Goal: Task Accomplishment & Management: Manage account settings

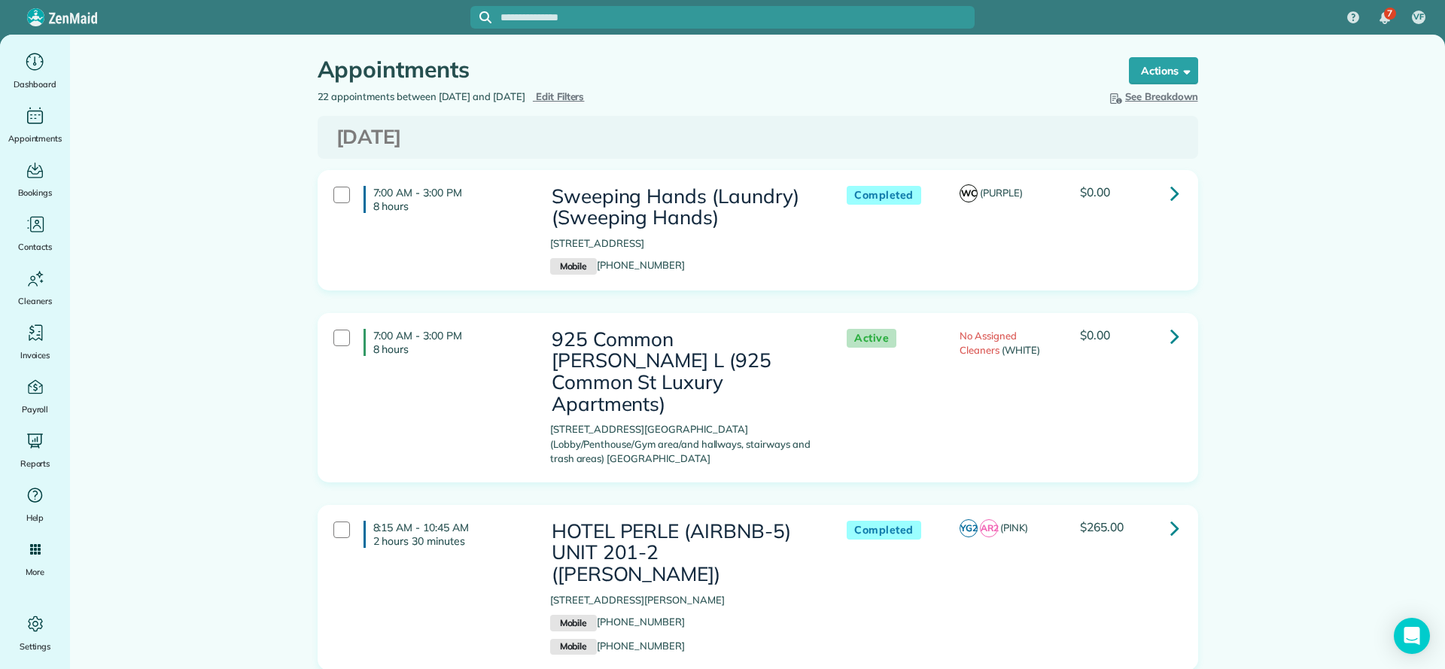
click at [585, 98] on span "Edit Filters" at bounding box center [560, 96] width 49 height 12
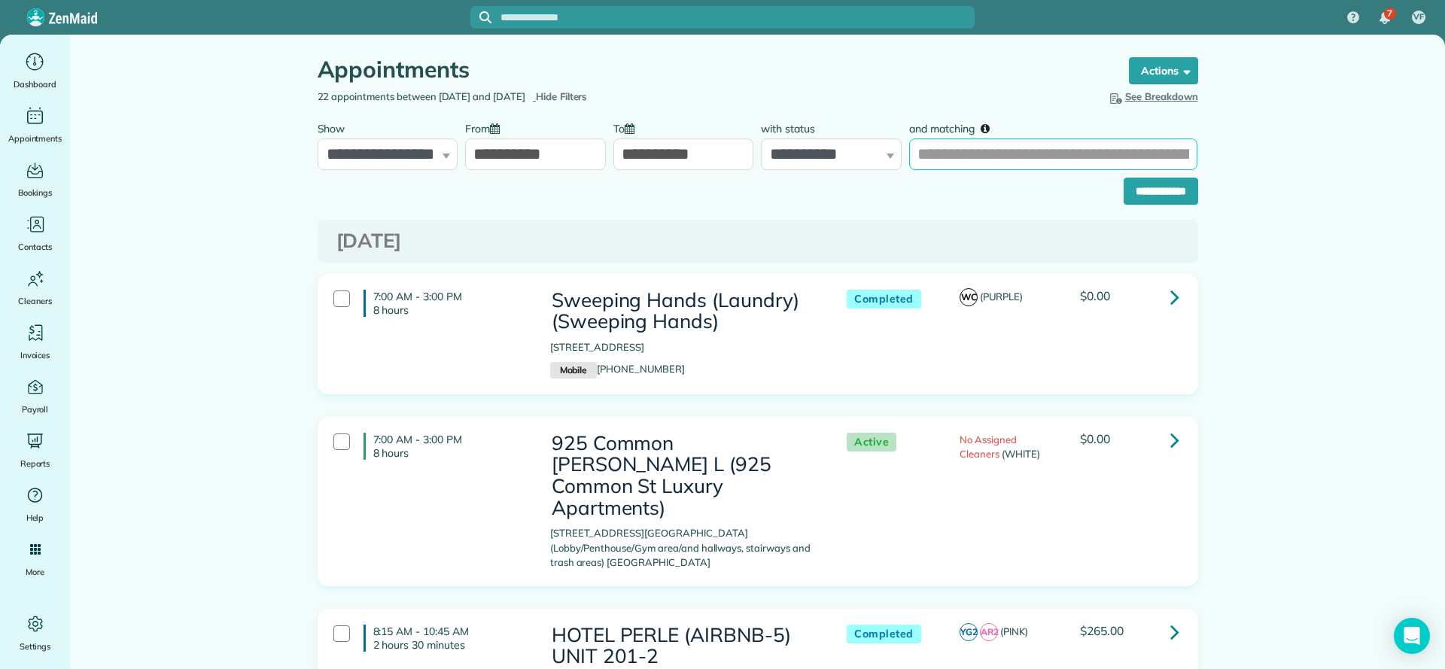
click at [761, 156] on input "and matching" at bounding box center [1053, 154] width 288 height 32
type input "**********"
click at [761, 199] on input "**********" at bounding box center [1161, 191] width 75 height 27
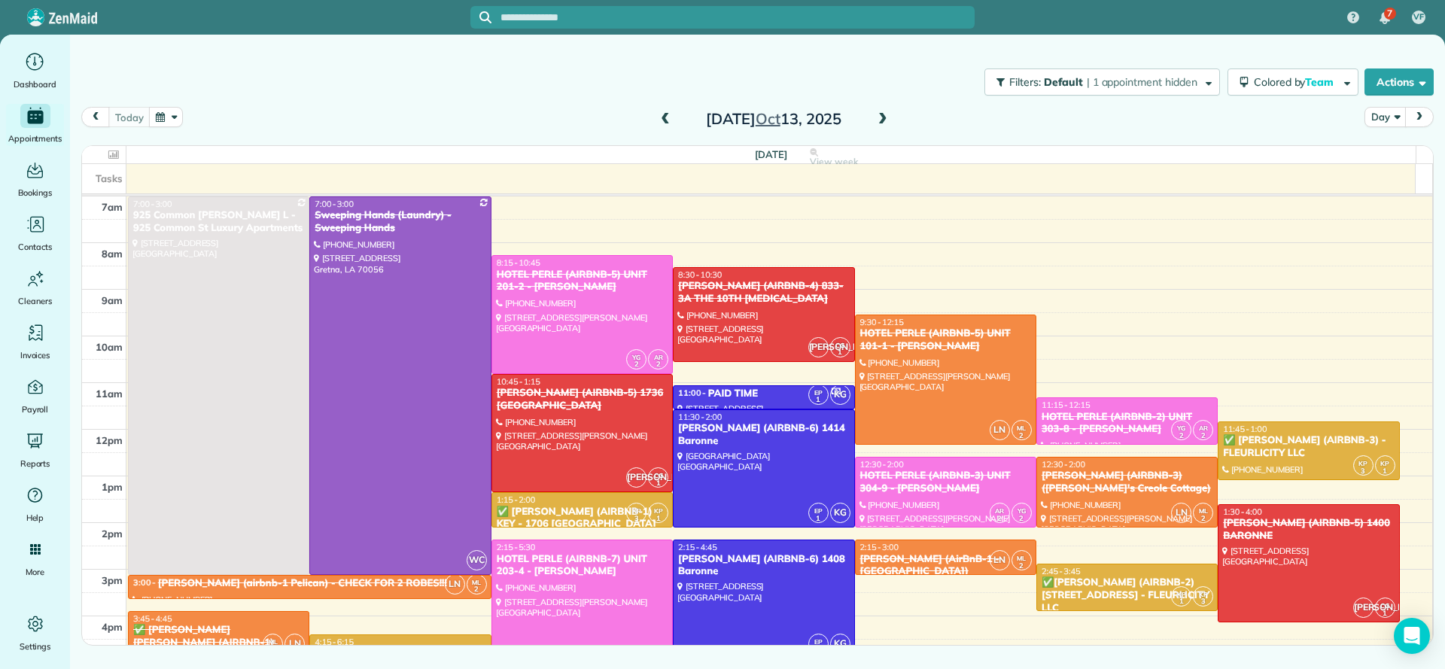
click at [761, 120] on span at bounding box center [883, 120] width 17 height 14
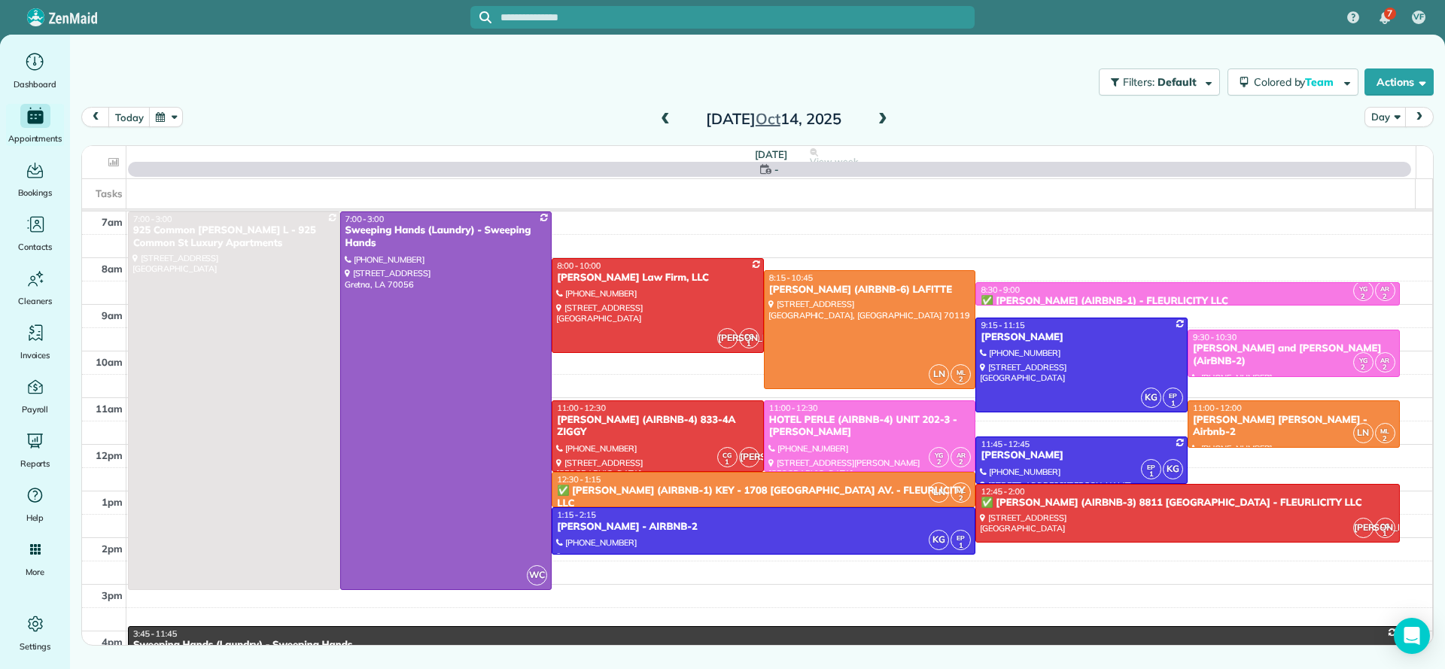
click at [761, 120] on span at bounding box center [883, 120] width 17 height 14
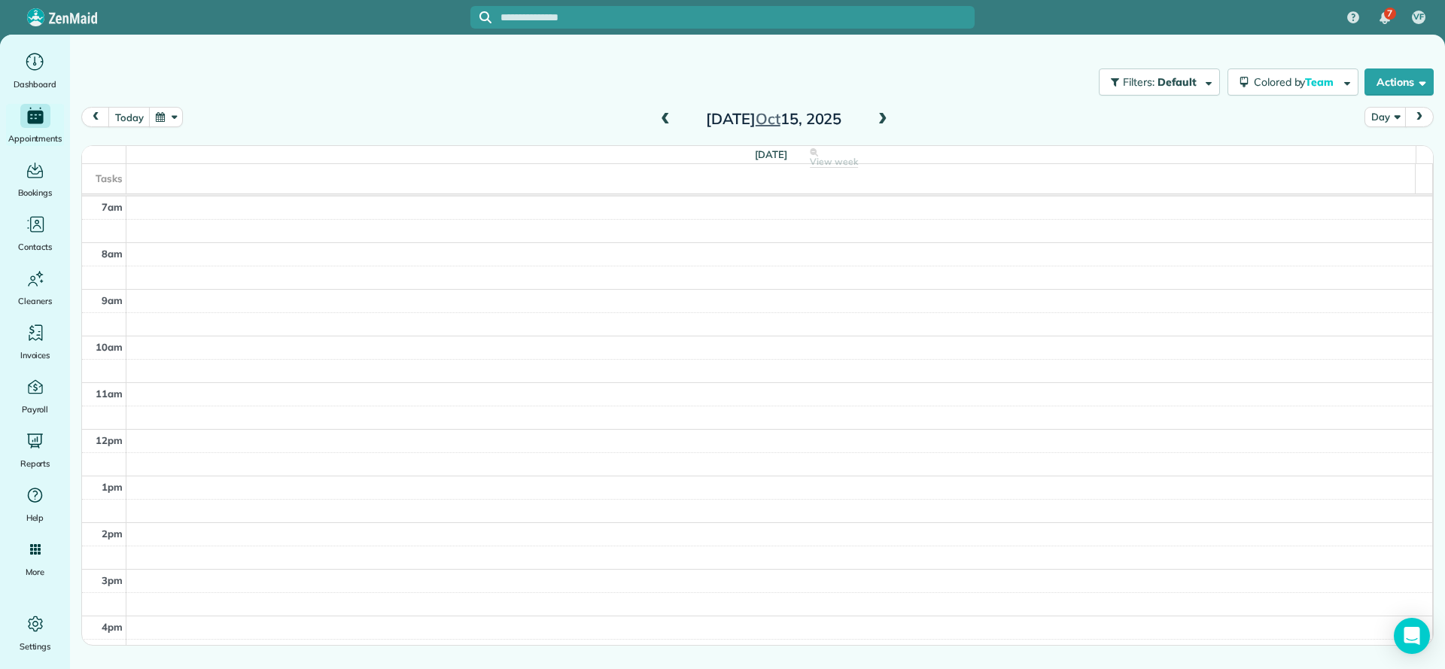
click at [761, 120] on span at bounding box center [883, 120] width 17 height 14
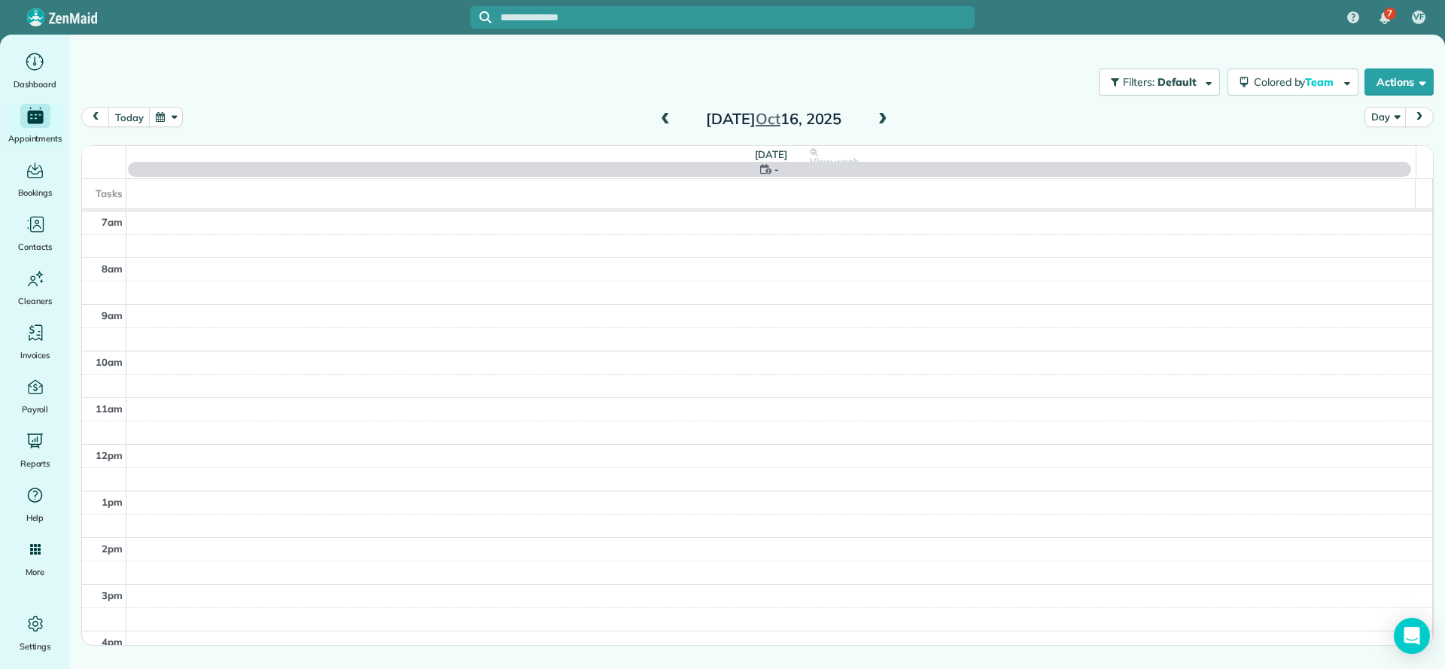
click at [761, 120] on span at bounding box center [883, 120] width 17 height 14
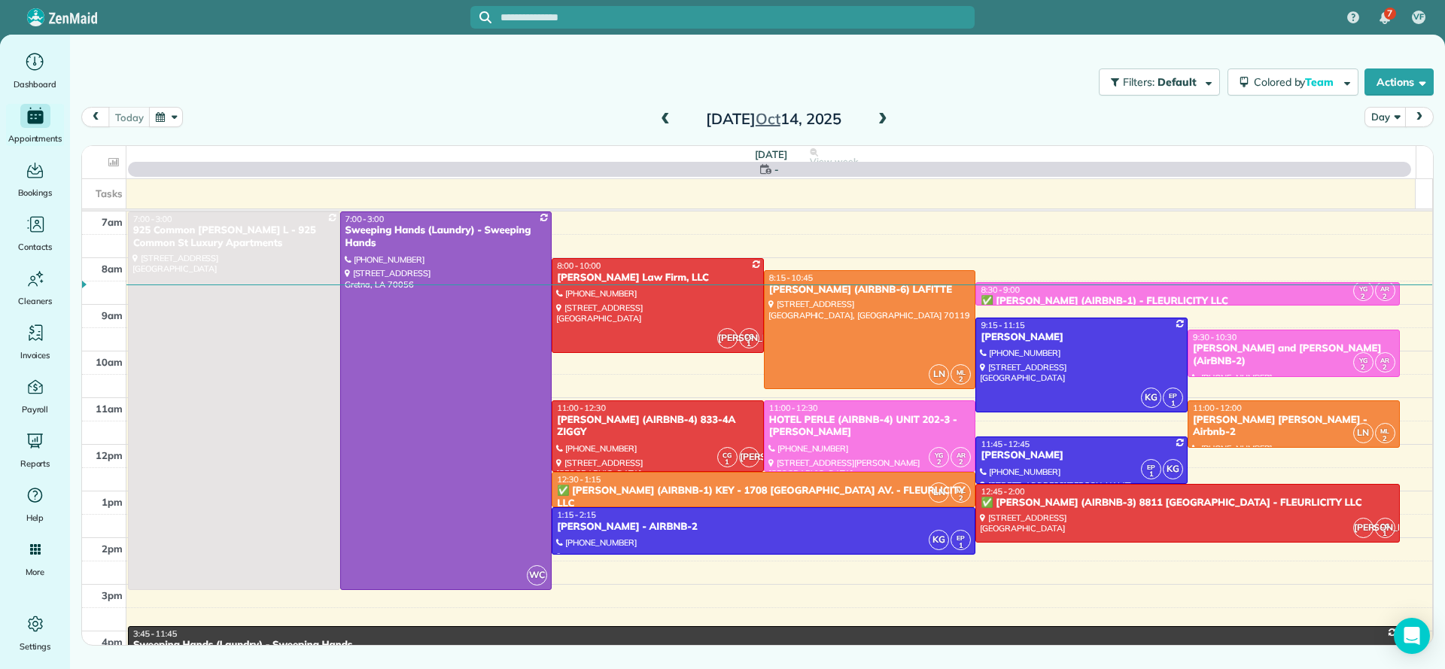
click at [885, 116] on span at bounding box center [883, 120] width 17 height 14
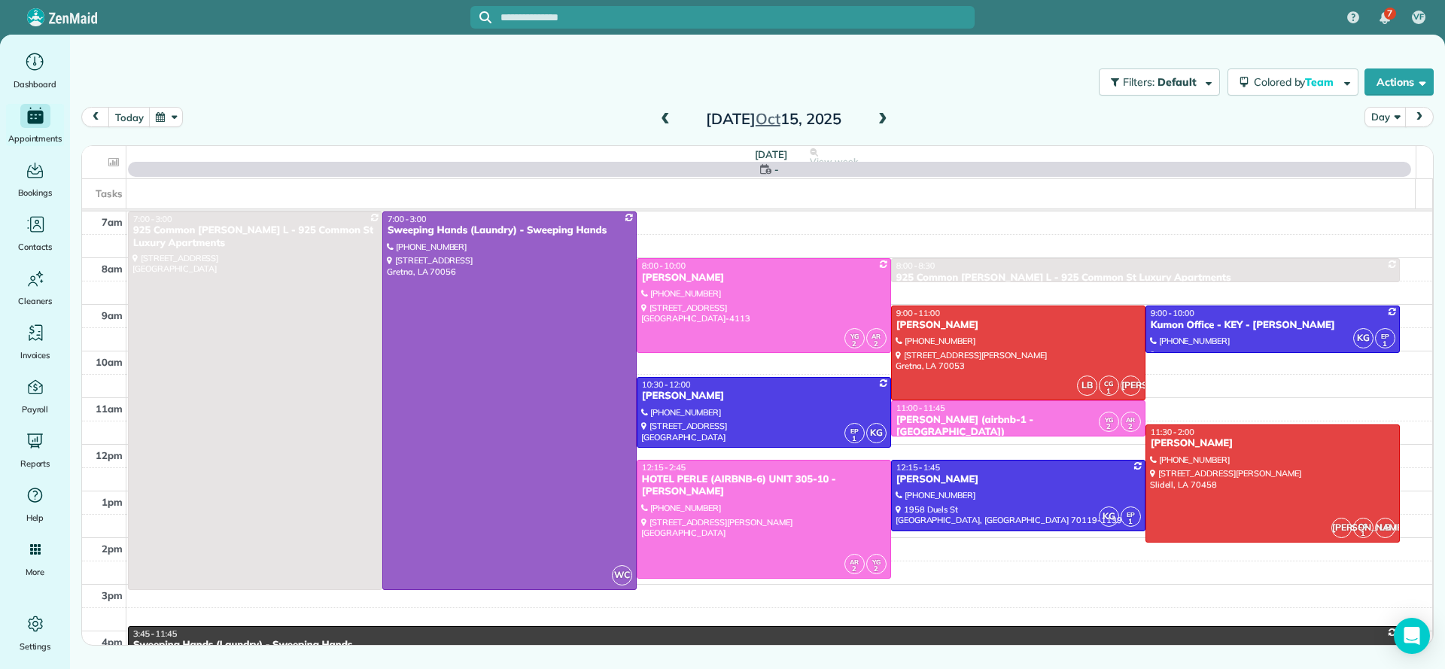
click at [884, 120] on span at bounding box center [883, 120] width 17 height 14
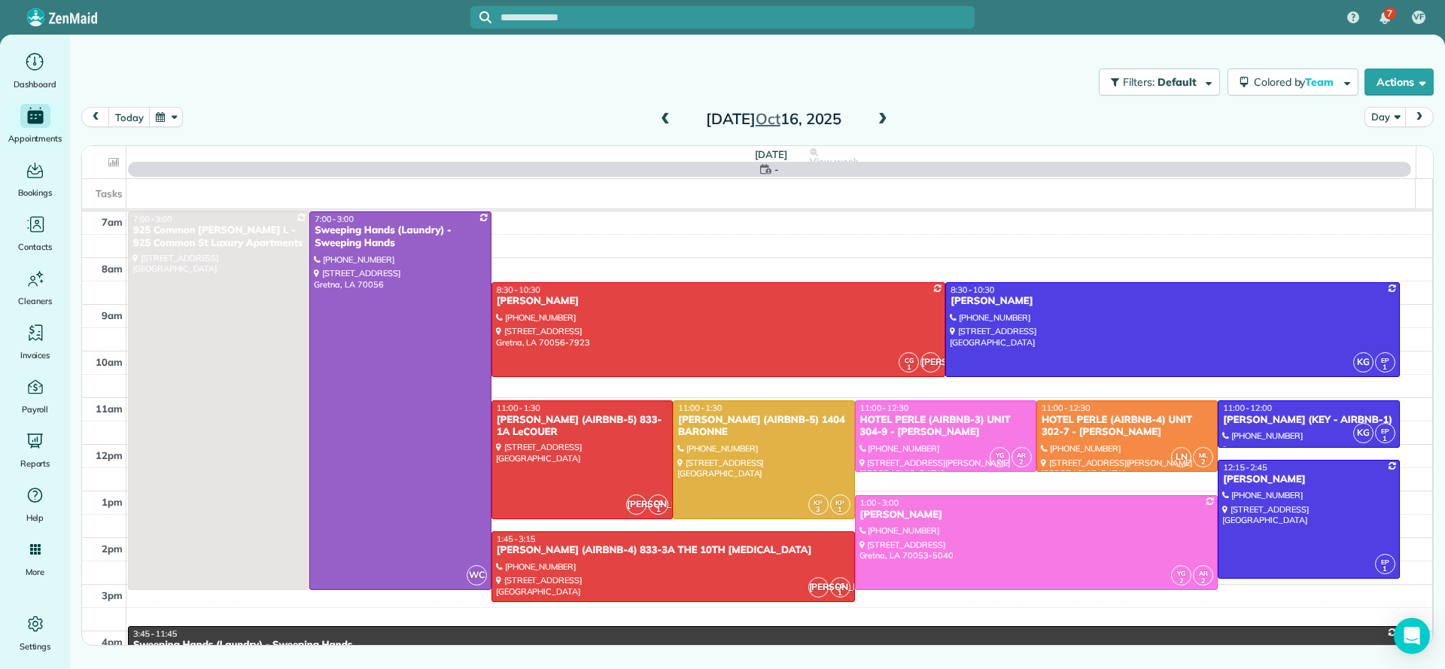
click at [884, 120] on span at bounding box center [883, 120] width 17 height 14
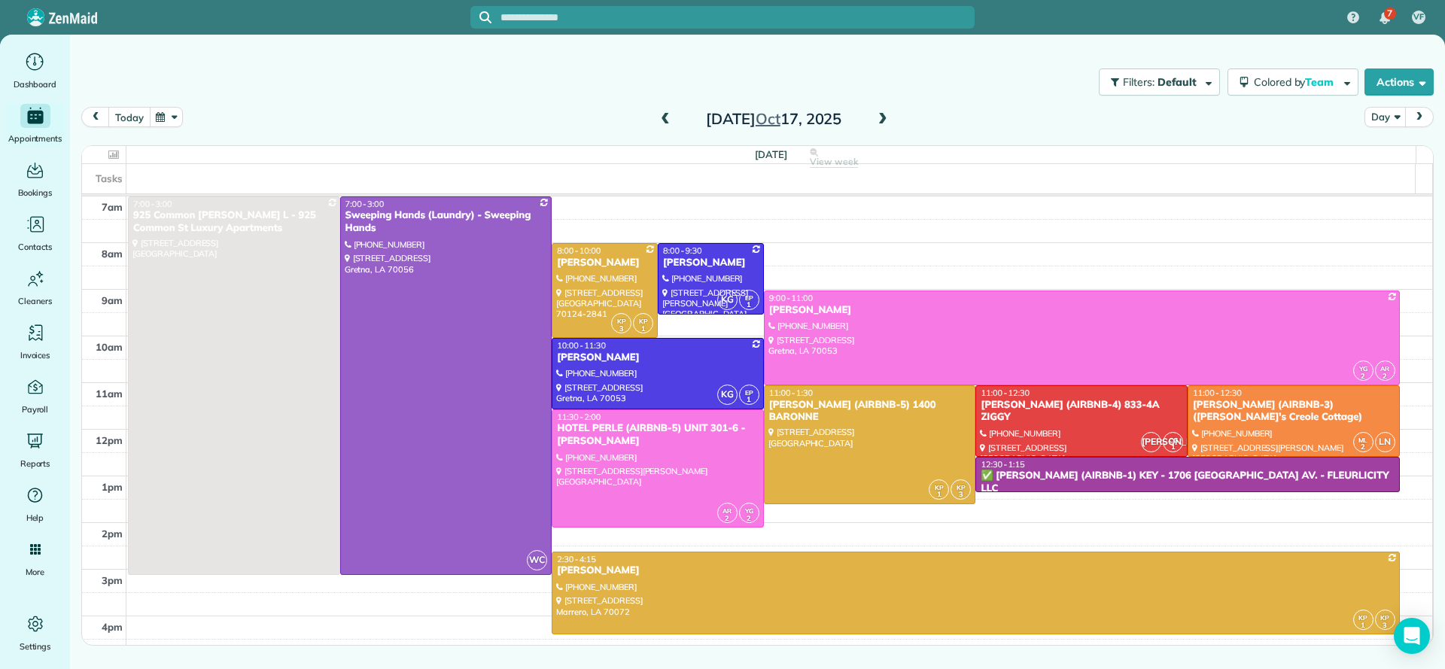
click at [117, 118] on button "today" at bounding box center [128, 117] width 41 height 20
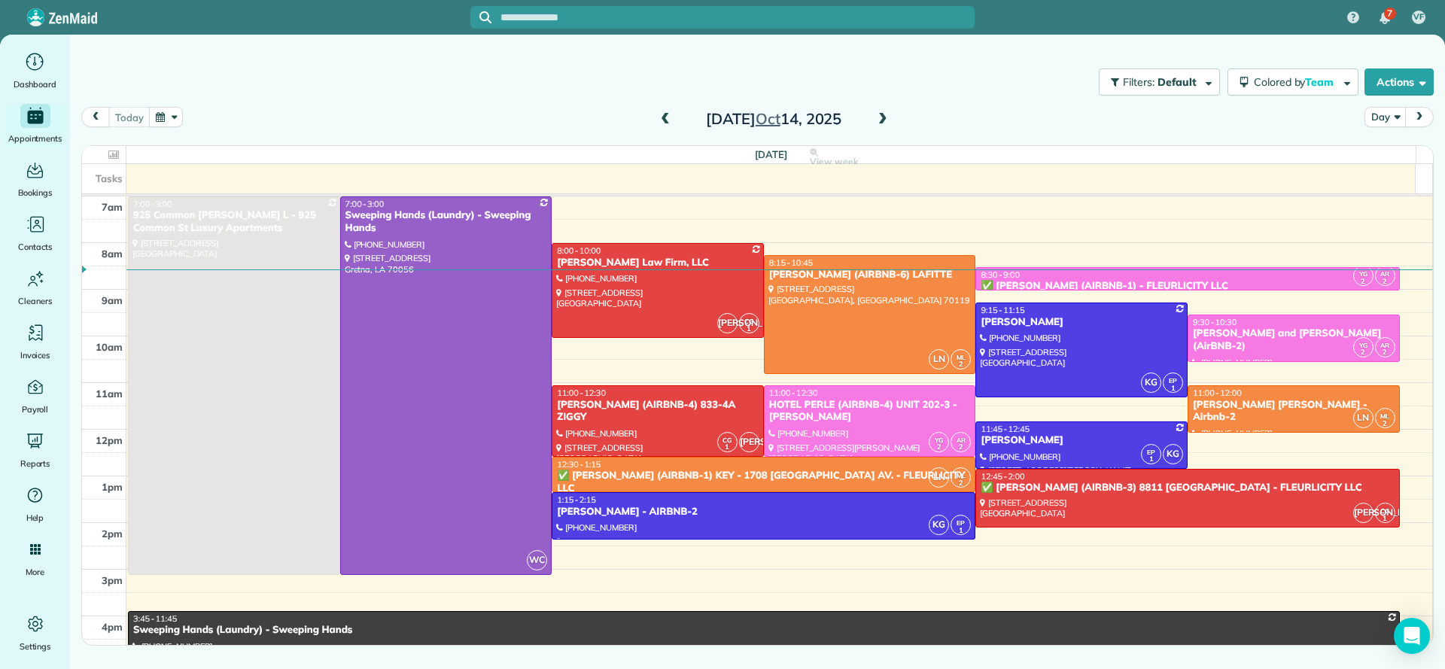
click at [881, 123] on span at bounding box center [883, 120] width 17 height 14
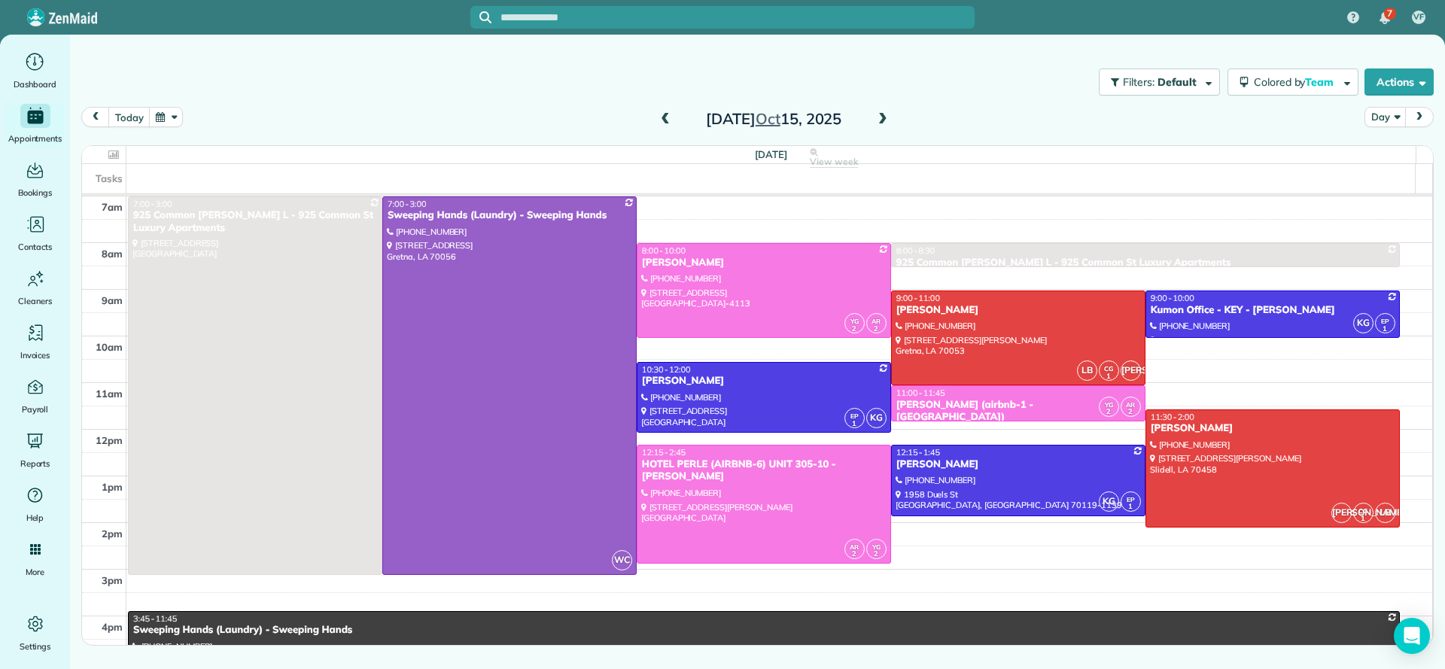
click at [667, 122] on span at bounding box center [665, 120] width 17 height 14
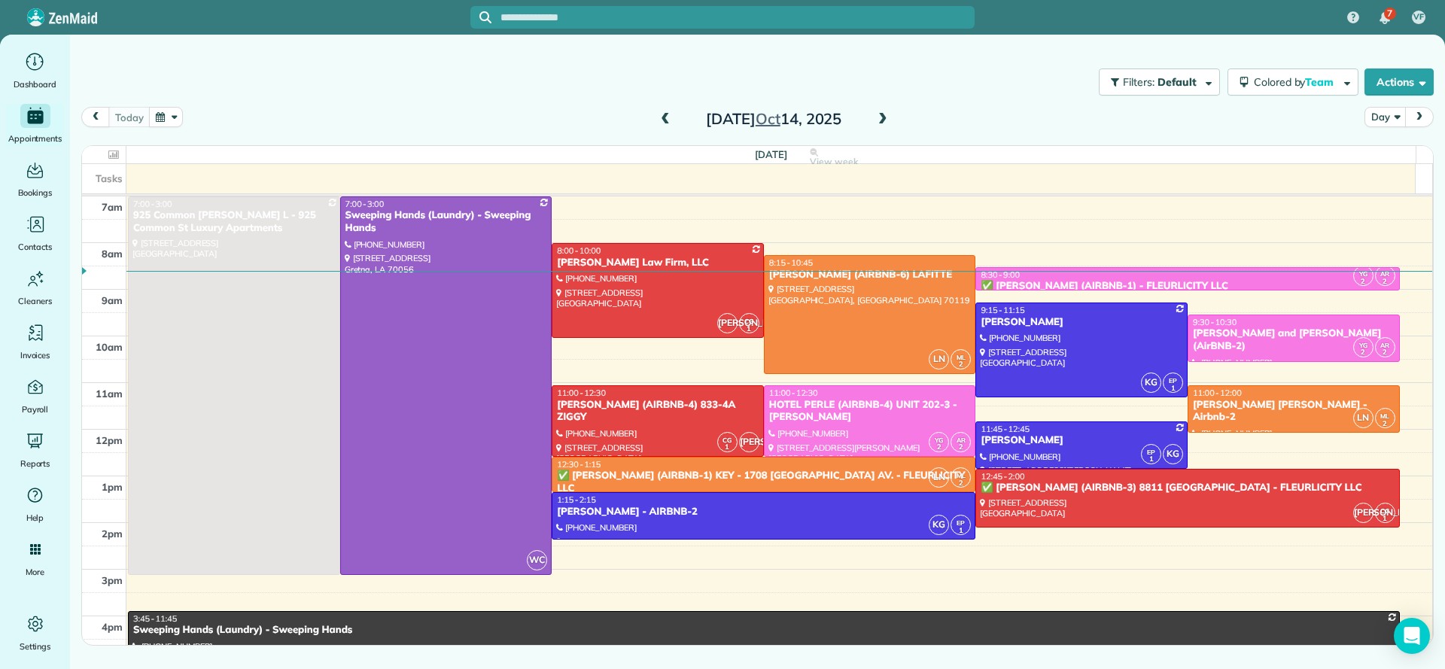
click at [877, 126] on span at bounding box center [883, 119] width 17 height 23
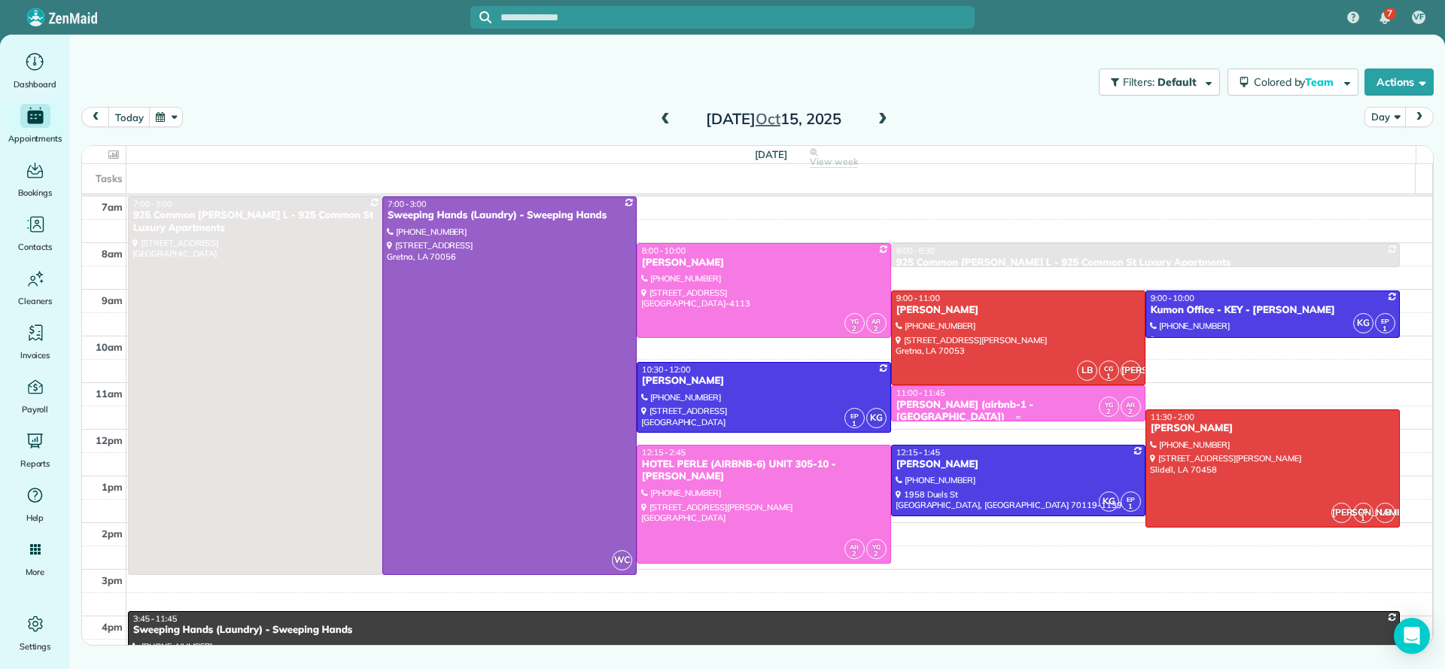
click at [996, 402] on div "Penelope Randolph (airbnb-1 - Orleans Grand Suite)" at bounding box center [1018, 412] width 245 height 26
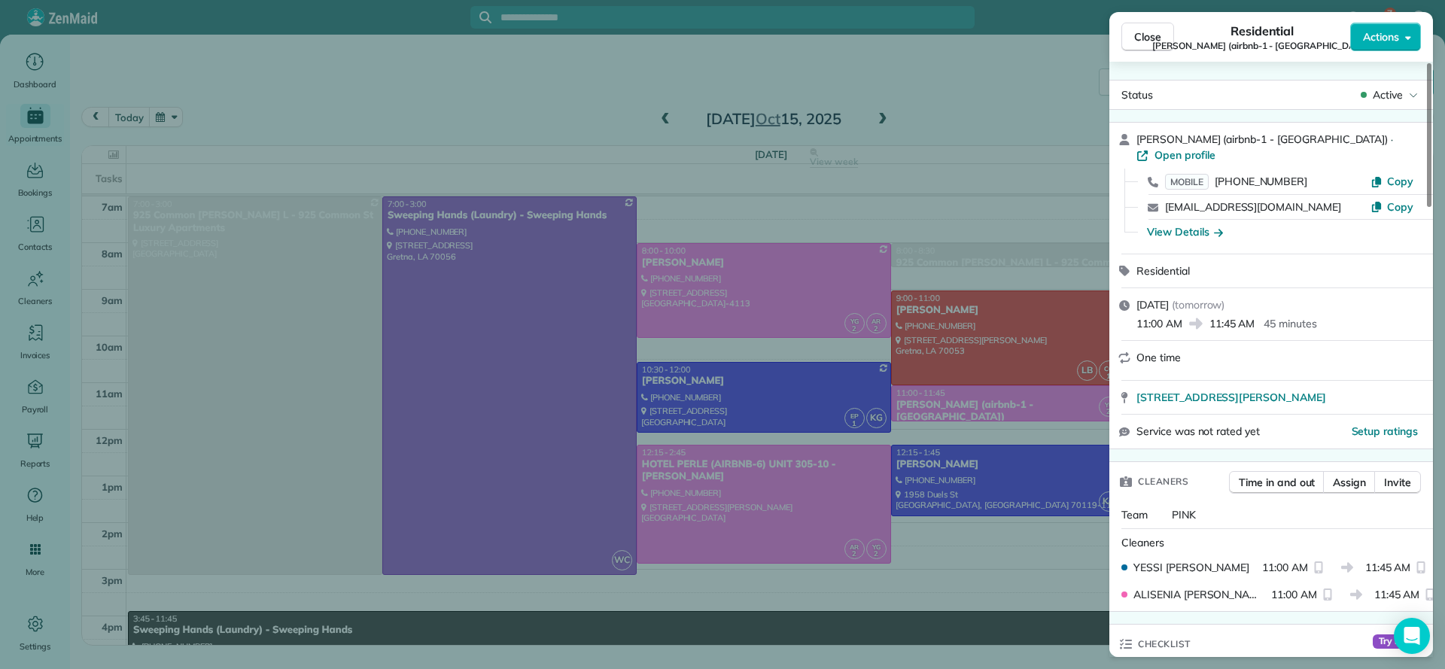
click at [834, 175] on div "Close Residential Penelope Randolph (airbnb-1 - Orleans Grand Suite) Actions St…" at bounding box center [722, 334] width 1445 height 669
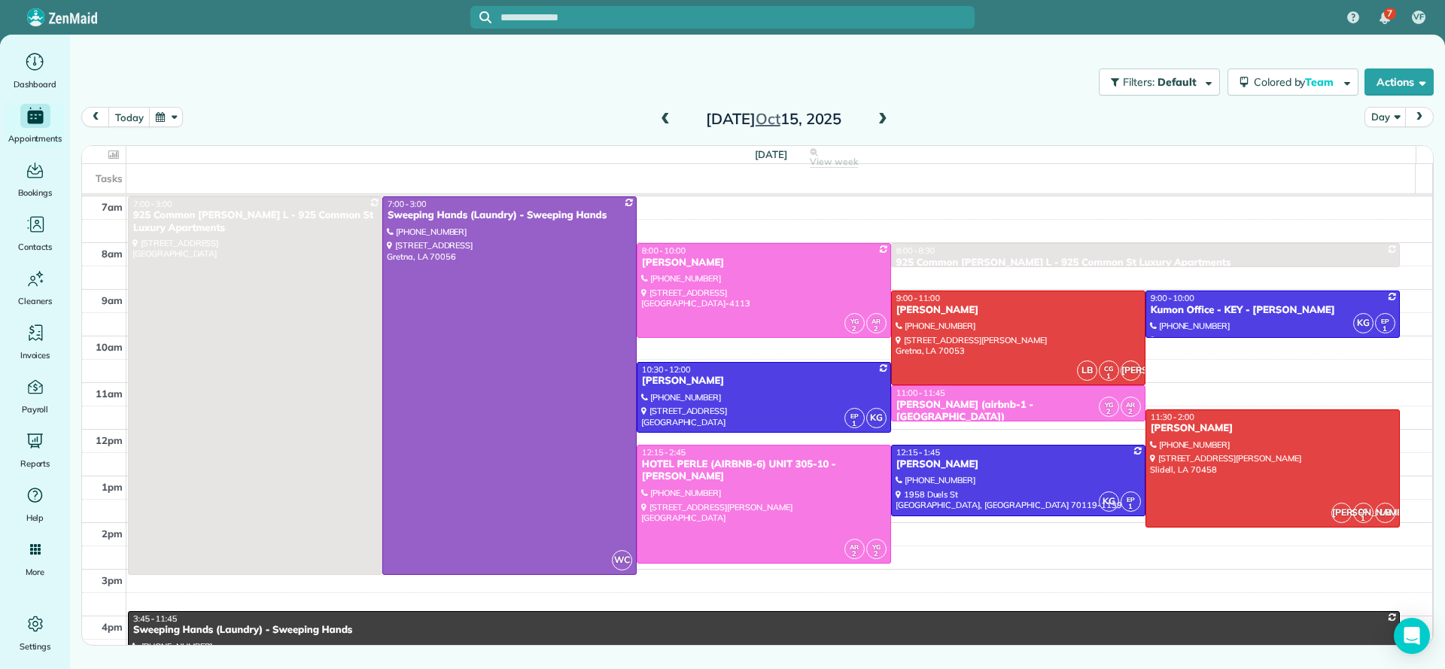
click at [671, 113] on span at bounding box center [665, 120] width 17 height 14
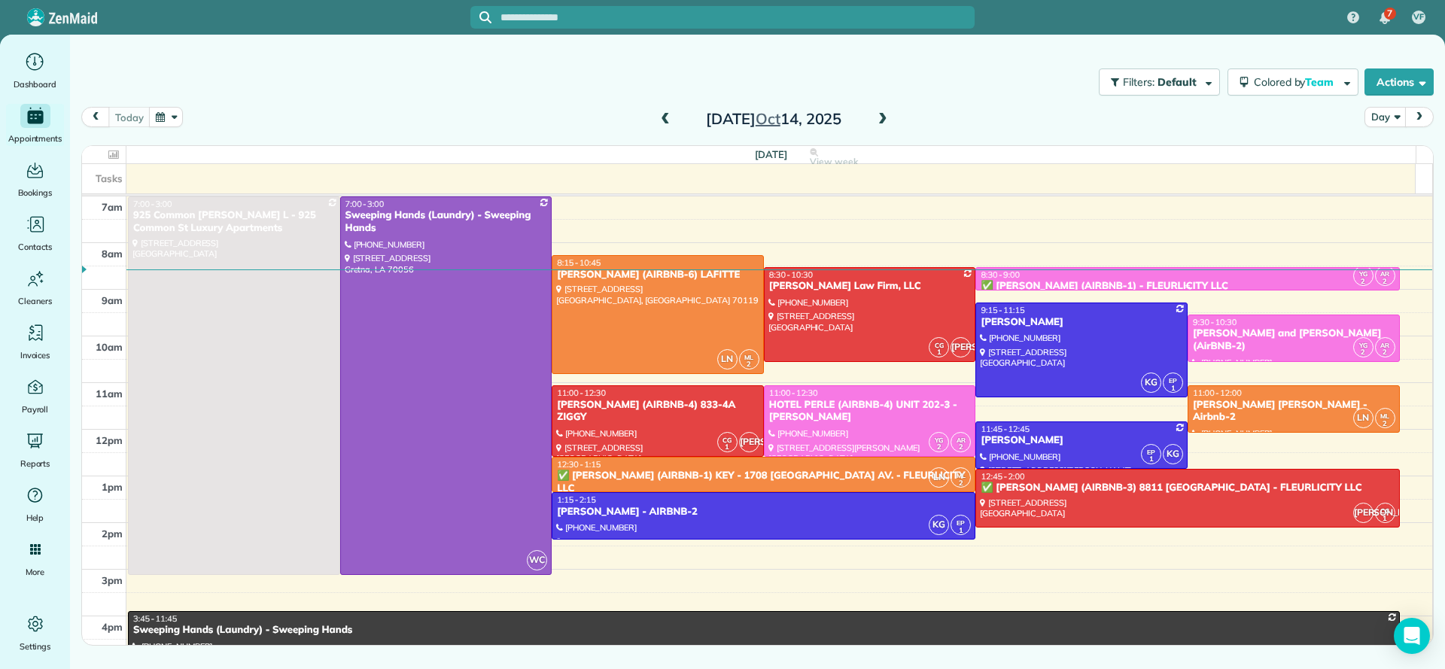
click at [1255, 285] on div at bounding box center [1187, 287] width 422 height 6
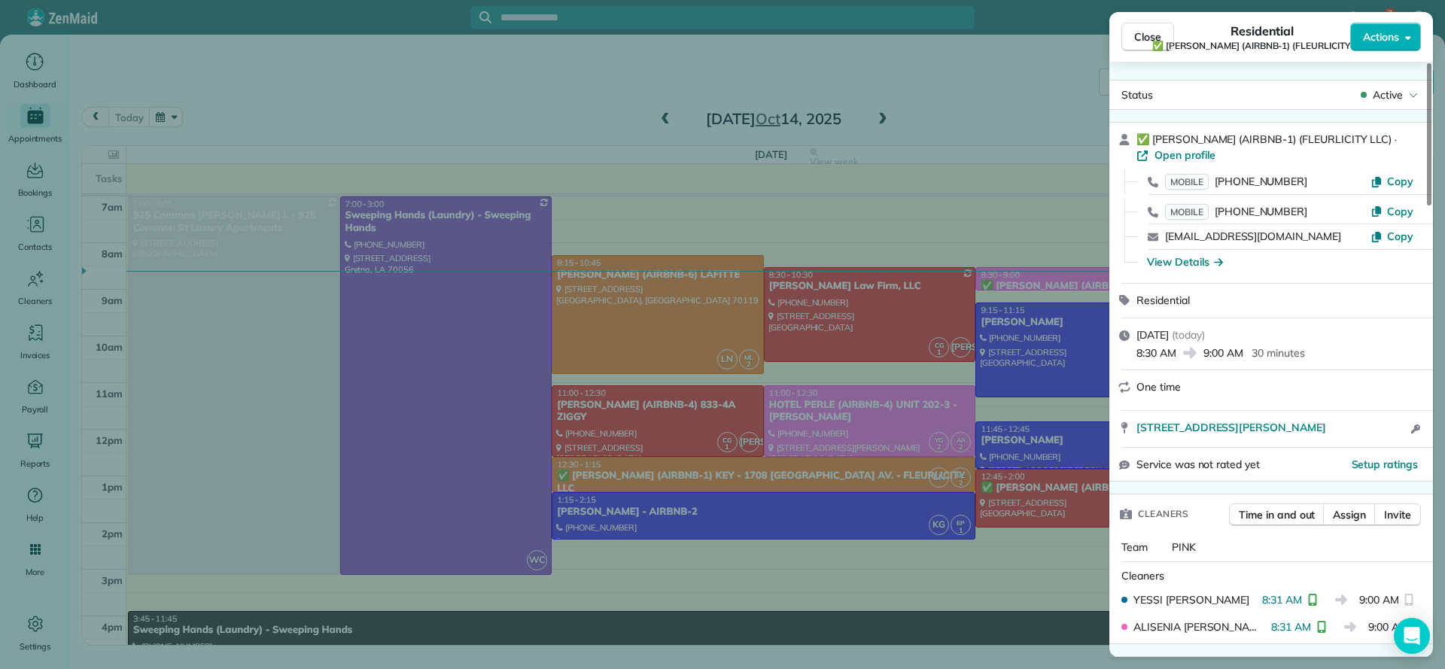
click at [759, 194] on div "Close Residential ✅ NIOBE JOSEPH (AIRBNB-1) (FLEURLICITY LLC) Actions Status Ac…" at bounding box center [722, 334] width 1445 height 669
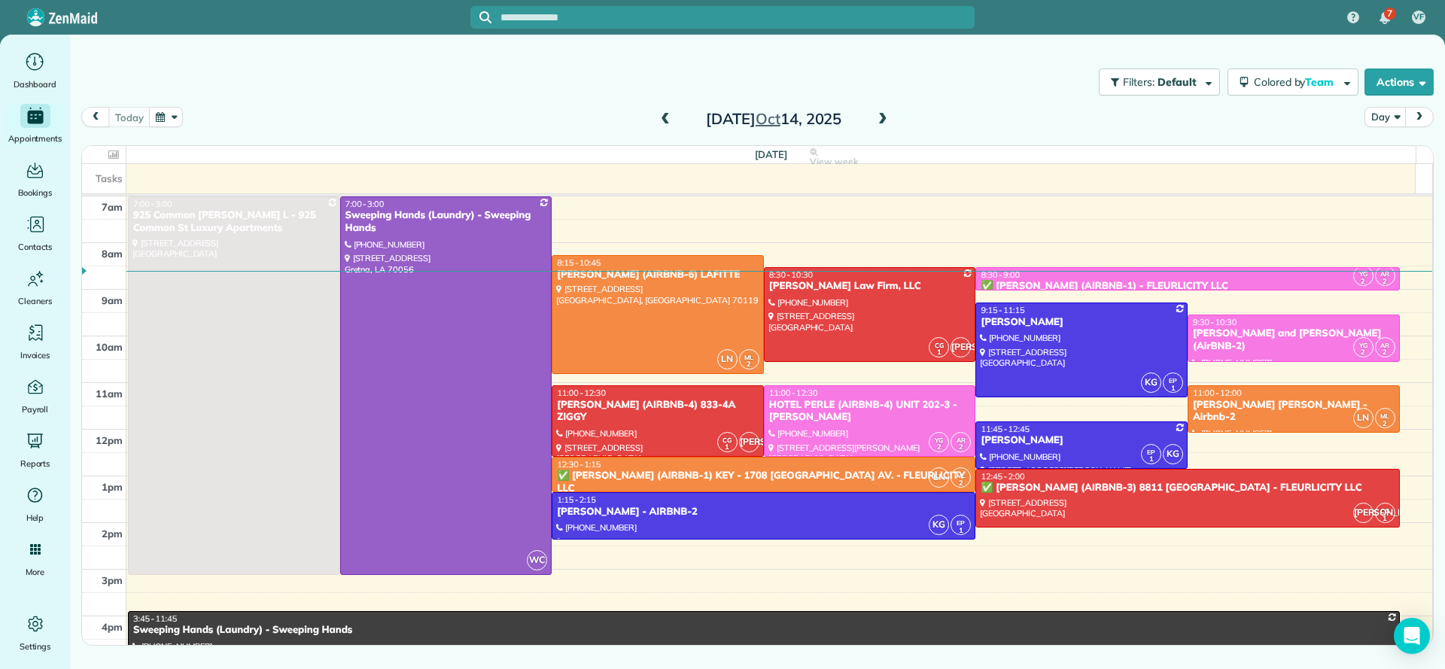
click at [671, 120] on span at bounding box center [665, 120] width 17 height 14
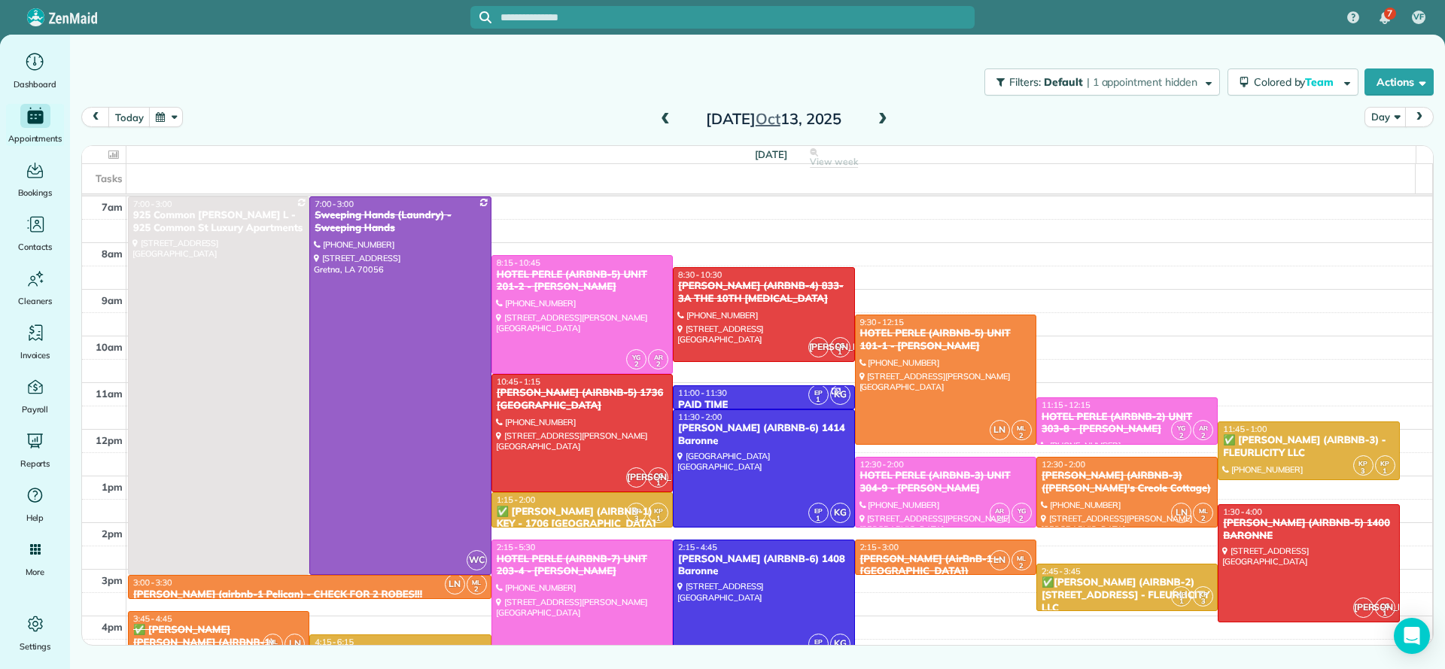
click at [667, 116] on span at bounding box center [665, 120] width 17 height 14
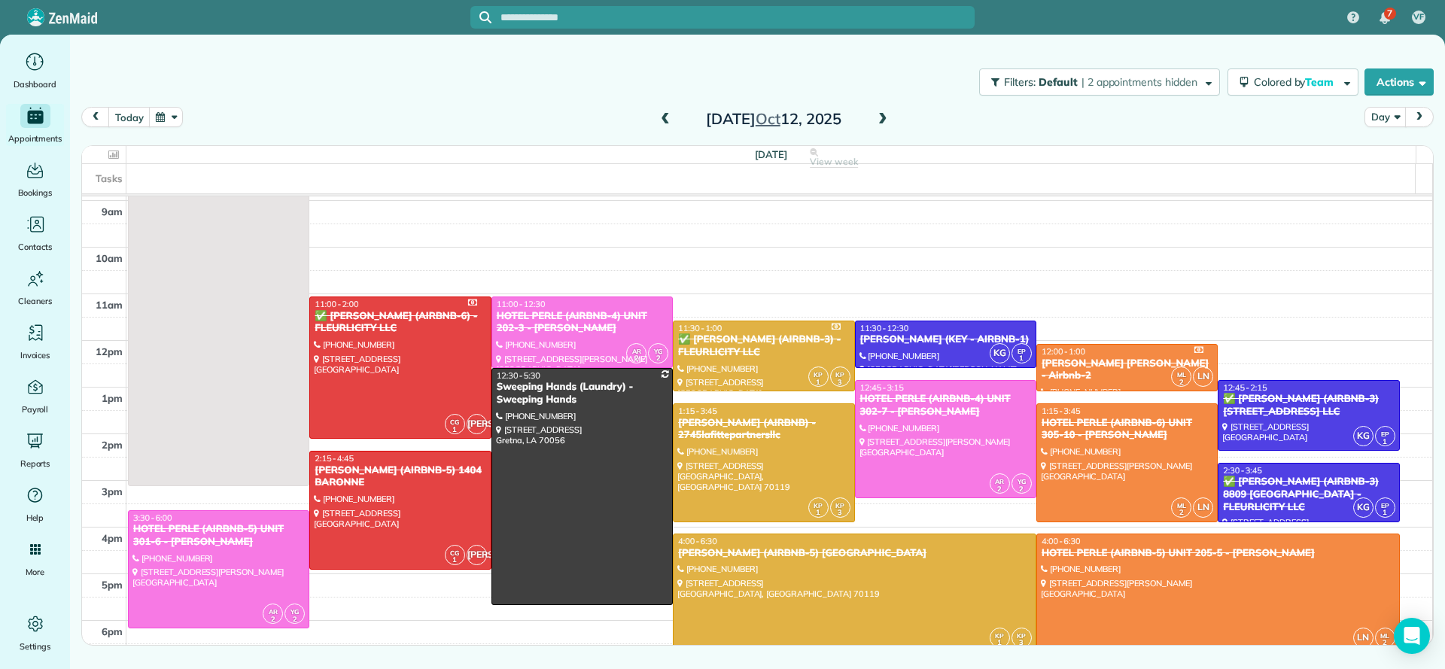
scroll to position [113, 0]
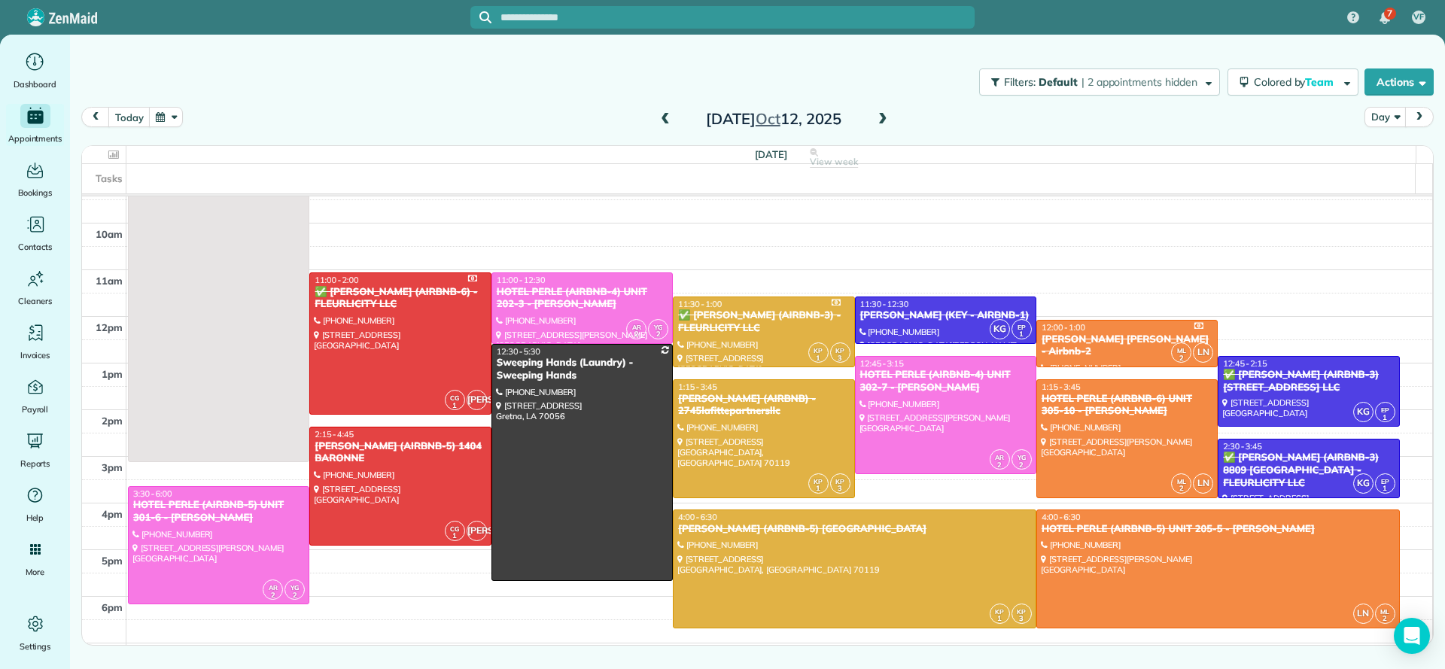
click at [886, 117] on span at bounding box center [883, 120] width 17 height 14
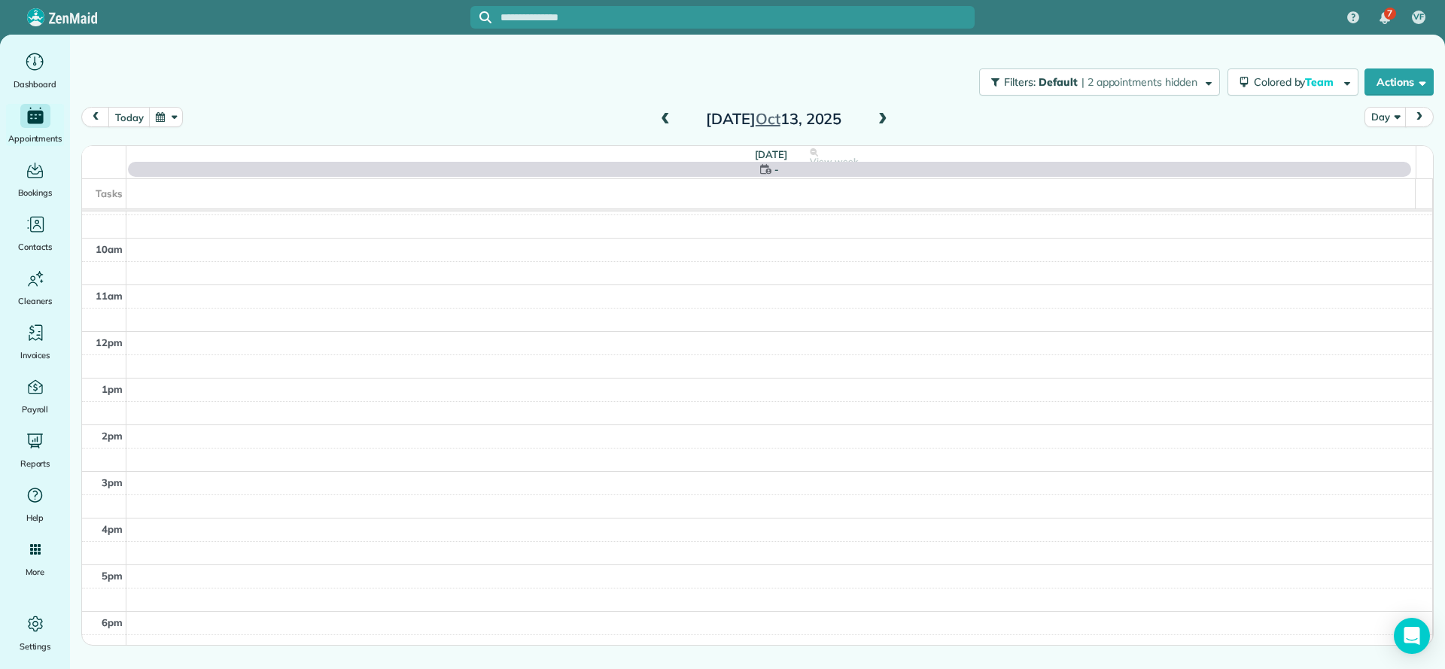
scroll to position [0, 0]
click at [886, 117] on span at bounding box center [883, 120] width 17 height 14
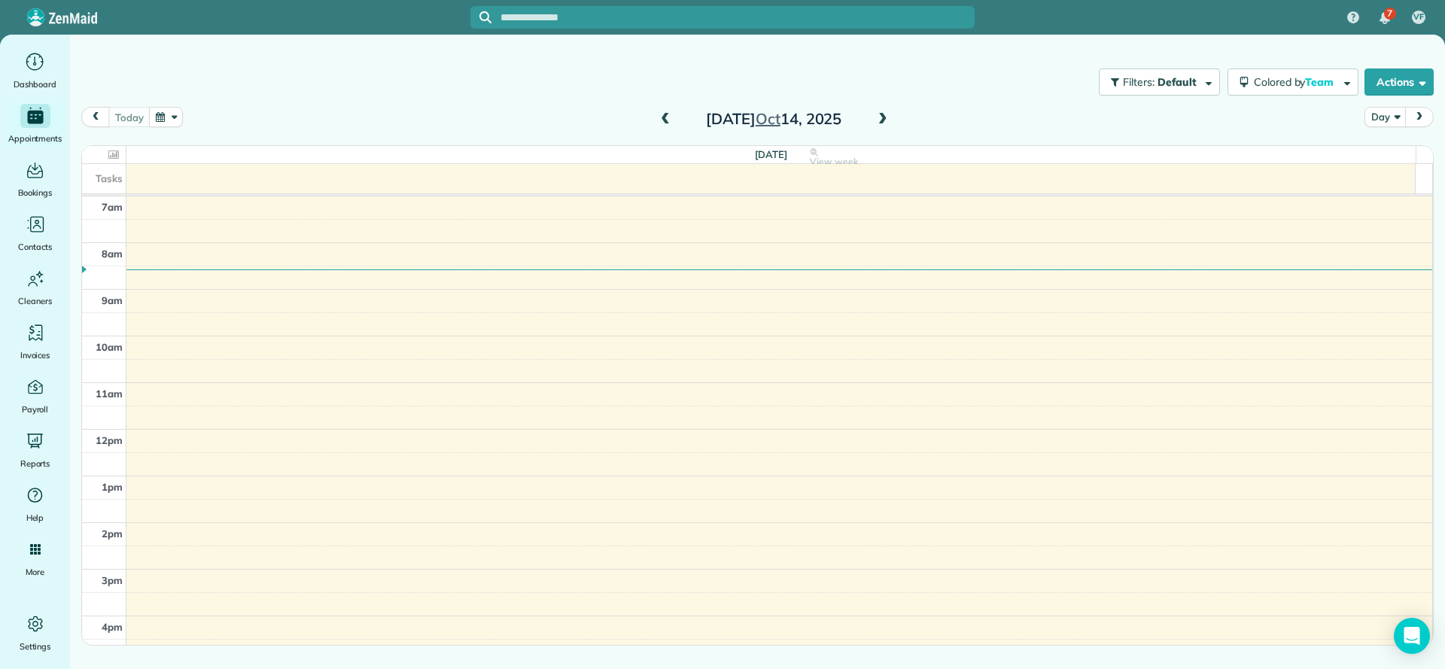
click at [881, 120] on span at bounding box center [883, 120] width 17 height 14
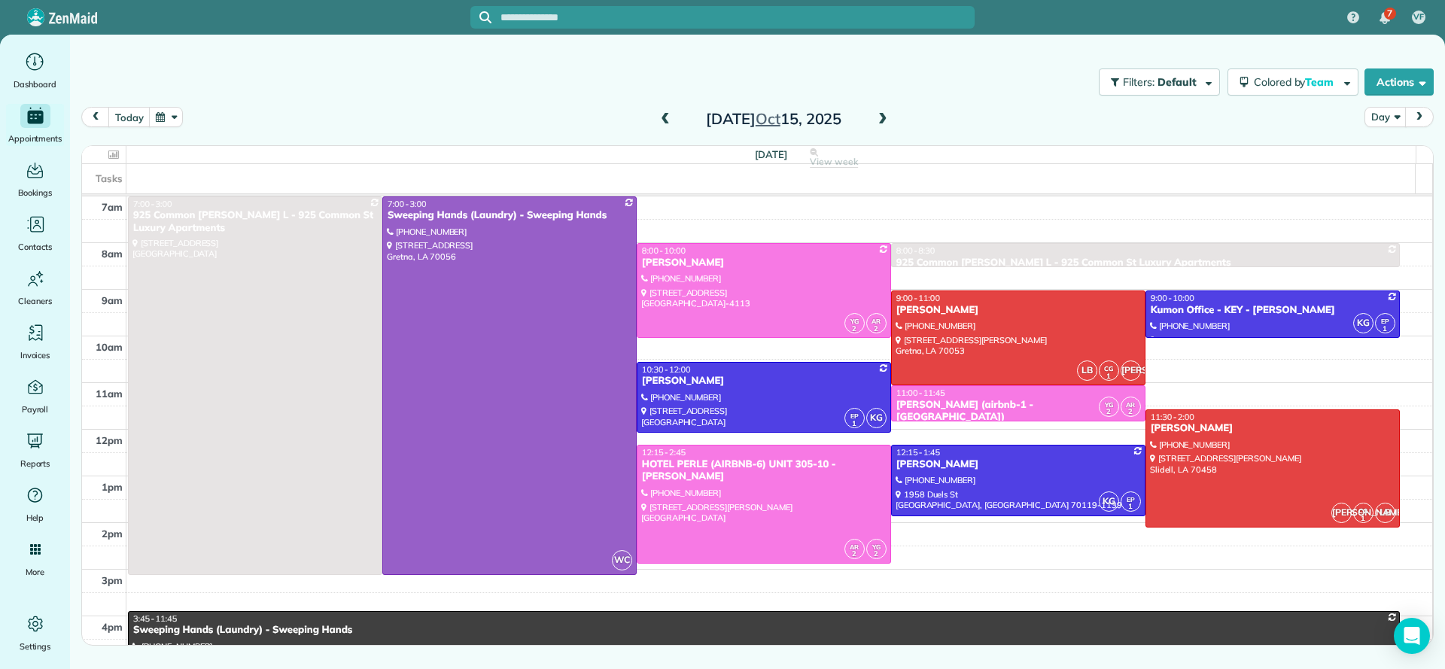
click at [665, 116] on span at bounding box center [665, 120] width 17 height 14
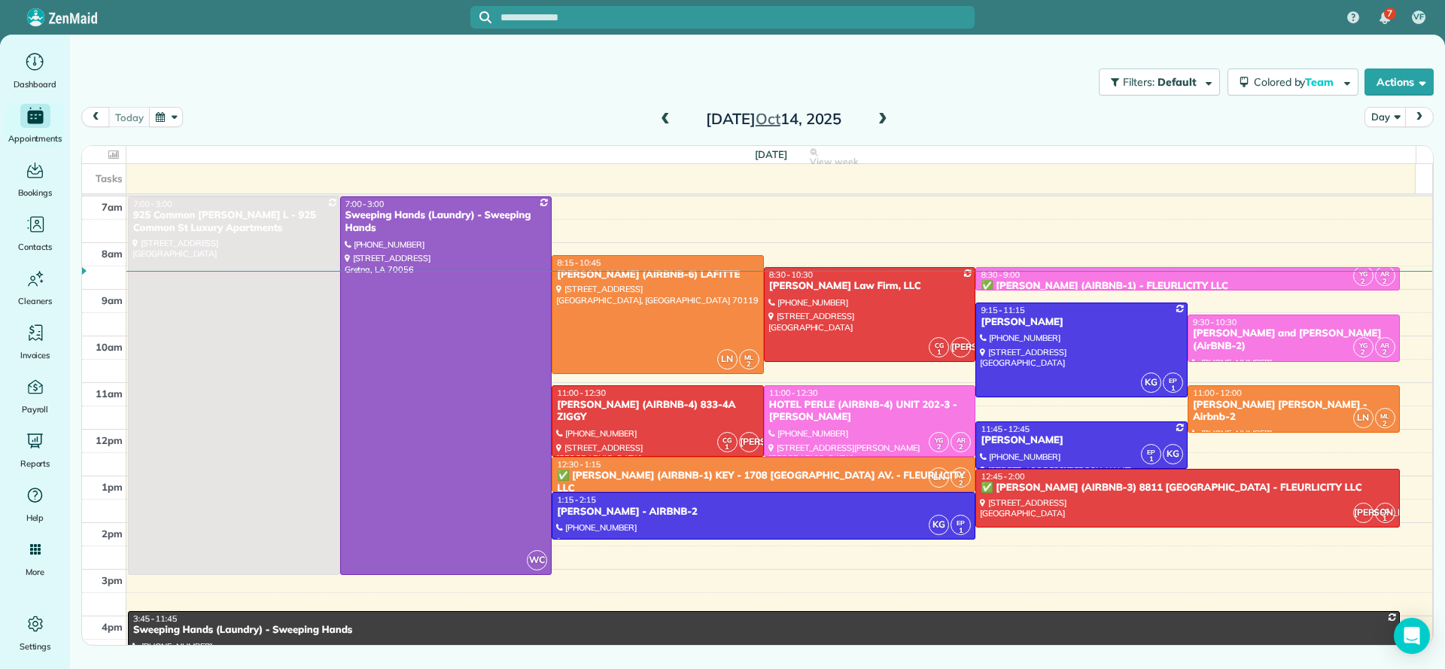
click at [668, 117] on span at bounding box center [665, 120] width 17 height 14
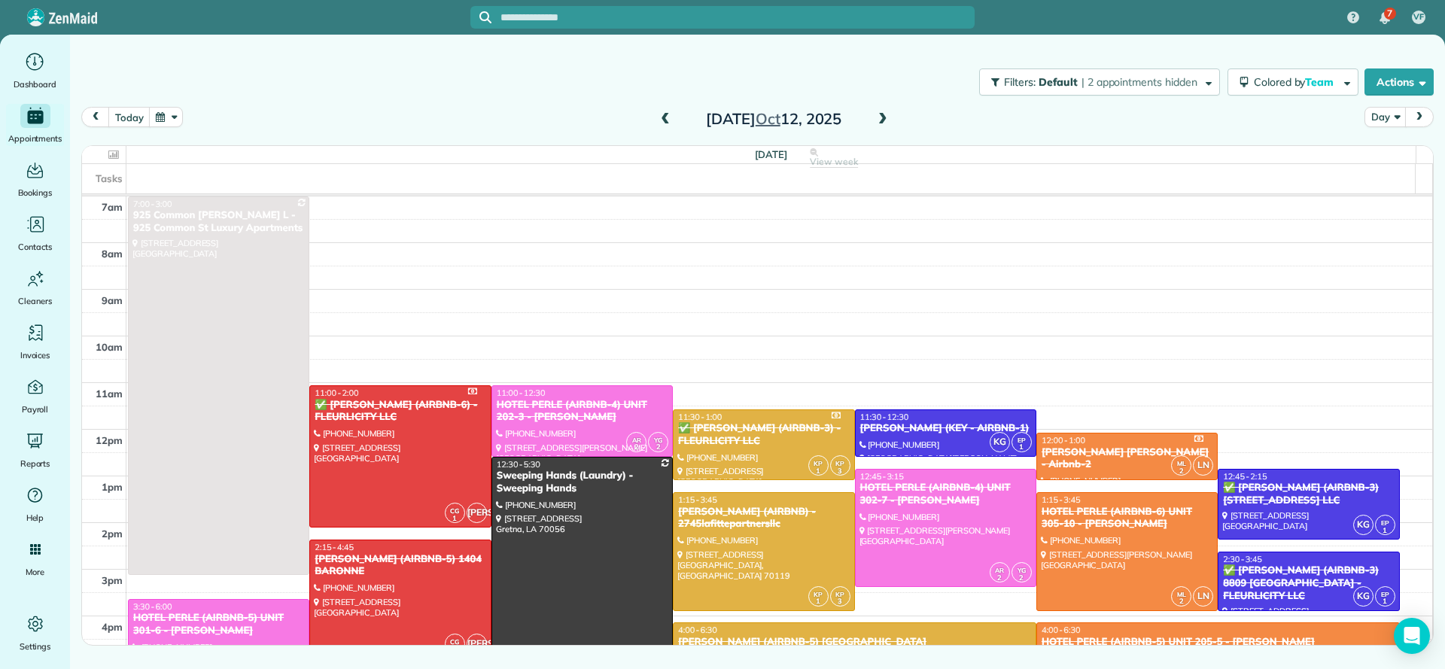
click at [668, 117] on span at bounding box center [665, 120] width 17 height 14
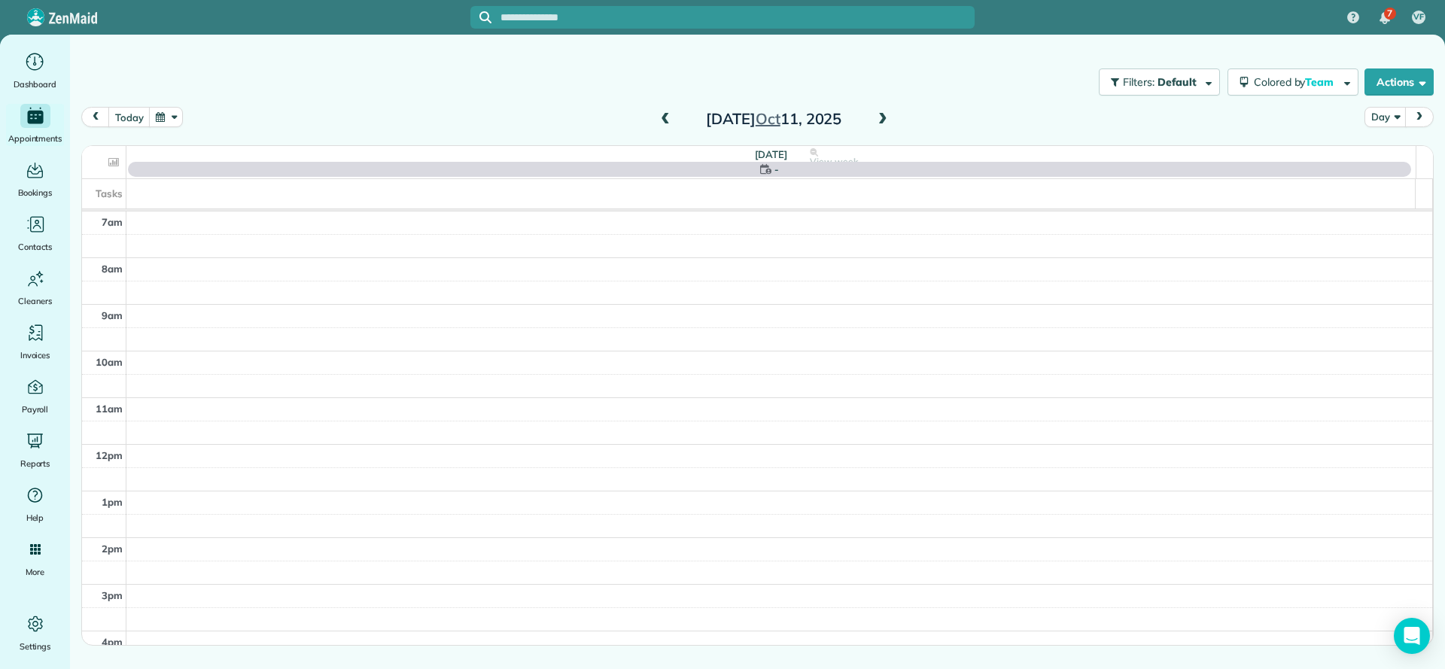
click at [668, 127] on span at bounding box center [665, 119] width 17 height 23
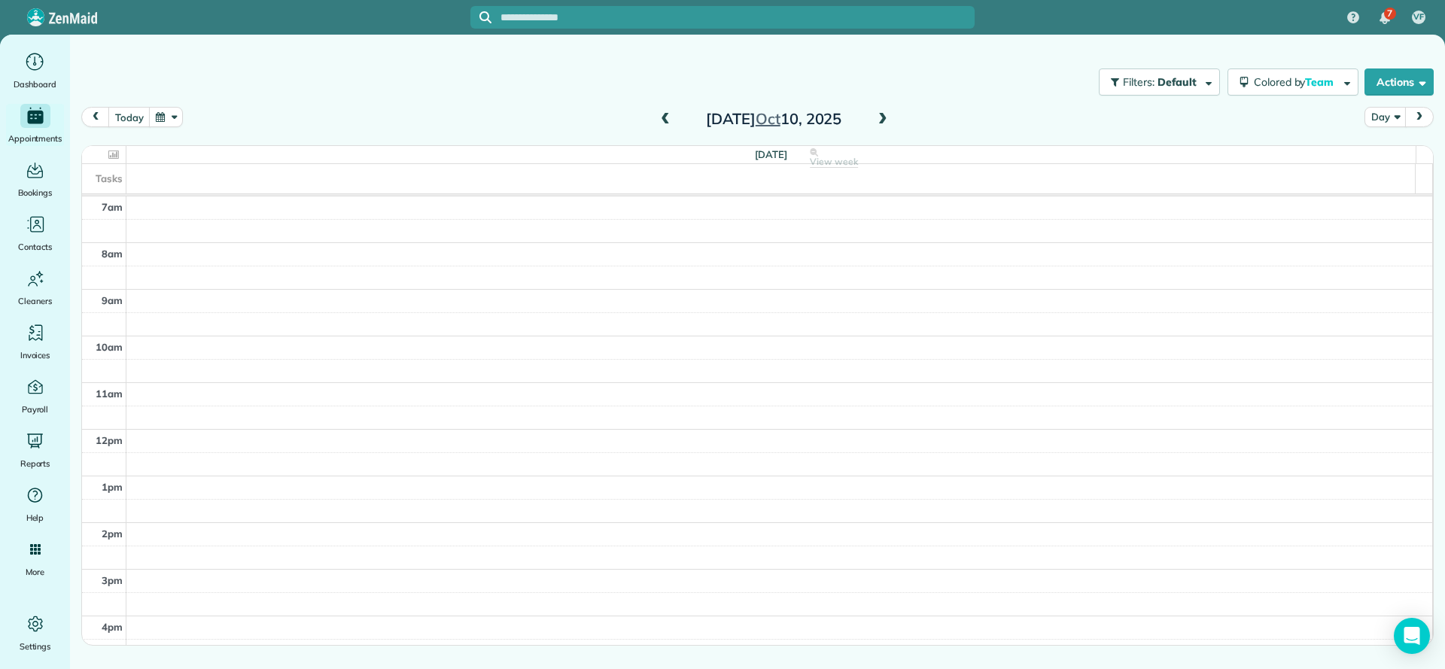
click at [883, 123] on span at bounding box center [883, 120] width 17 height 14
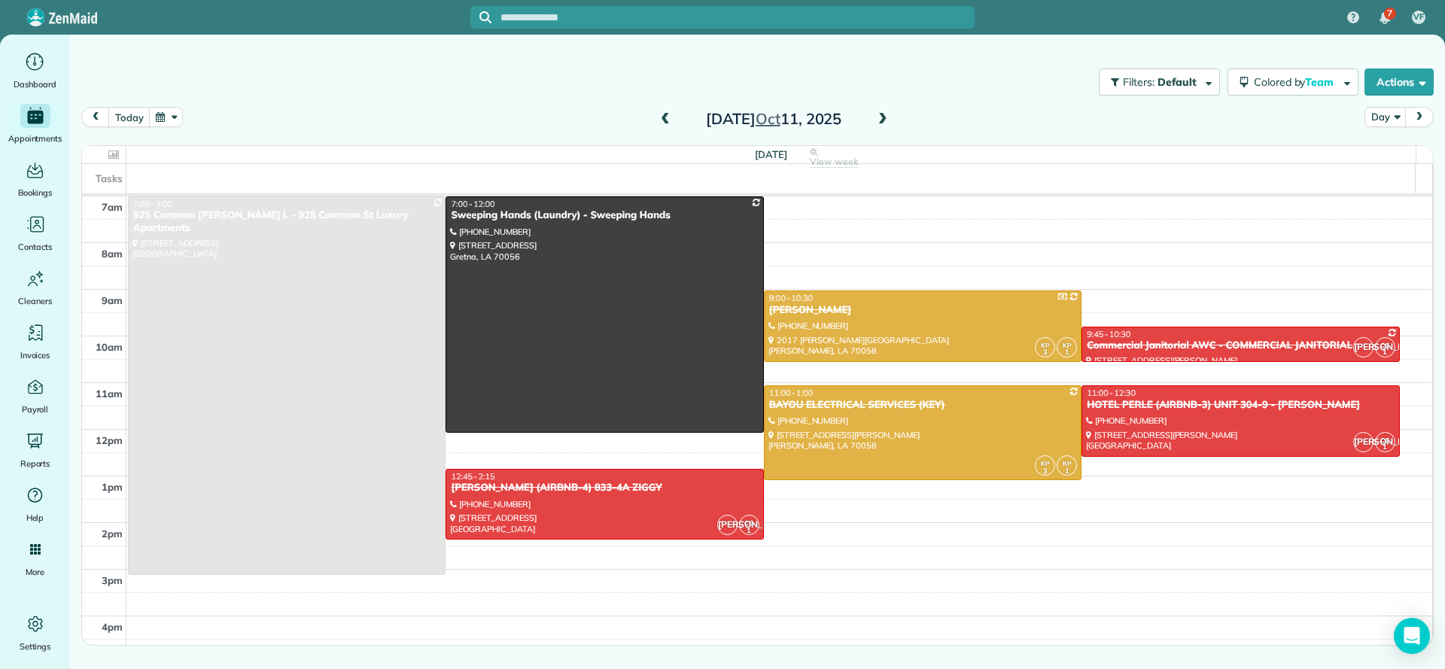
click at [881, 113] on span at bounding box center [883, 120] width 17 height 14
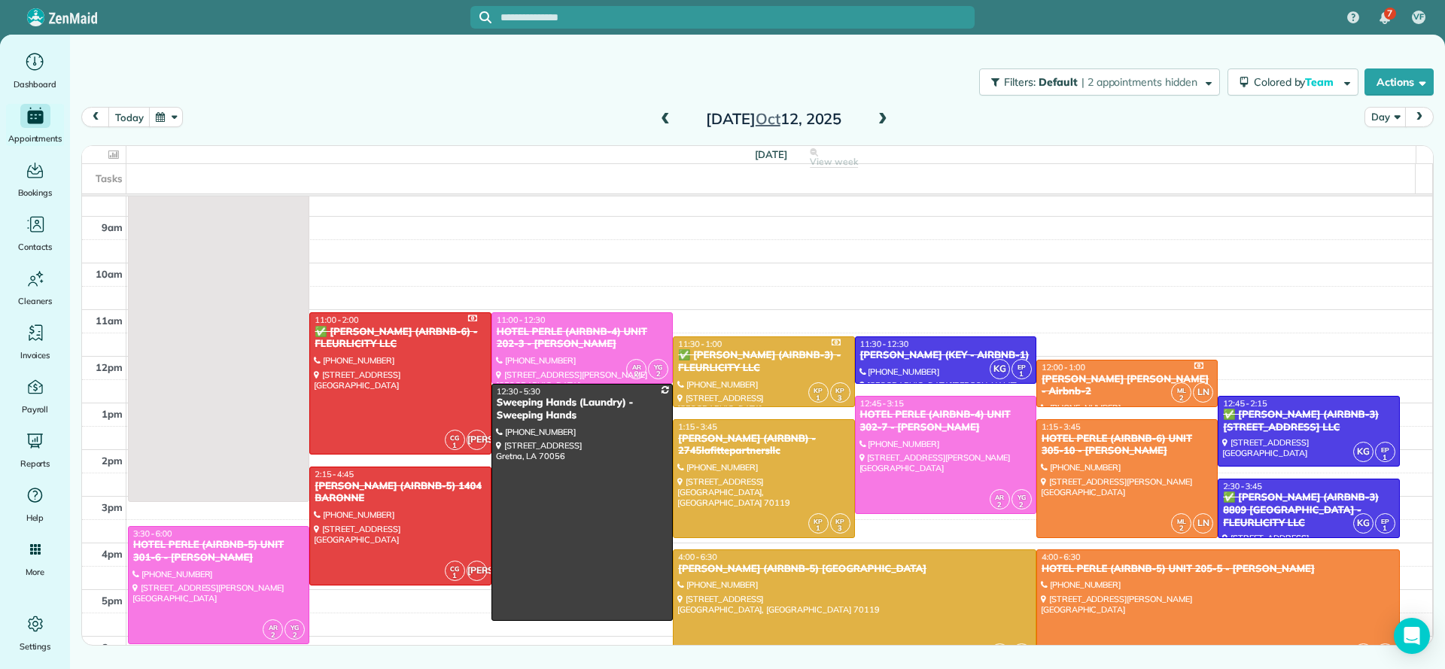
scroll to position [113, 0]
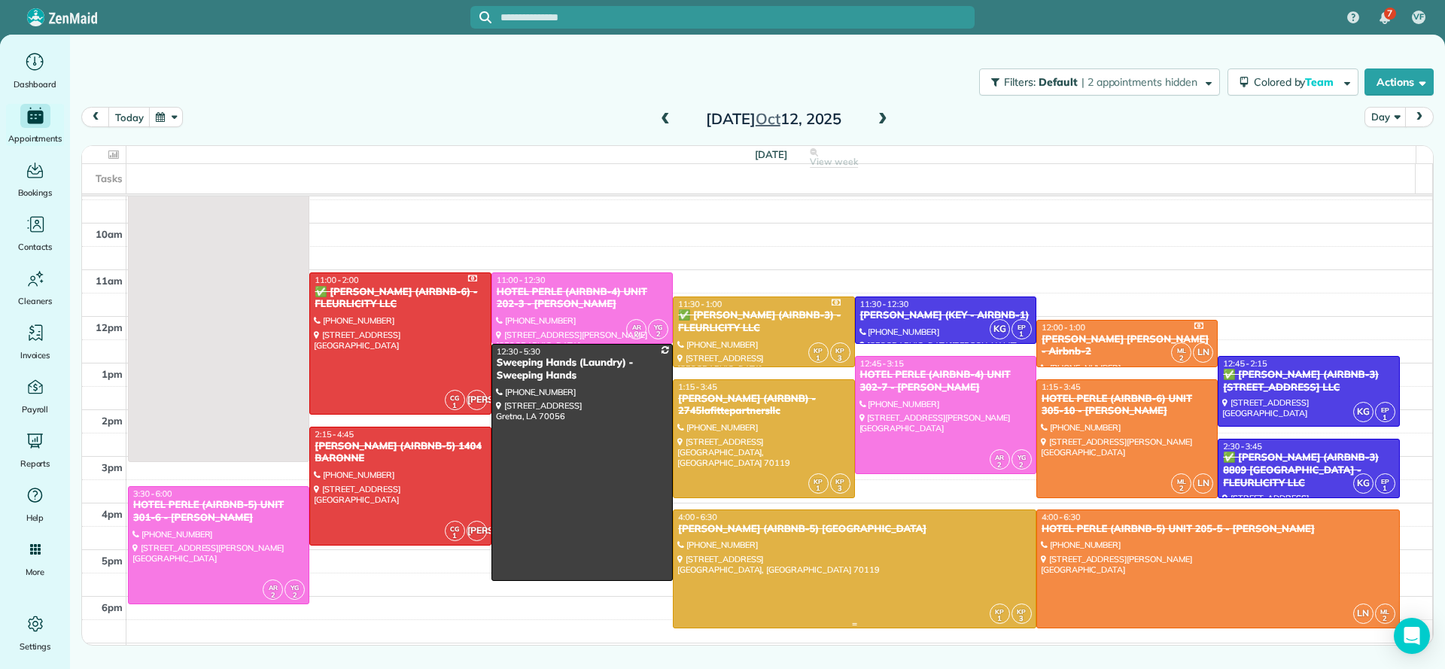
click at [879, 552] on div at bounding box center [855, 568] width 362 height 117
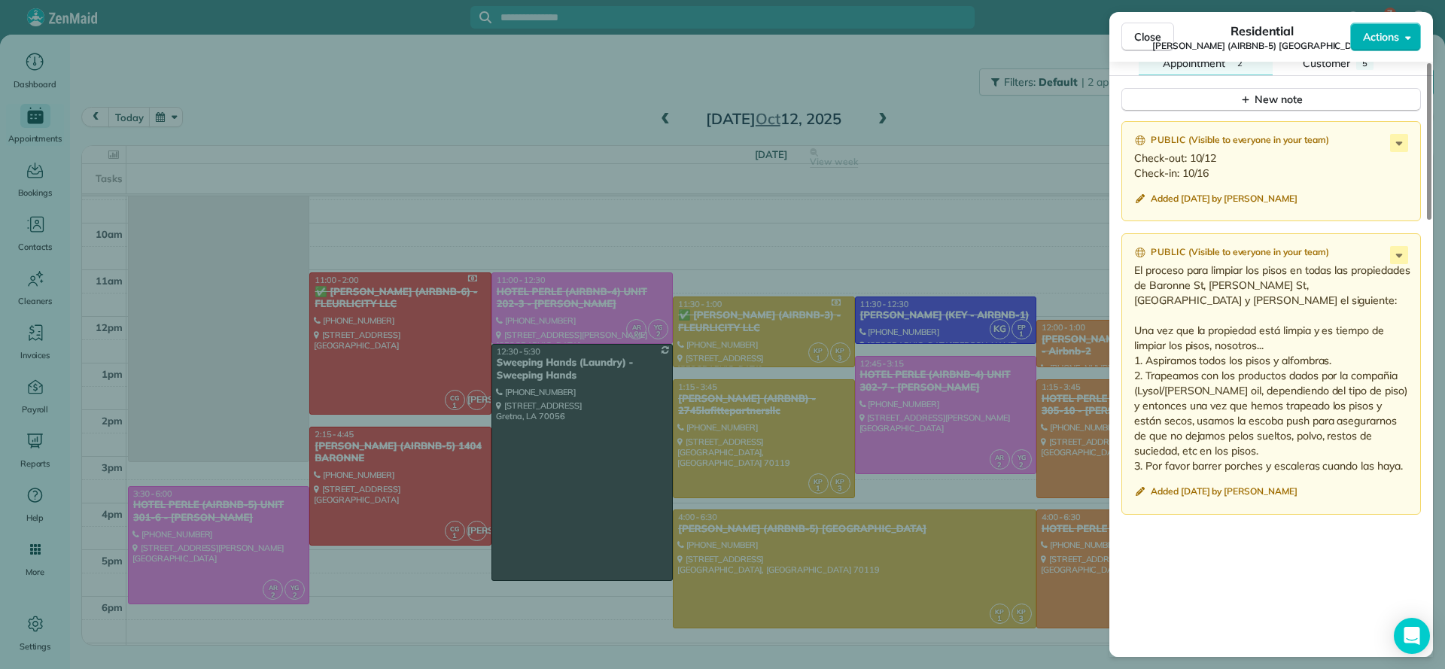
scroll to position [1245, 0]
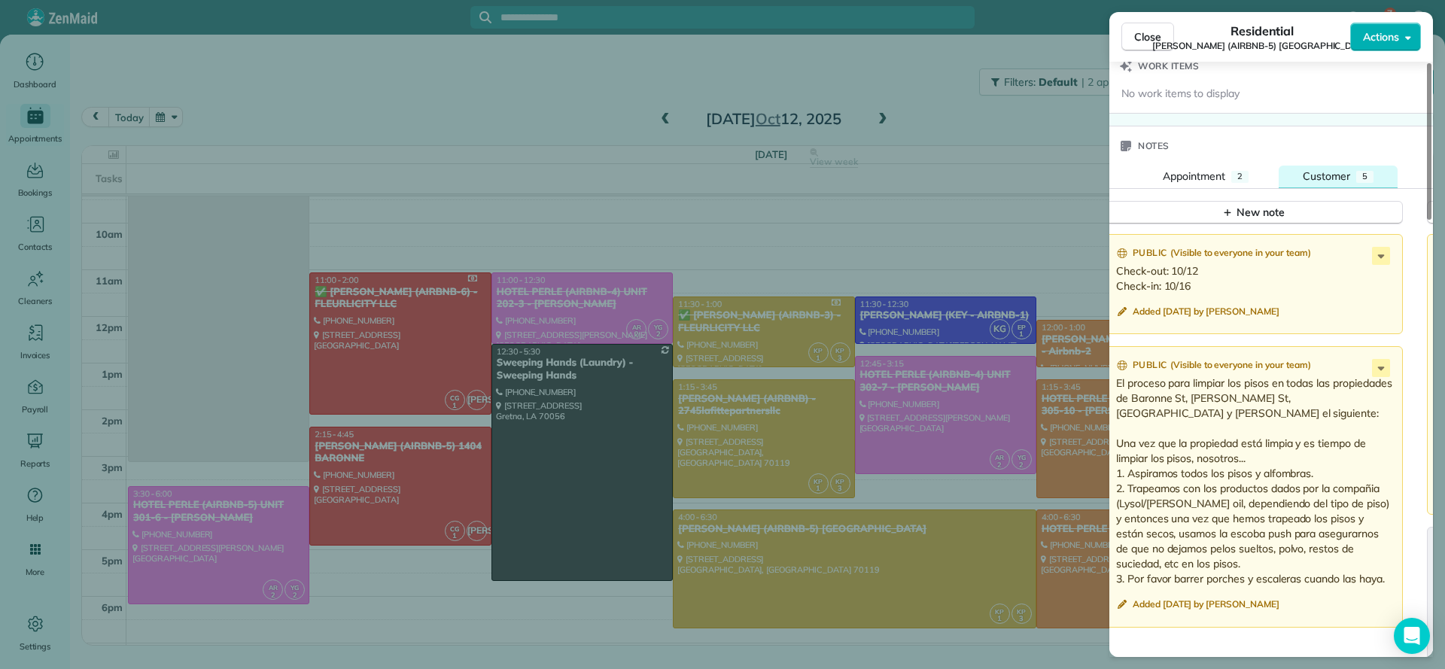
click at [1356, 171] on div "5" at bounding box center [1364, 177] width 17 height 12
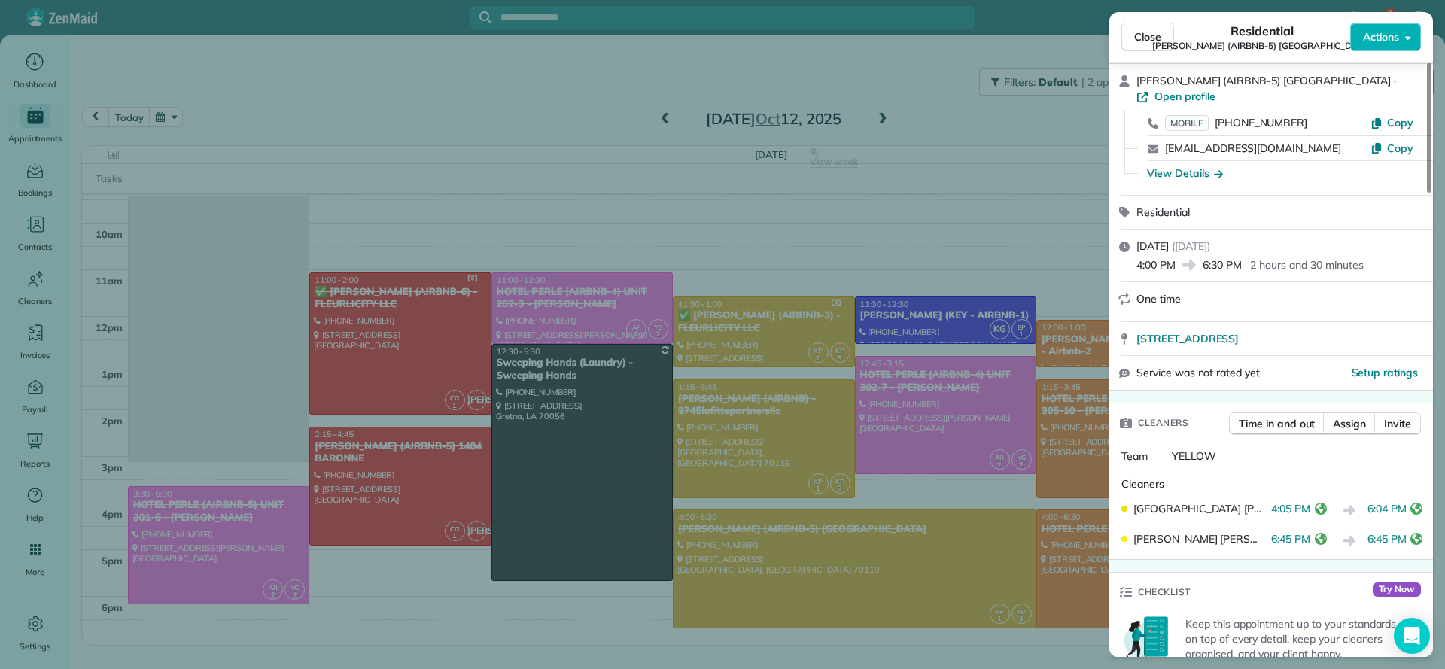
scroll to position [0, 0]
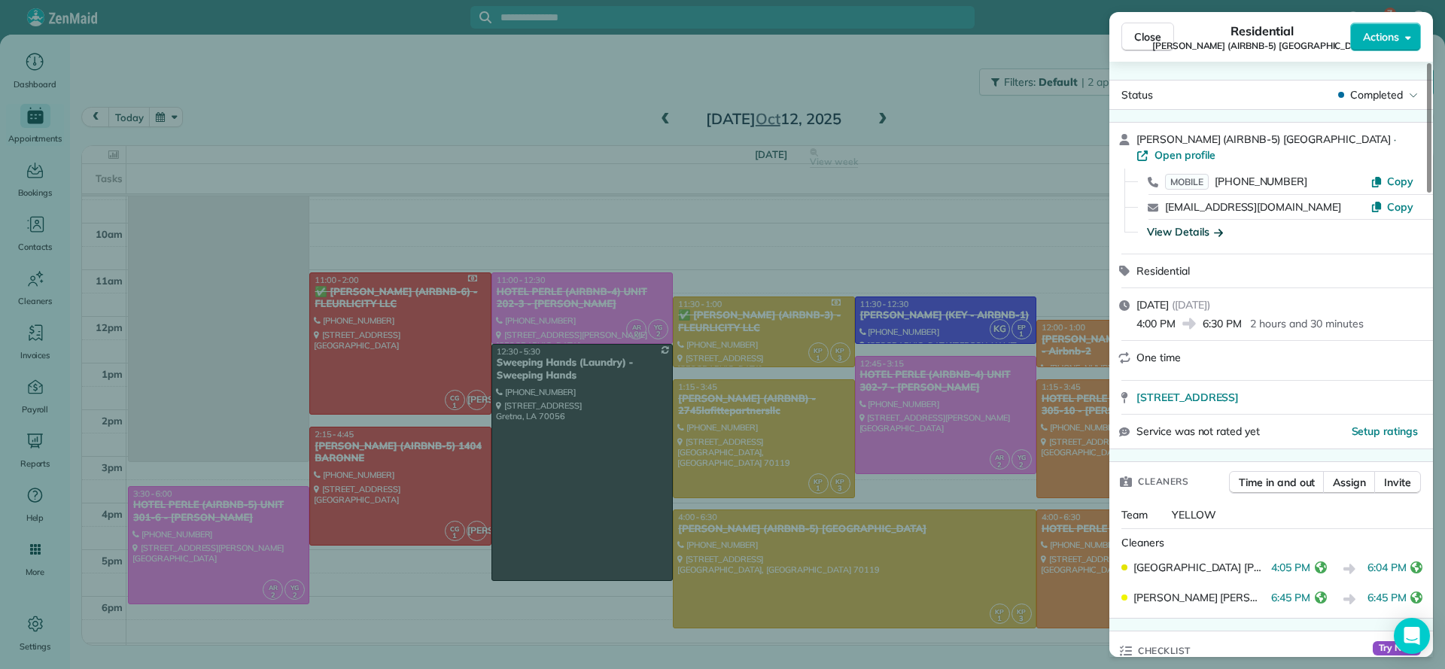
click at [1195, 224] on div "View Details" at bounding box center [1185, 231] width 76 height 15
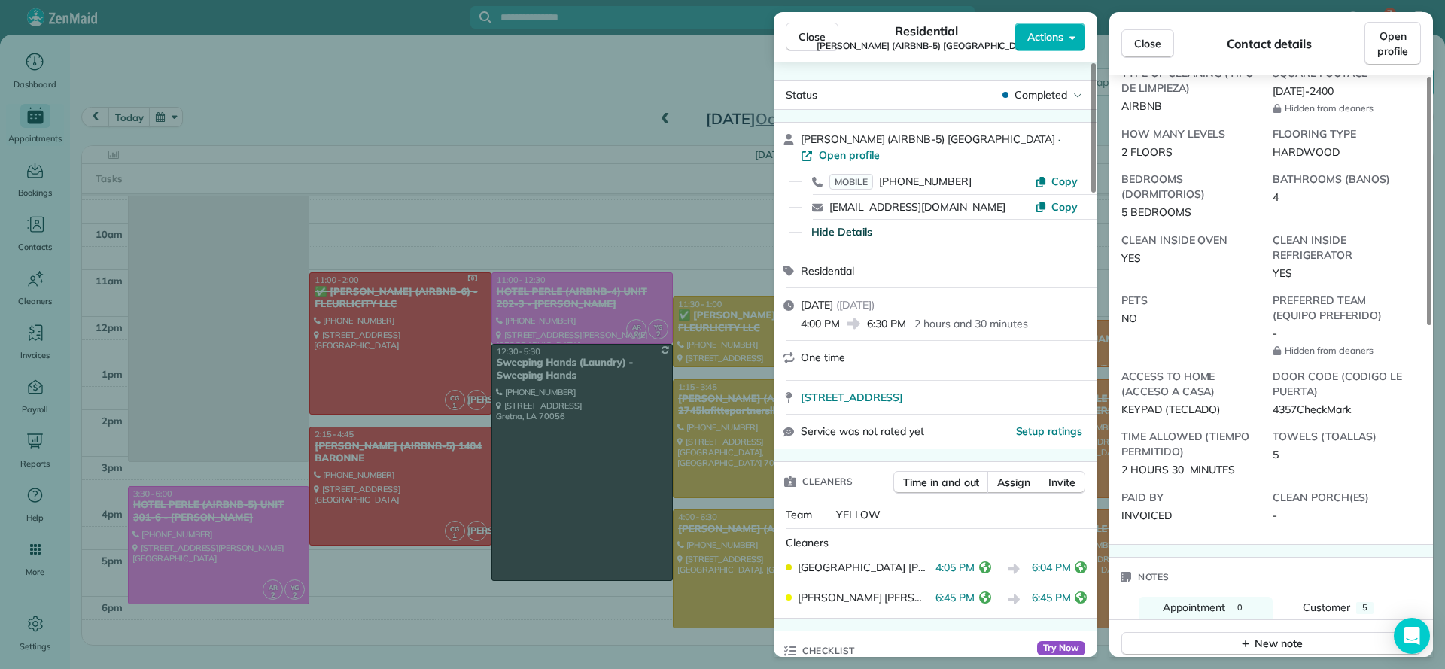
scroll to position [452, 0]
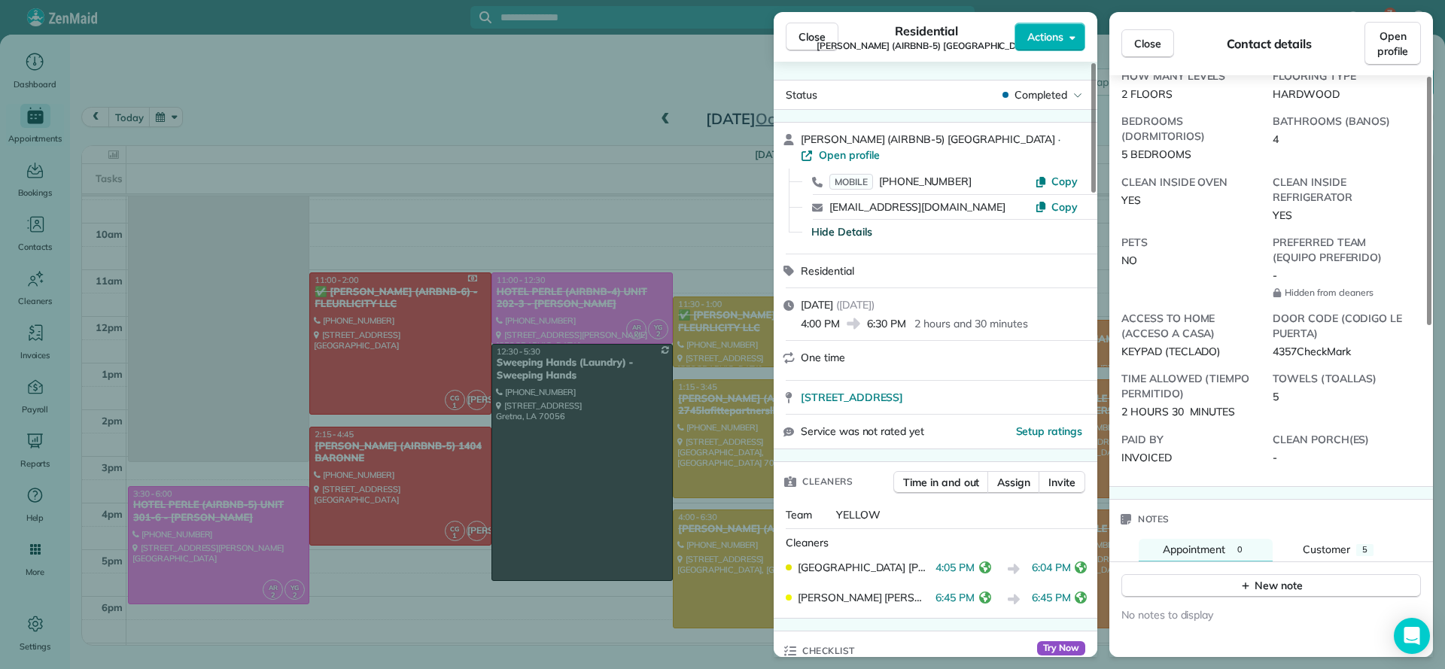
click at [556, 192] on div "Close Residential NICK BRUNO (AIRBNB-5) TOULOUSE Actions Status Completed NICK …" at bounding box center [722, 334] width 1445 height 669
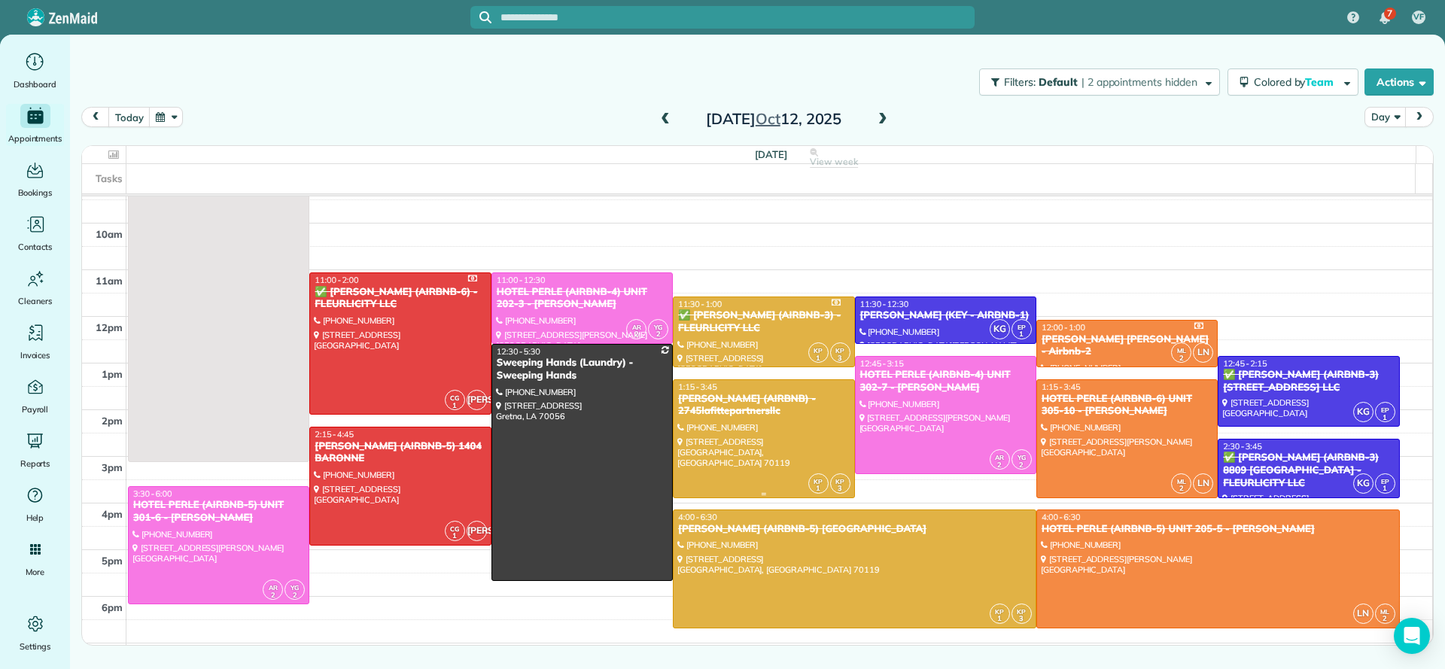
click at [768, 409] on div "MICHAEL BRUBAKER (AIRBNB) - 2745lafittepartnersllc" at bounding box center [763, 406] width 172 height 26
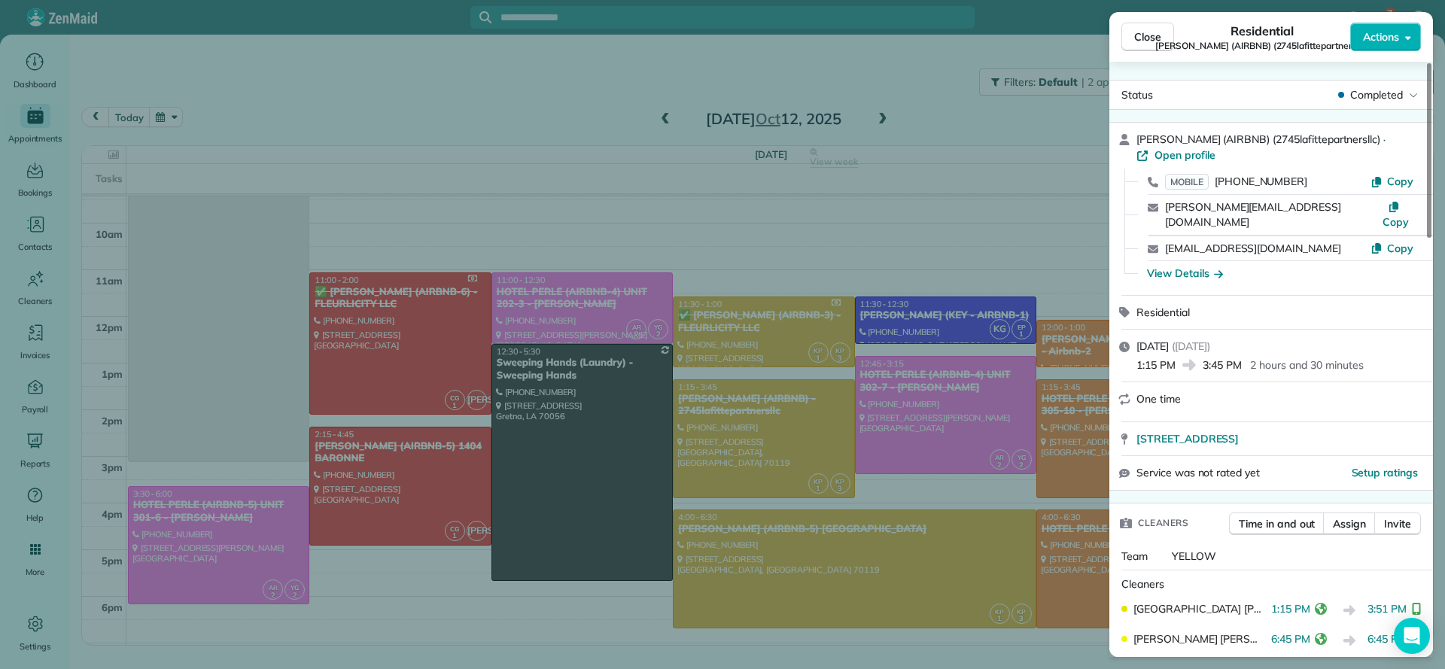
click at [763, 258] on div "Close Residential MICHAEL BRUBAKER (AIRBNB) (2745lafittepartnersllc) Actions St…" at bounding box center [722, 334] width 1445 height 669
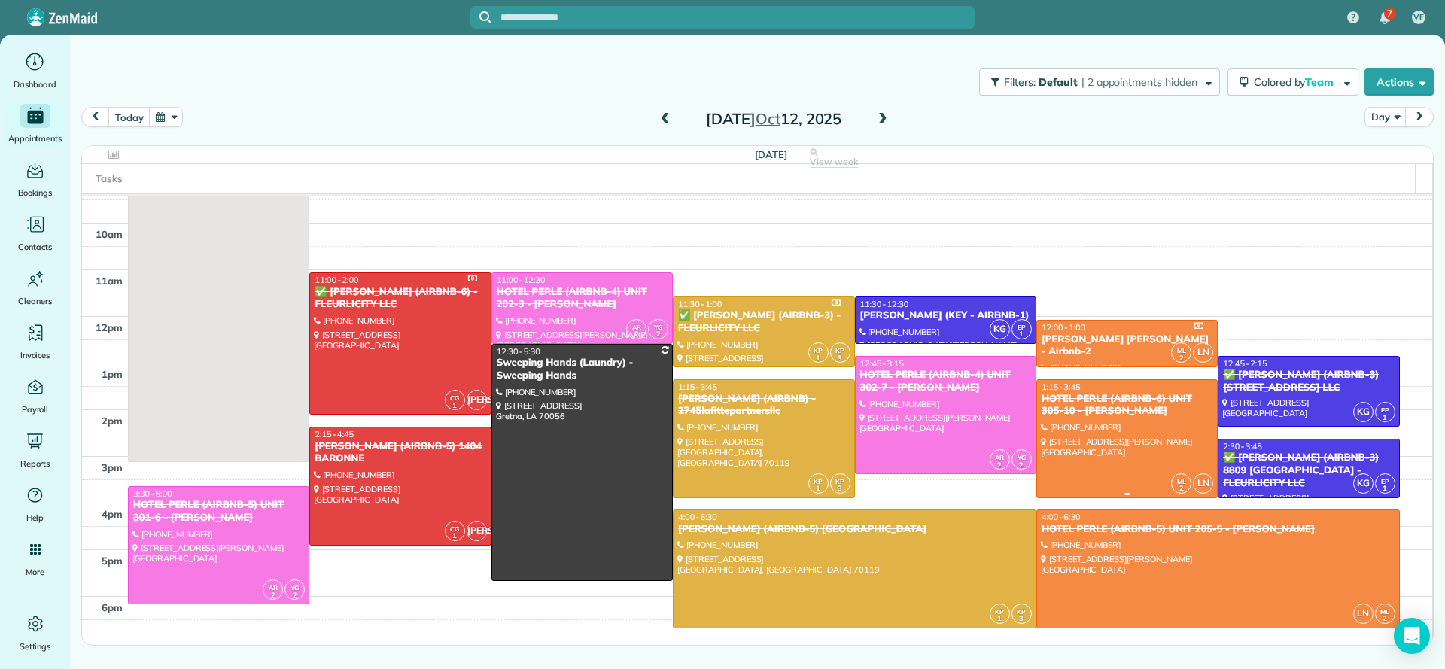
click at [1061, 386] on span "1:15 - 3:45" at bounding box center [1061, 387] width 39 height 11
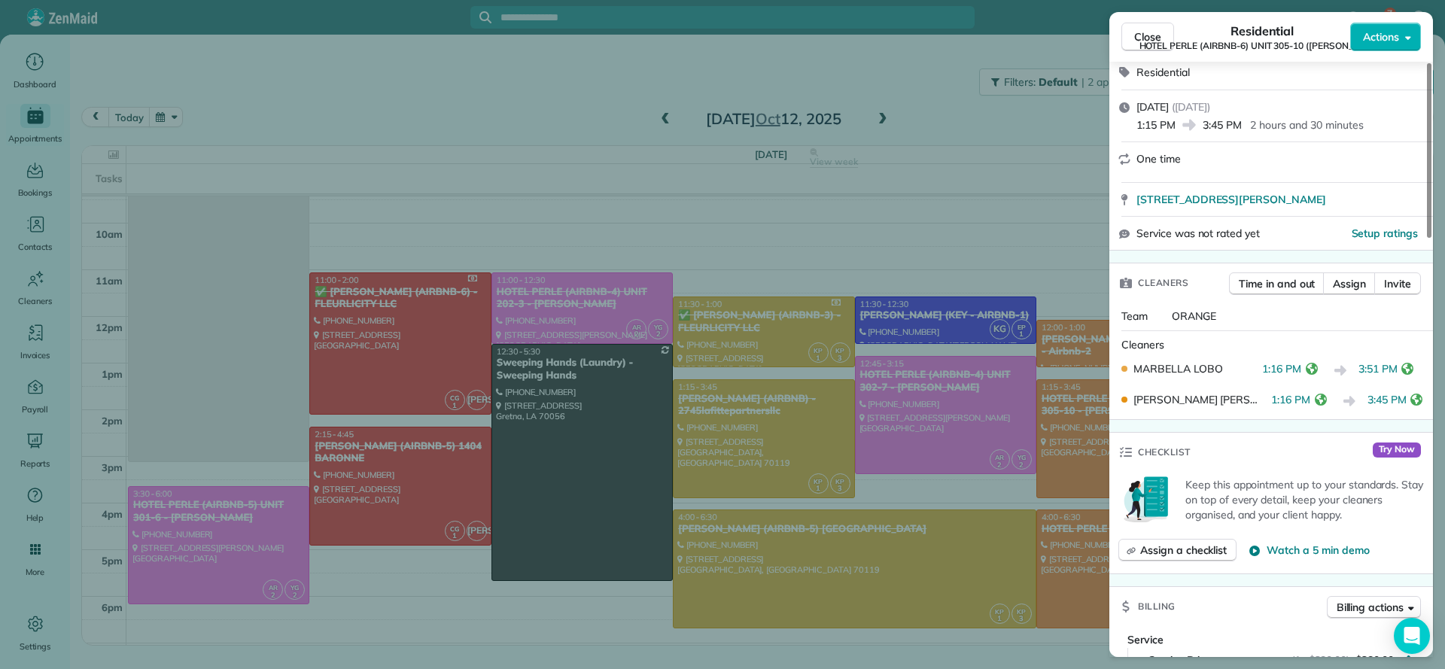
scroll to position [226, 0]
click at [872, 236] on div "Close Residential HOTEL PERLE (AIRBNB-6) UNIT 305-10 (NICK BRUNO) Actions Statu…" at bounding box center [722, 334] width 1445 height 669
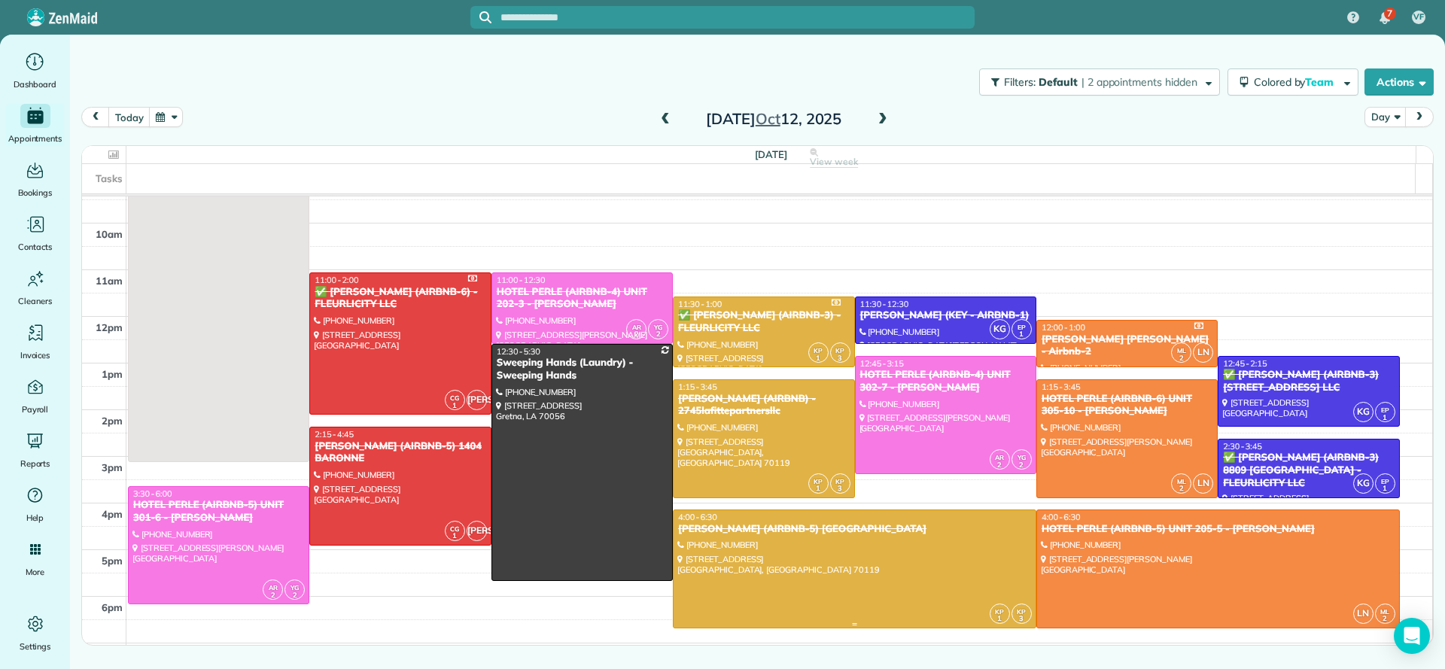
click at [841, 555] on div at bounding box center [855, 568] width 362 height 117
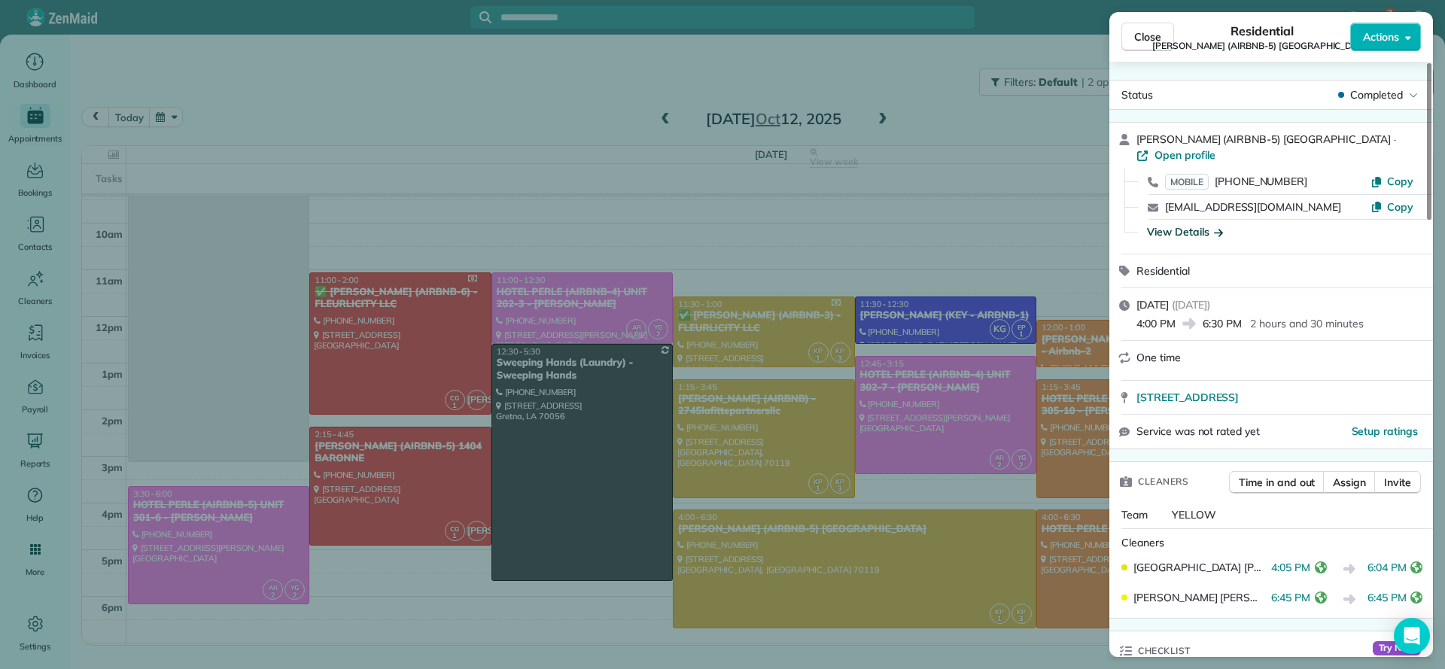
click at [1185, 224] on div "View Details" at bounding box center [1185, 231] width 76 height 15
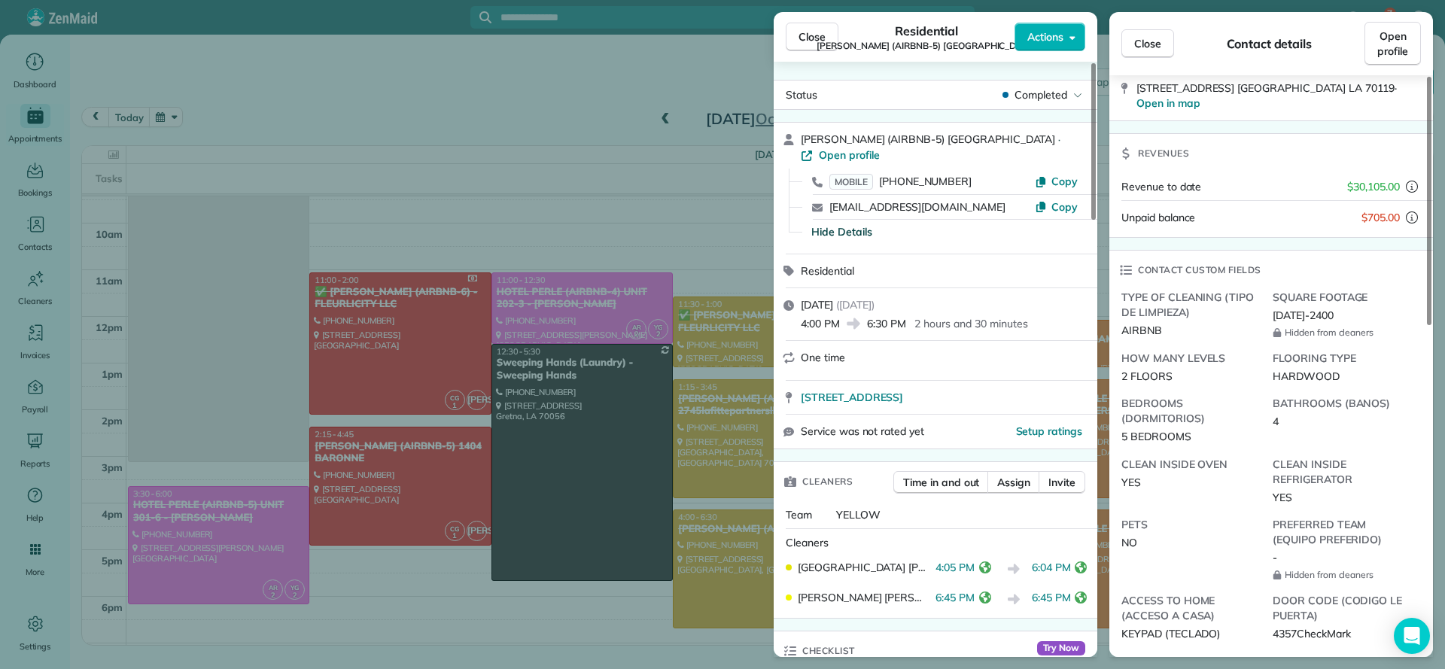
scroll to position [226, 0]
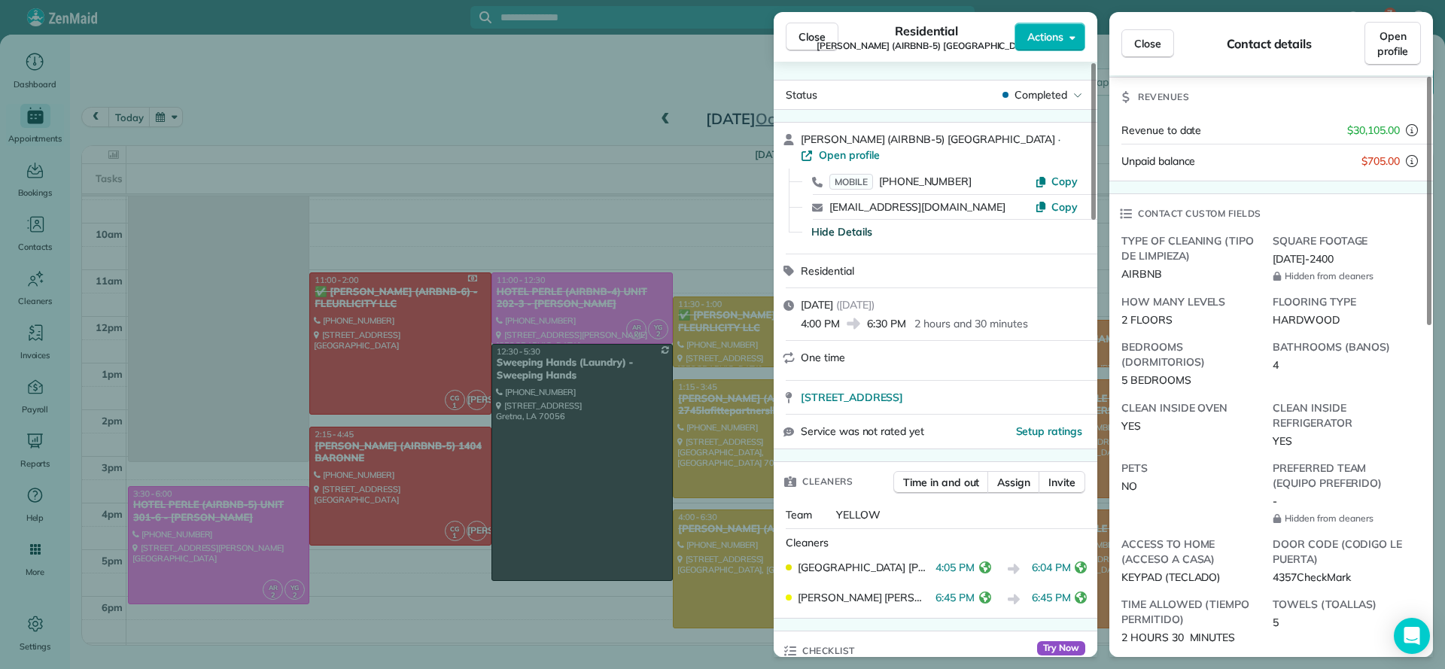
click at [607, 194] on div "Close Residential NICK BRUNO (AIRBNB-5) TOULOUSE Actions Status Completed NICK …" at bounding box center [722, 334] width 1445 height 669
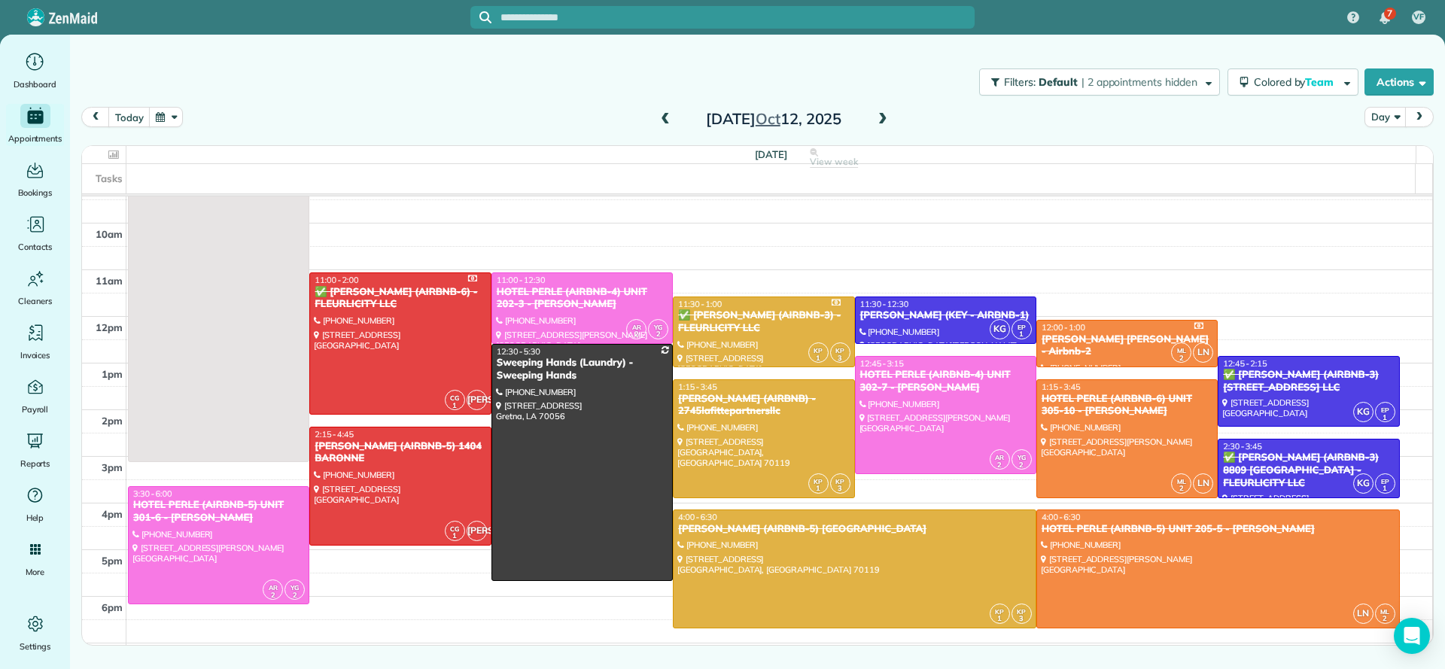
click at [884, 120] on span at bounding box center [883, 120] width 17 height 14
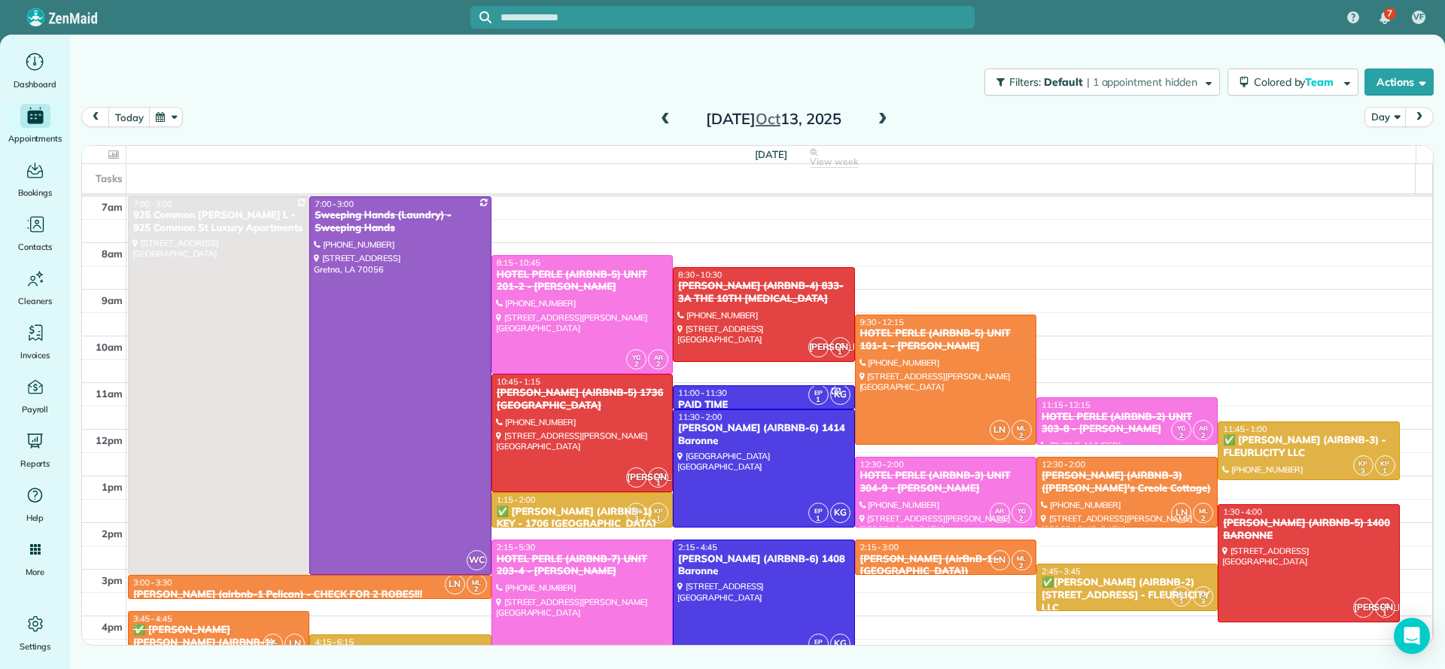
click at [886, 120] on span at bounding box center [883, 120] width 17 height 14
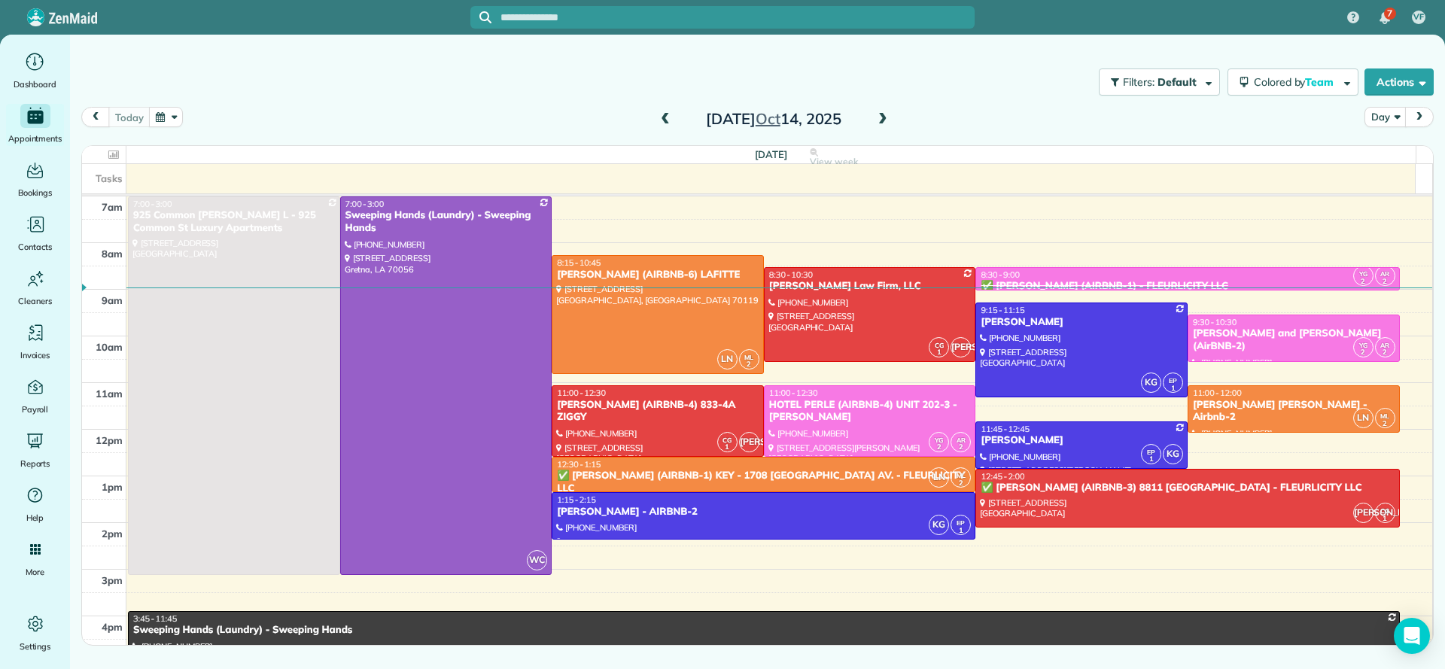
click at [384, 105] on div "Filters: Default | 1 appointment hidden Colored by Team Color by Cleaner Color …" at bounding box center [757, 82] width 1375 height 50
click at [667, 124] on span at bounding box center [665, 120] width 17 height 14
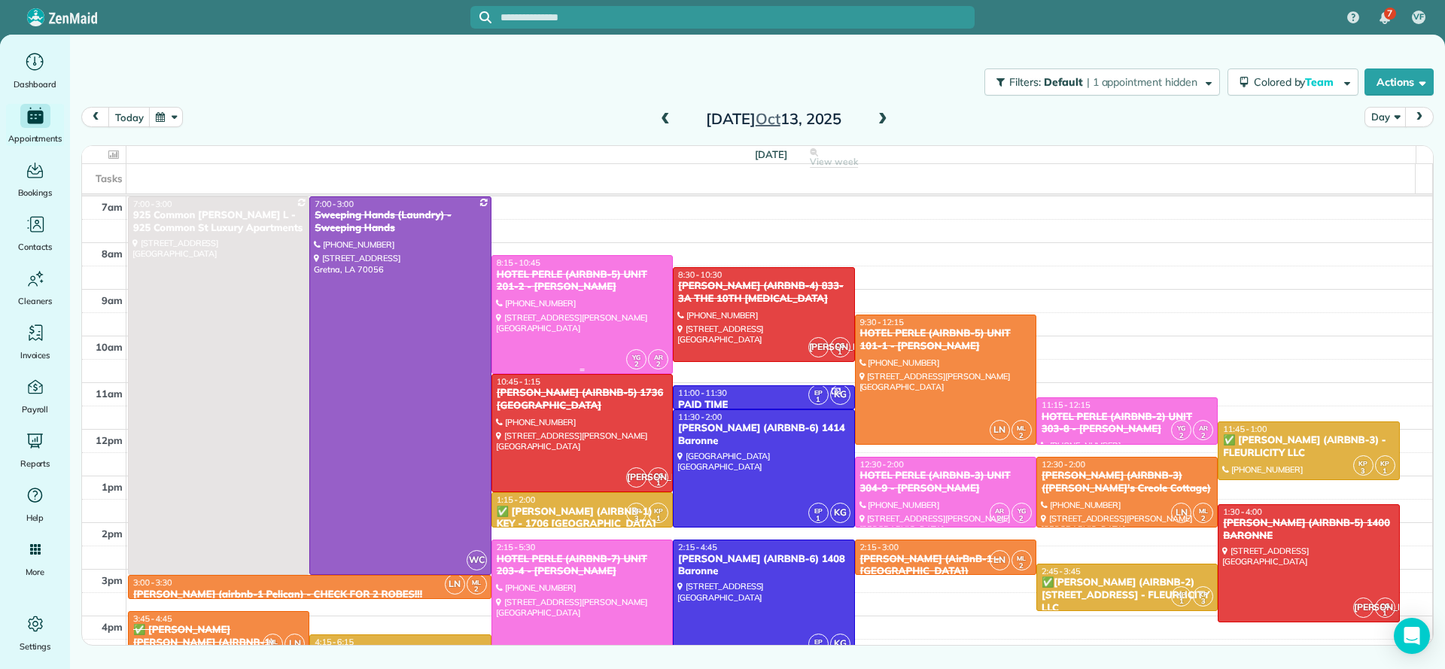
click at [587, 303] on div at bounding box center [582, 314] width 180 height 117
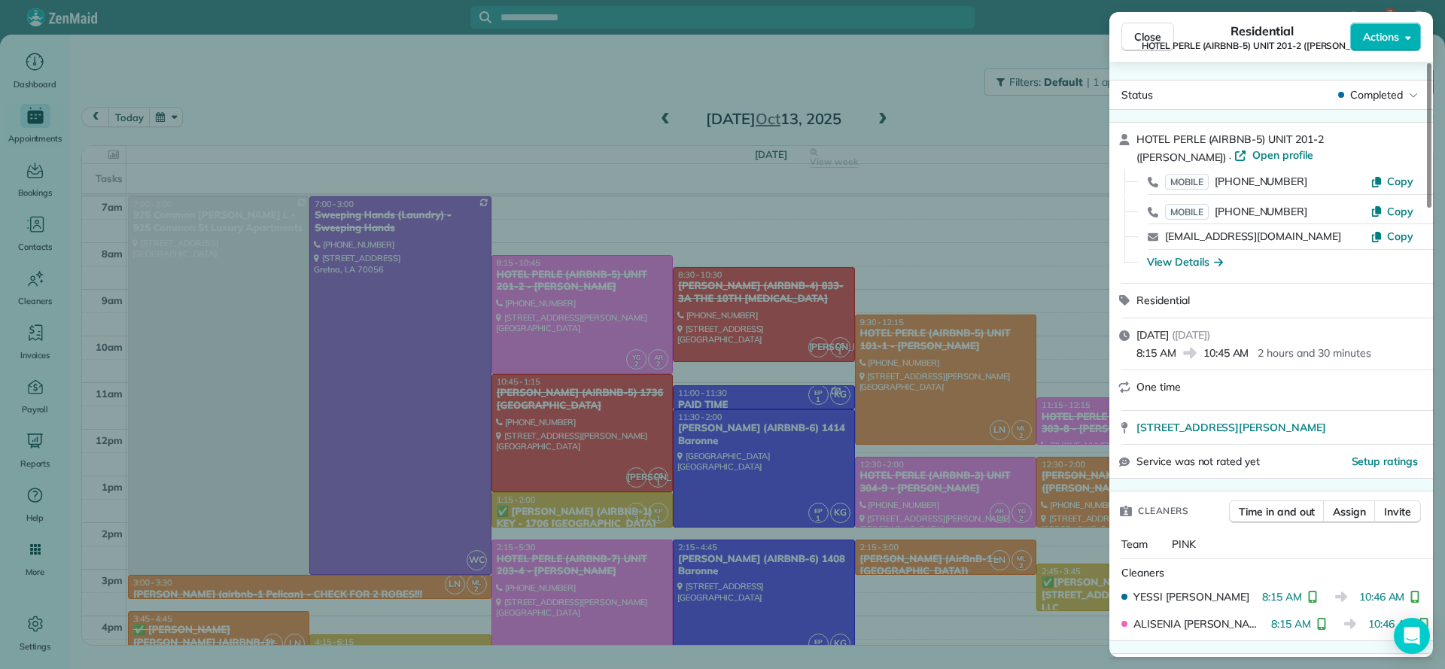
click at [507, 68] on div "Close Residential HOTEL PERLE (AIRBNB-5) UNIT 201-2 (NICK BRUNO) Actions Status…" at bounding box center [722, 334] width 1445 height 669
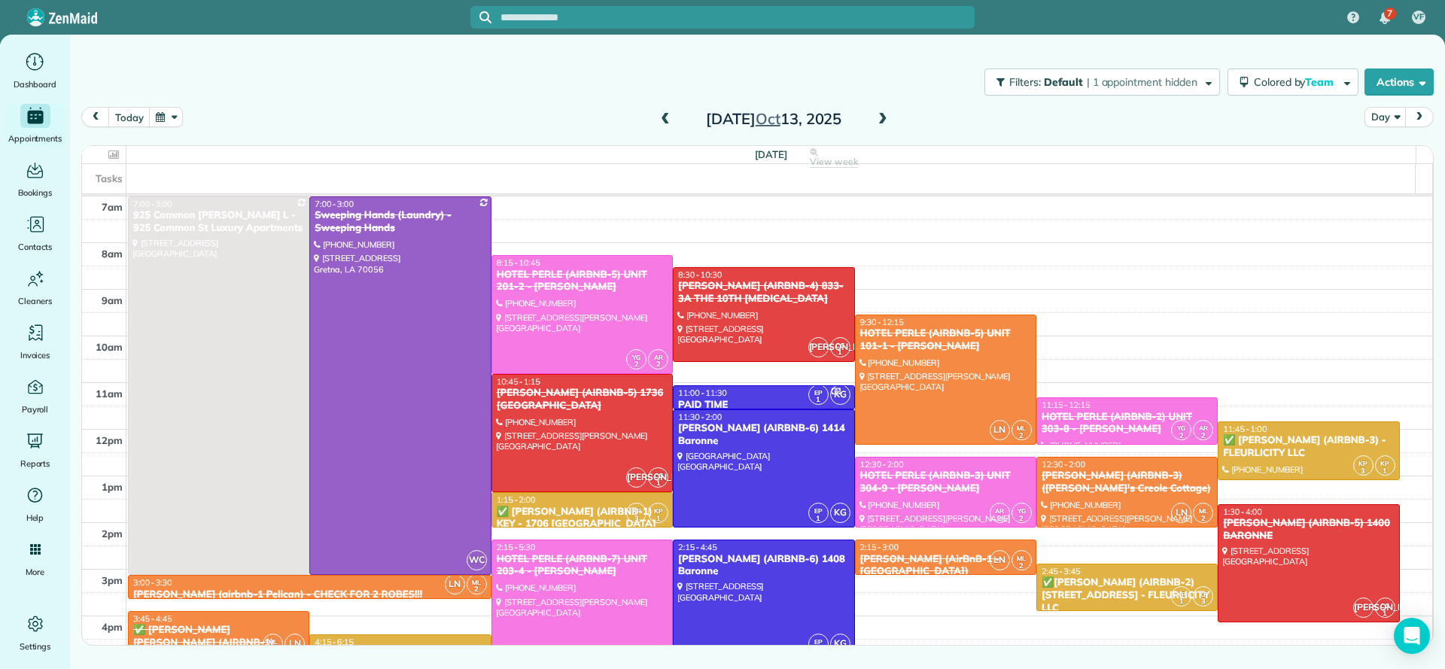
click at [563, 107] on div "today Day Monday Oct 13, 2025" at bounding box center [757, 121] width 1353 height 29
click at [878, 120] on span at bounding box center [883, 120] width 17 height 14
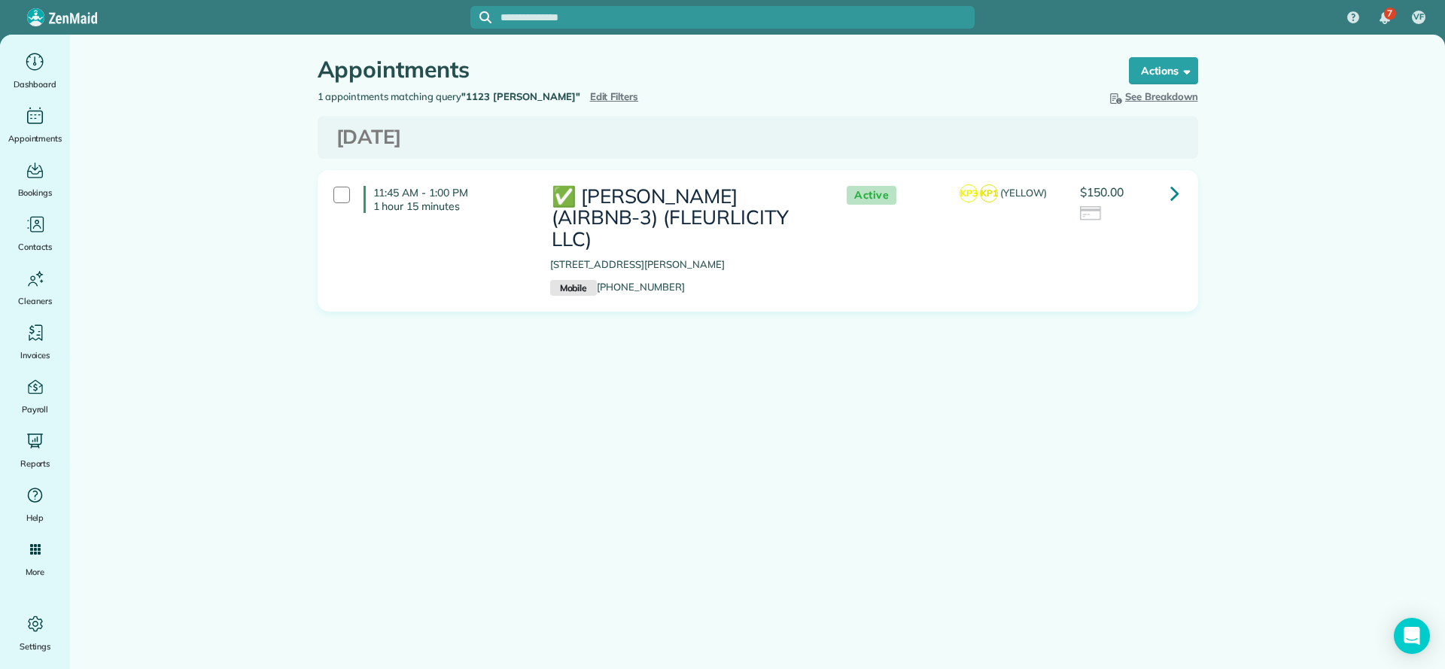
click at [567, 90] on div "1 appointments matching query "1123 [PERSON_NAME]" Hide Filters Edit Filters" at bounding box center [532, 97] width 452 height 15
click at [590, 97] on span "Edit Filters" at bounding box center [614, 96] width 49 height 12
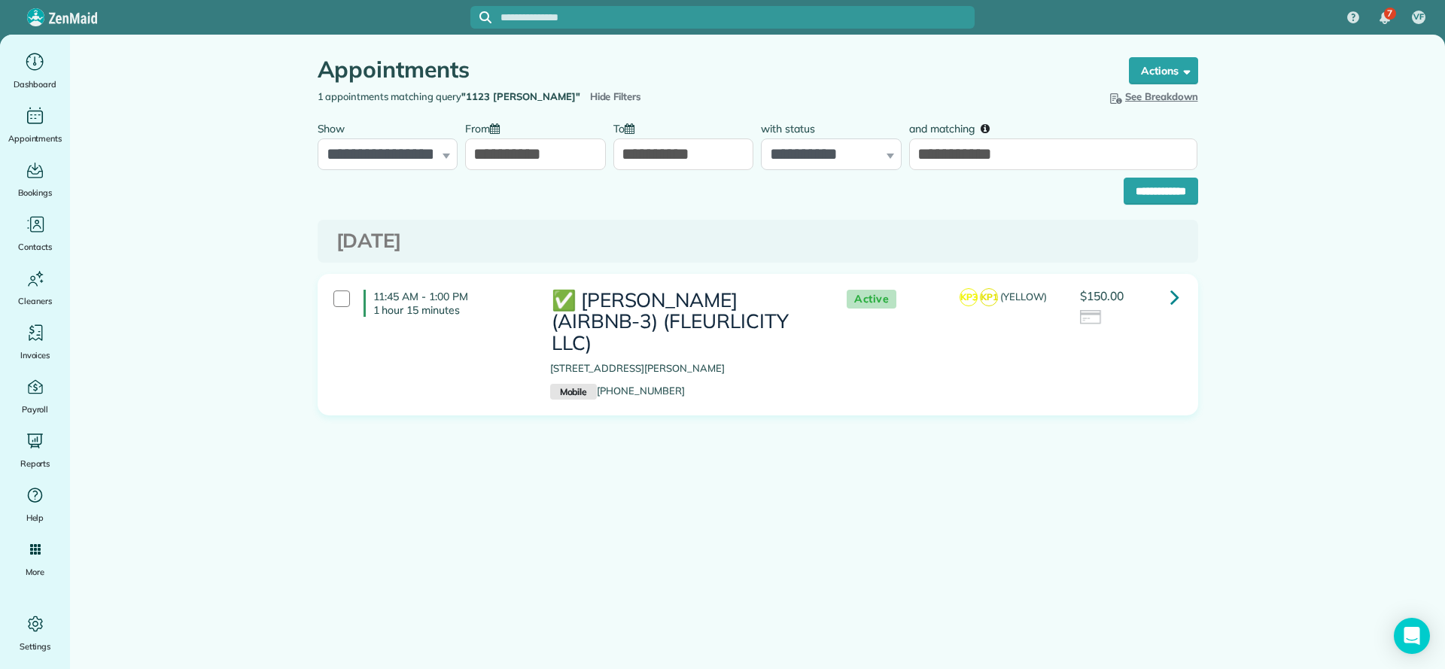
click at [702, 148] on input "**********" at bounding box center [683, 154] width 141 height 32
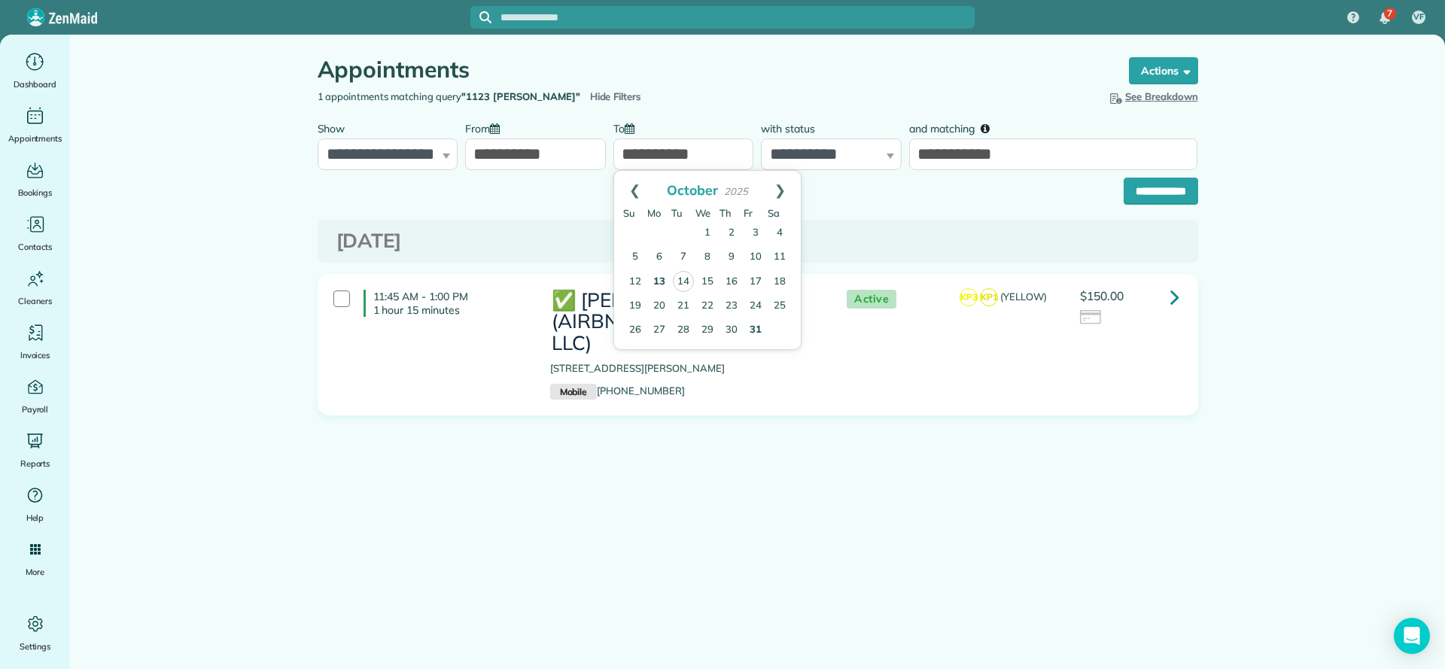
click at [747, 334] on link "31" at bounding box center [756, 330] width 24 height 24
type input "**********"
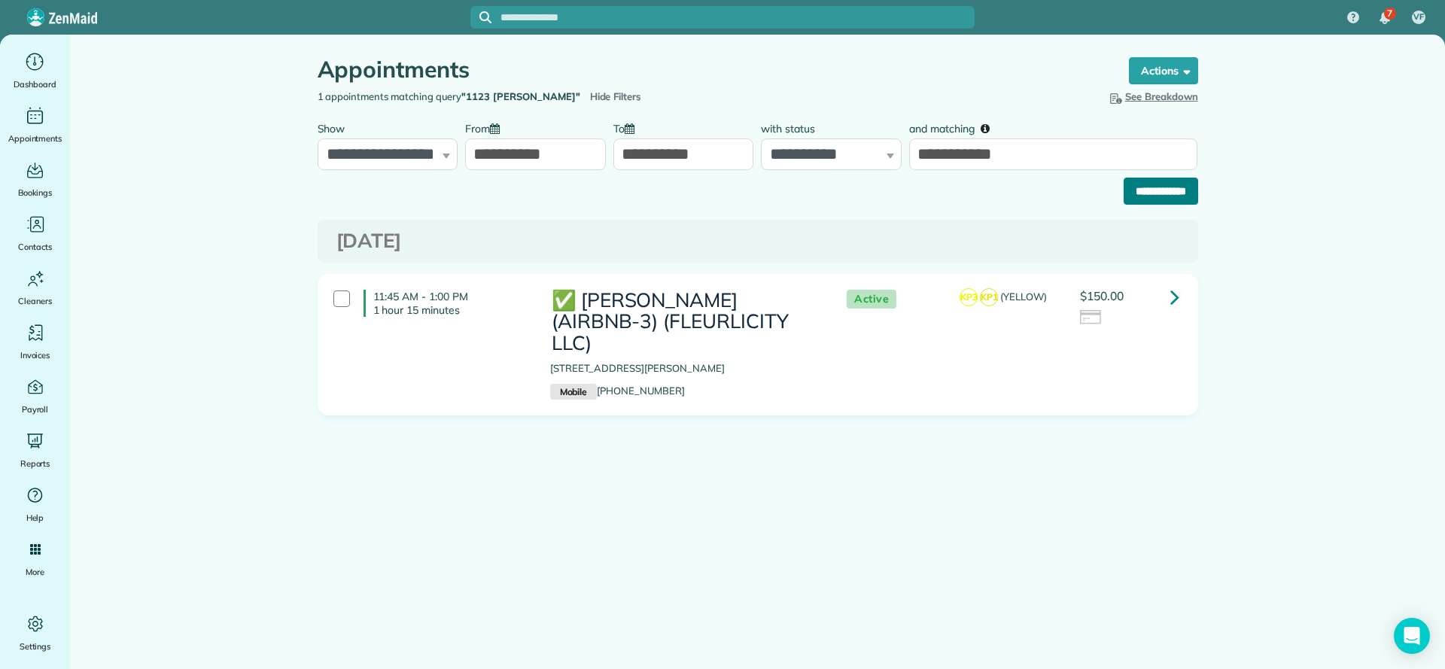
click at [1136, 199] on input "**********" at bounding box center [1161, 191] width 75 height 27
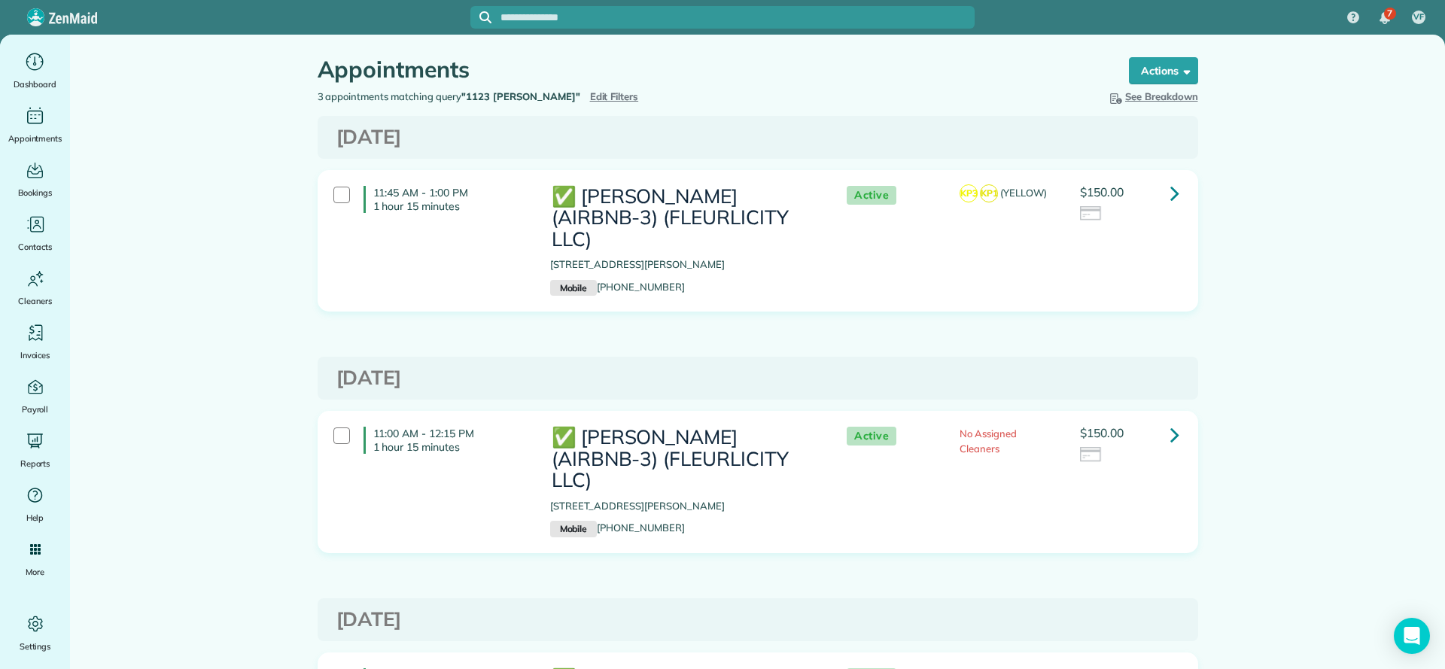
click at [1170, 199] on icon at bounding box center [1174, 193] width 9 height 26
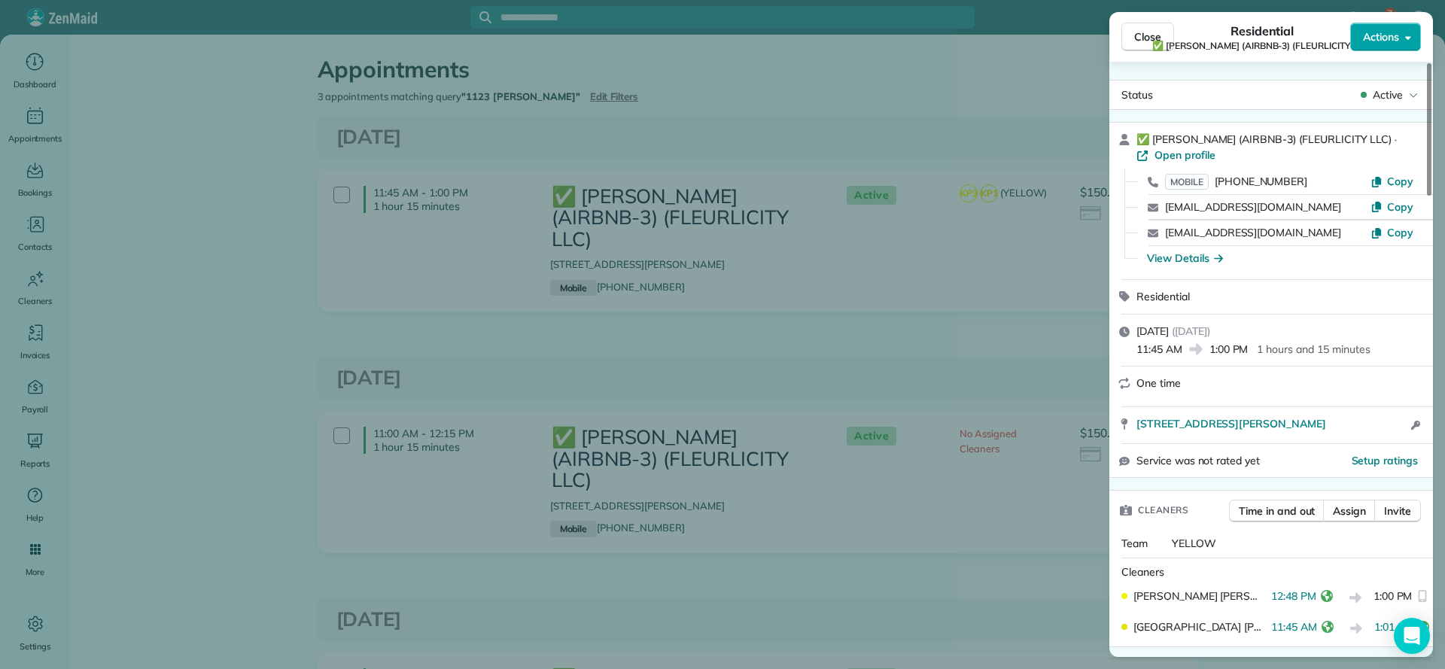
click at [1394, 36] on span "Actions" at bounding box center [1381, 36] width 36 height 15
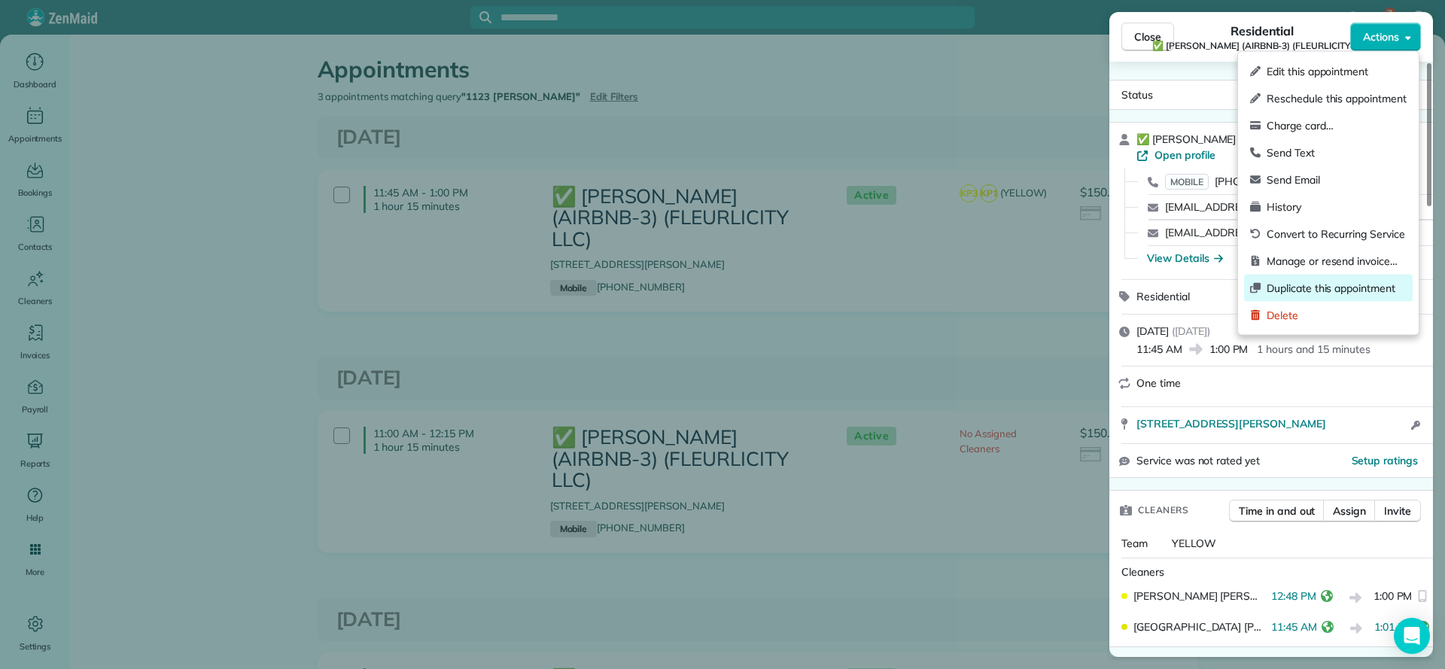
click at [1356, 288] on span "Duplicate this appointment" at bounding box center [1337, 288] width 140 height 15
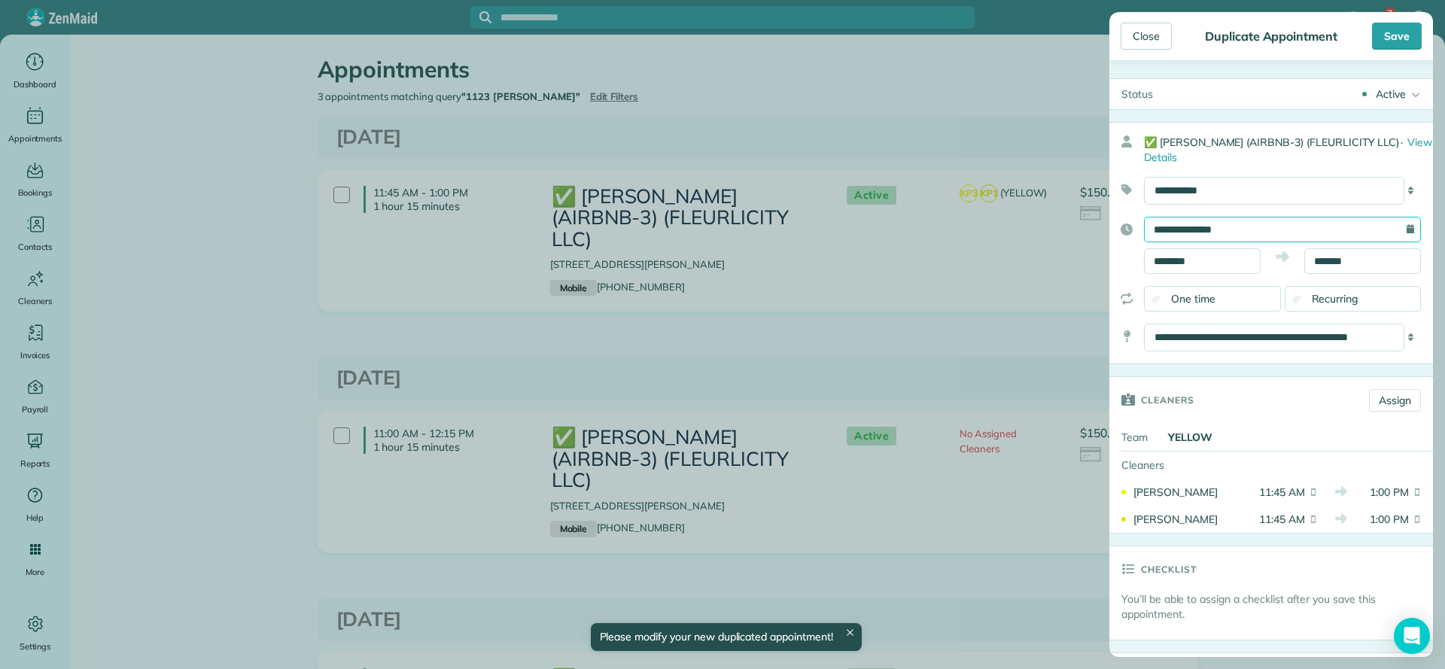
click at [1338, 227] on input "**********" at bounding box center [1282, 230] width 277 height 26
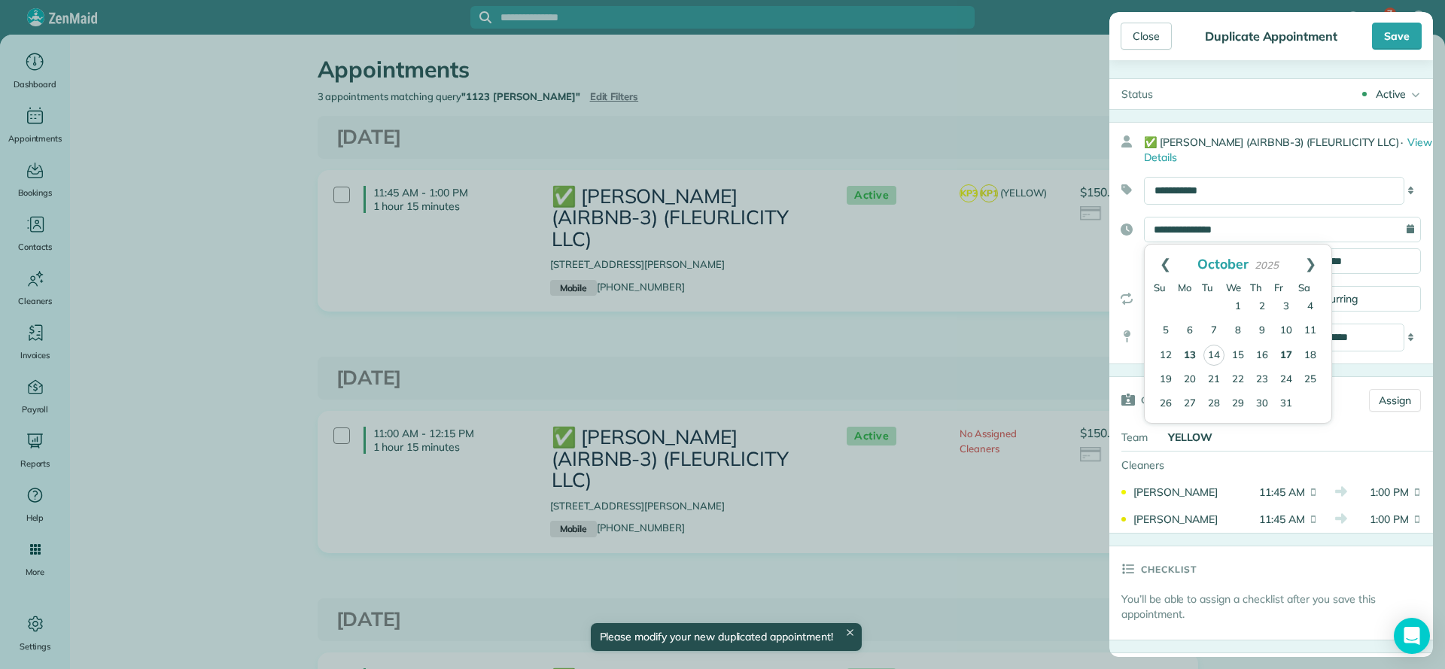
click at [1292, 353] on link "17" at bounding box center [1286, 356] width 24 height 24
type input "**********"
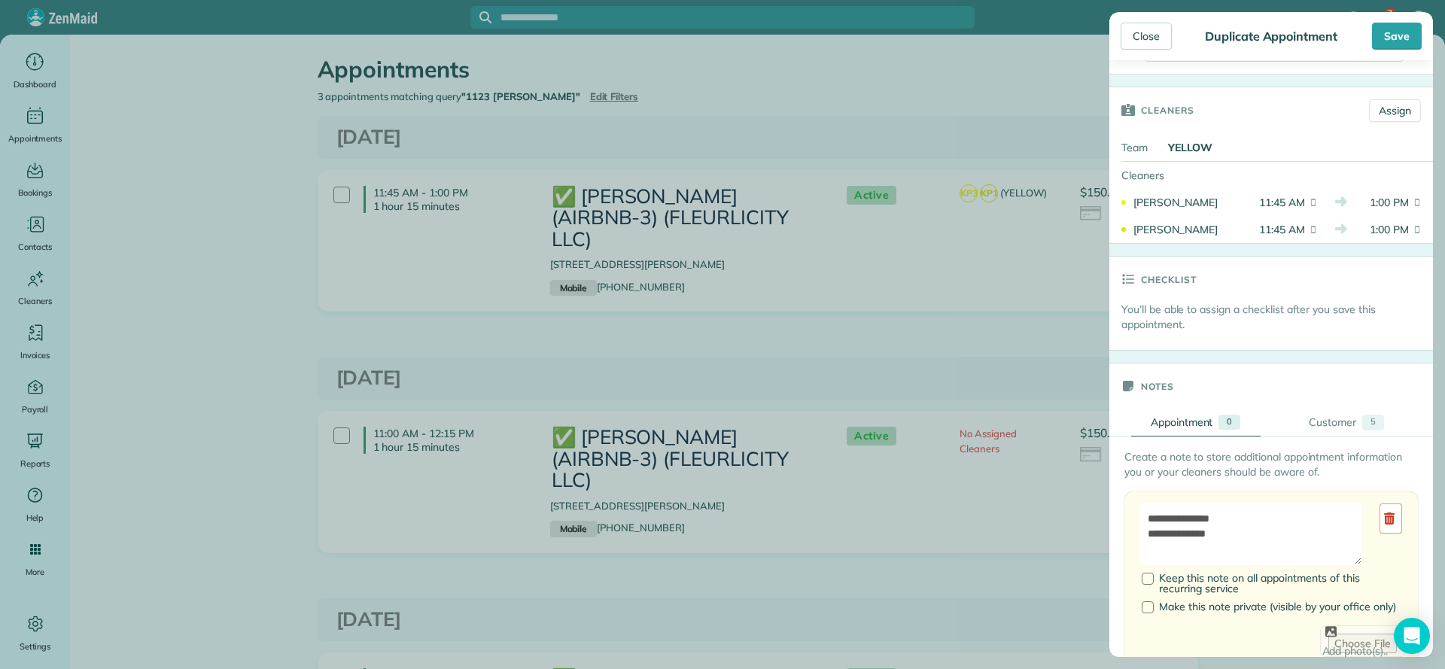
scroll to position [452, 0]
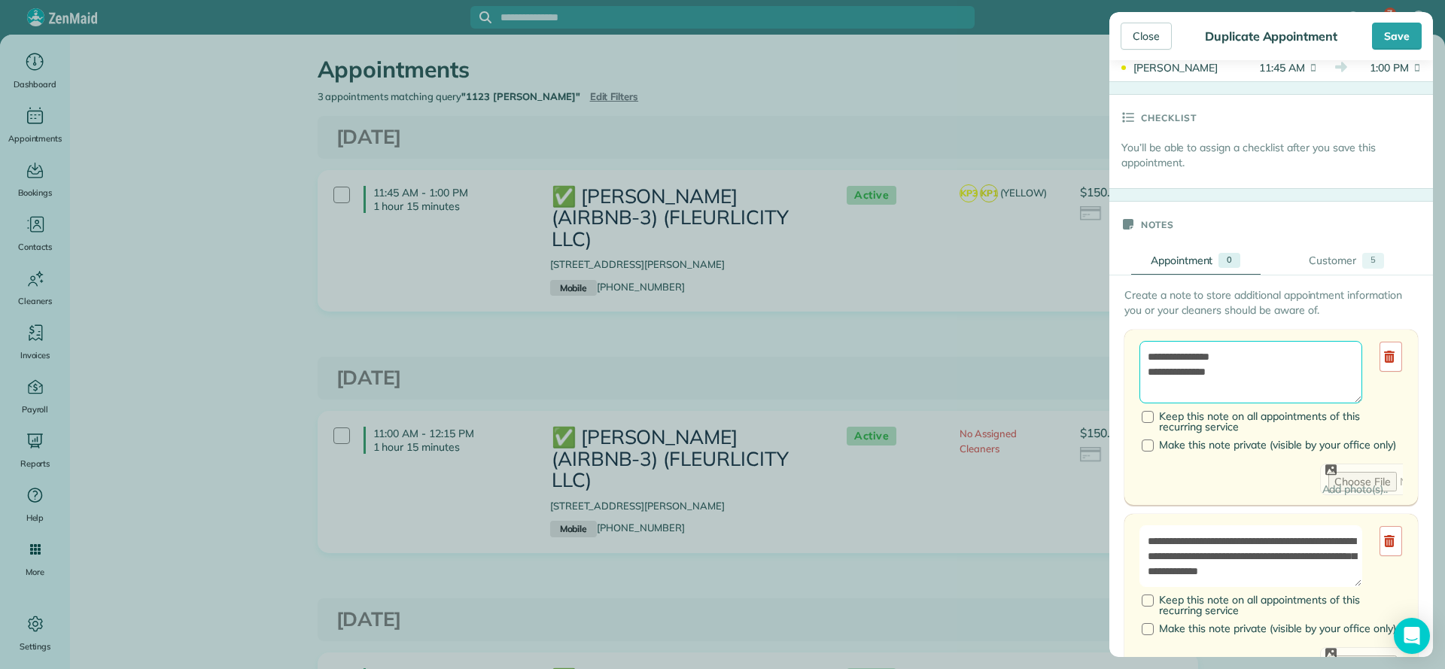
click at [1249, 358] on textarea "**********" at bounding box center [1251, 372] width 223 height 62
click at [1258, 382] on textarea "**********" at bounding box center [1251, 372] width 223 height 62
drag, startPoint x: 1258, startPoint y: 382, endPoint x: 1199, endPoint y: 378, distance: 58.8
click at [1199, 378] on textarea "**********" at bounding box center [1251, 372] width 223 height 62
click at [1150, 364] on textarea "**********" at bounding box center [1251, 372] width 223 height 62
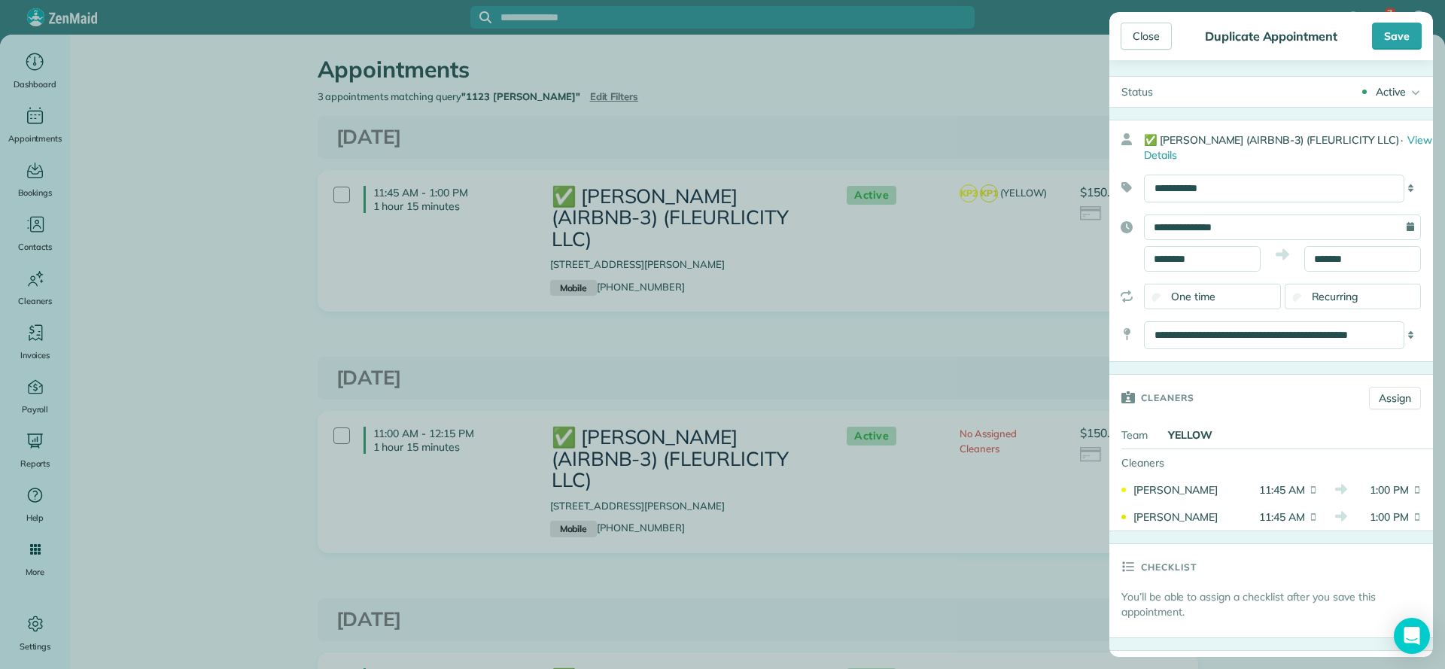
scroll to position [0, 0]
type textarea "**********"
click at [1401, 36] on div "Save" at bounding box center [1397, 36] width 50 height 27
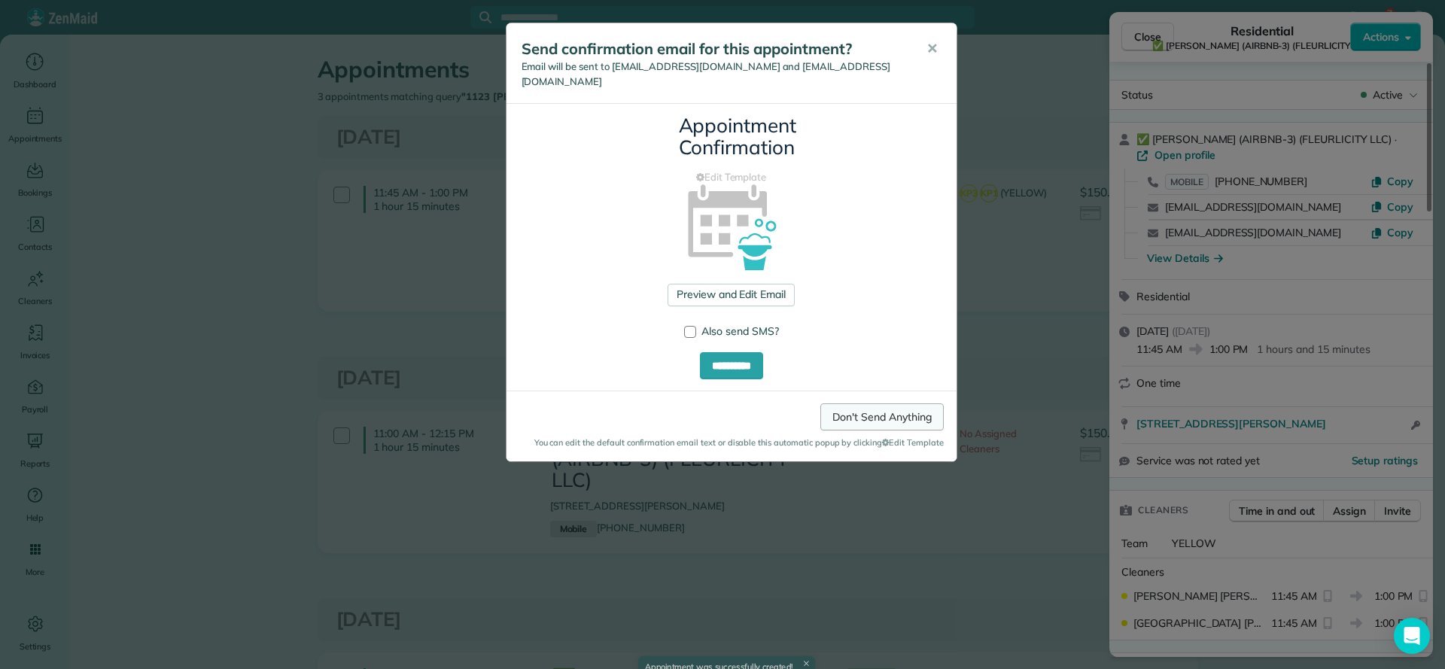
click at [902, 403] on link "Don't Send Anything" at bounding box center [881, 416] width 123 height 27
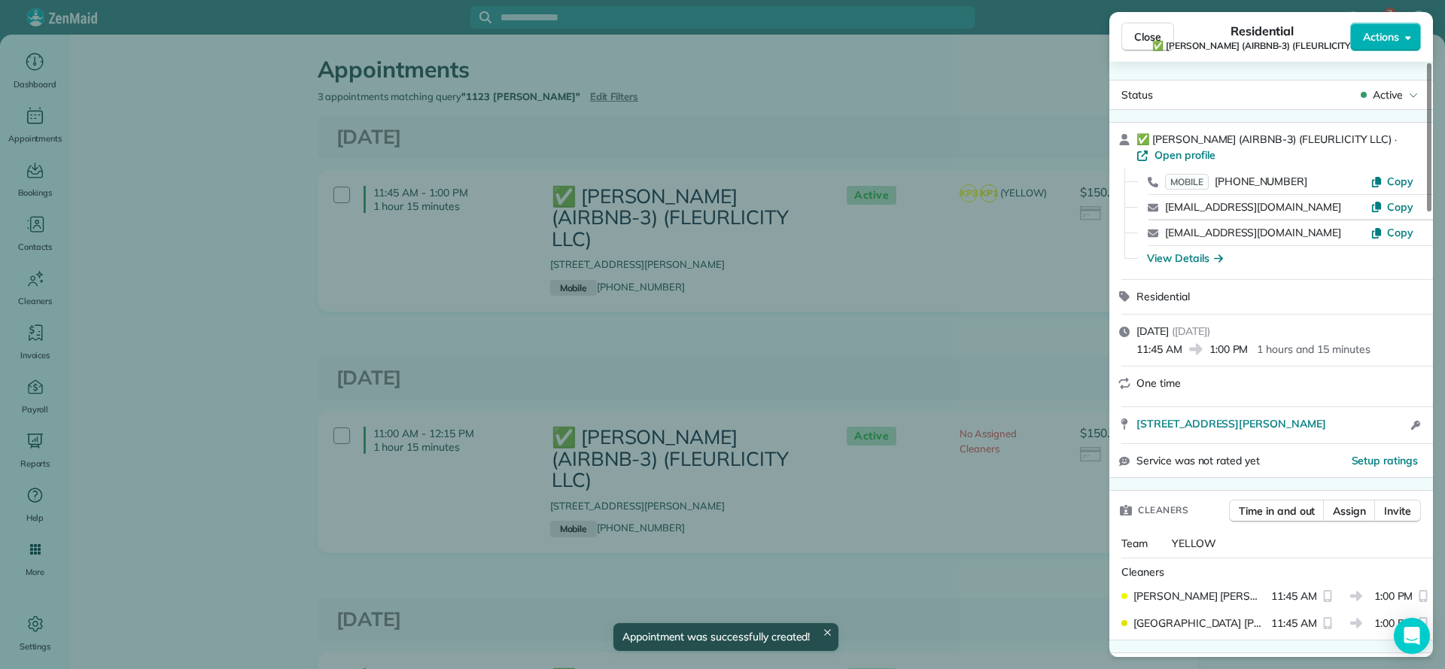
click at [845, 100] on div "Close Residential ✅ LARRY COSSE (AIRBNB-3) (FLEURLICITY LLC) Actions Status Act…" at bounding box center [722, 334] width 1445 height 669
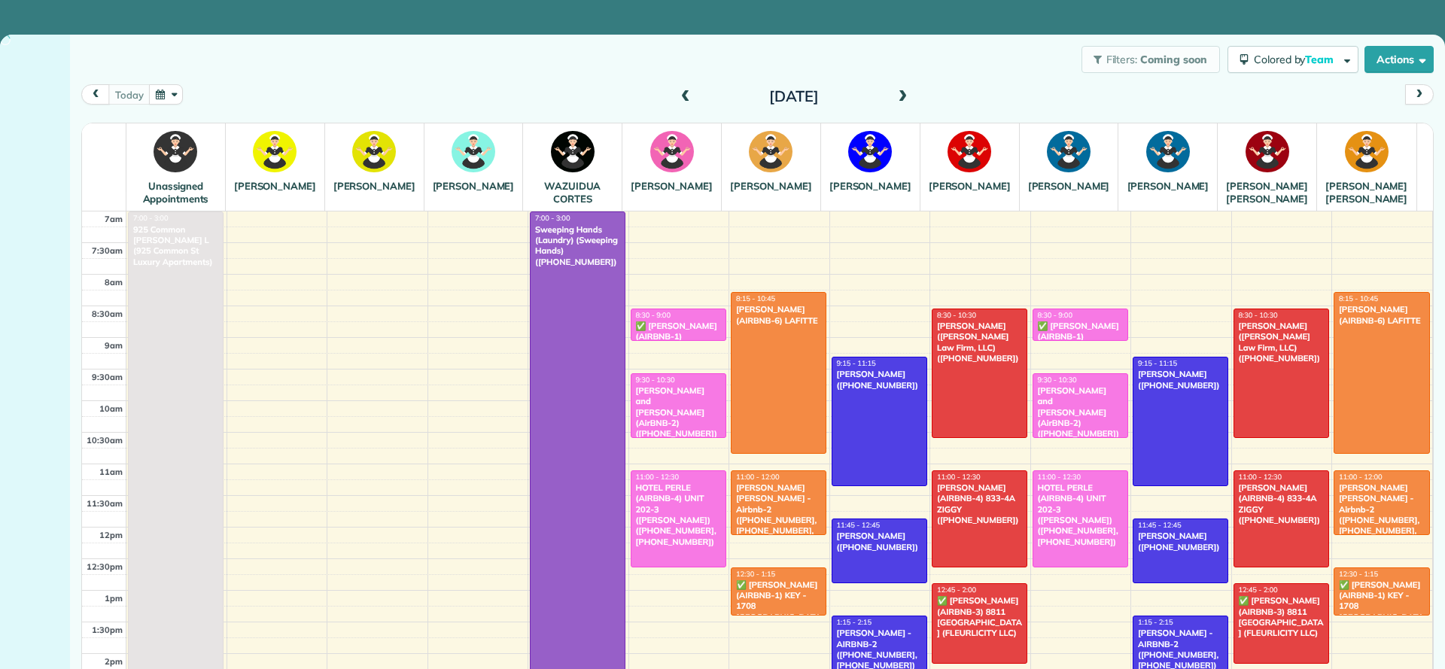
click at [677, 95] on span at bounding box center [685, 97] width 17 height 14
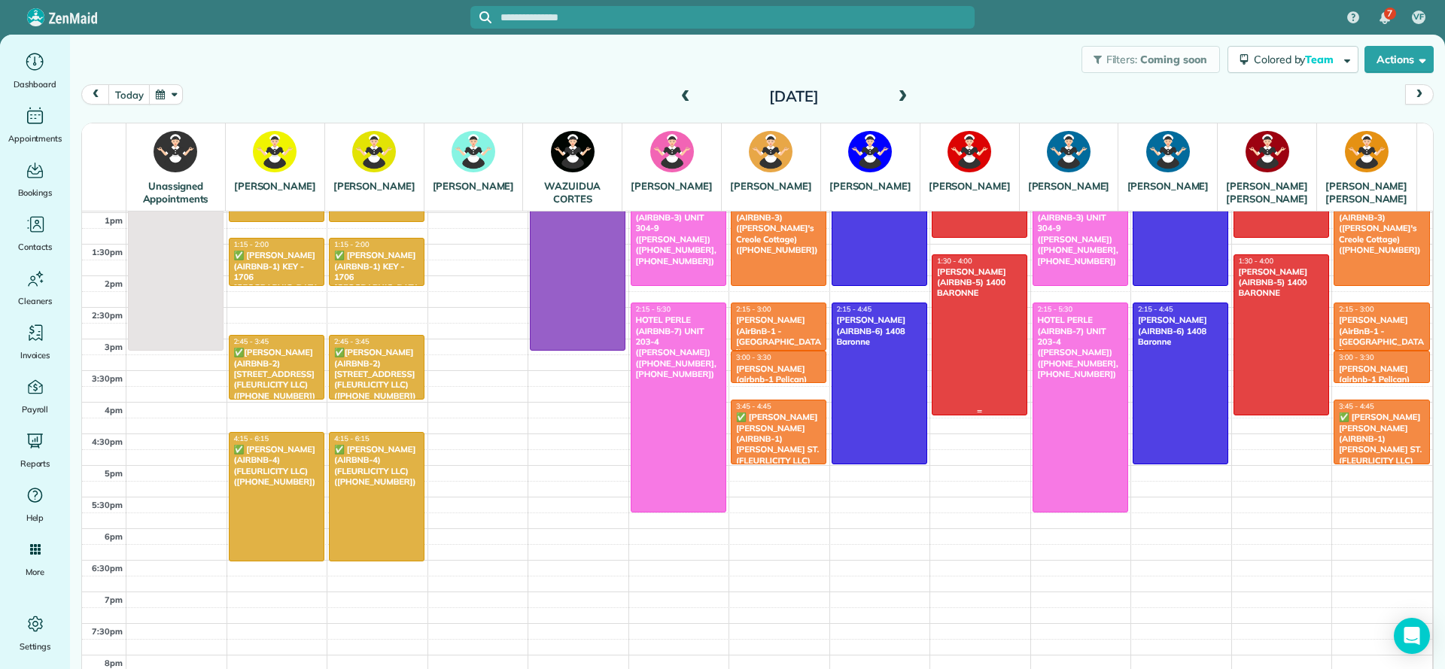
scroll to position [339, 0]
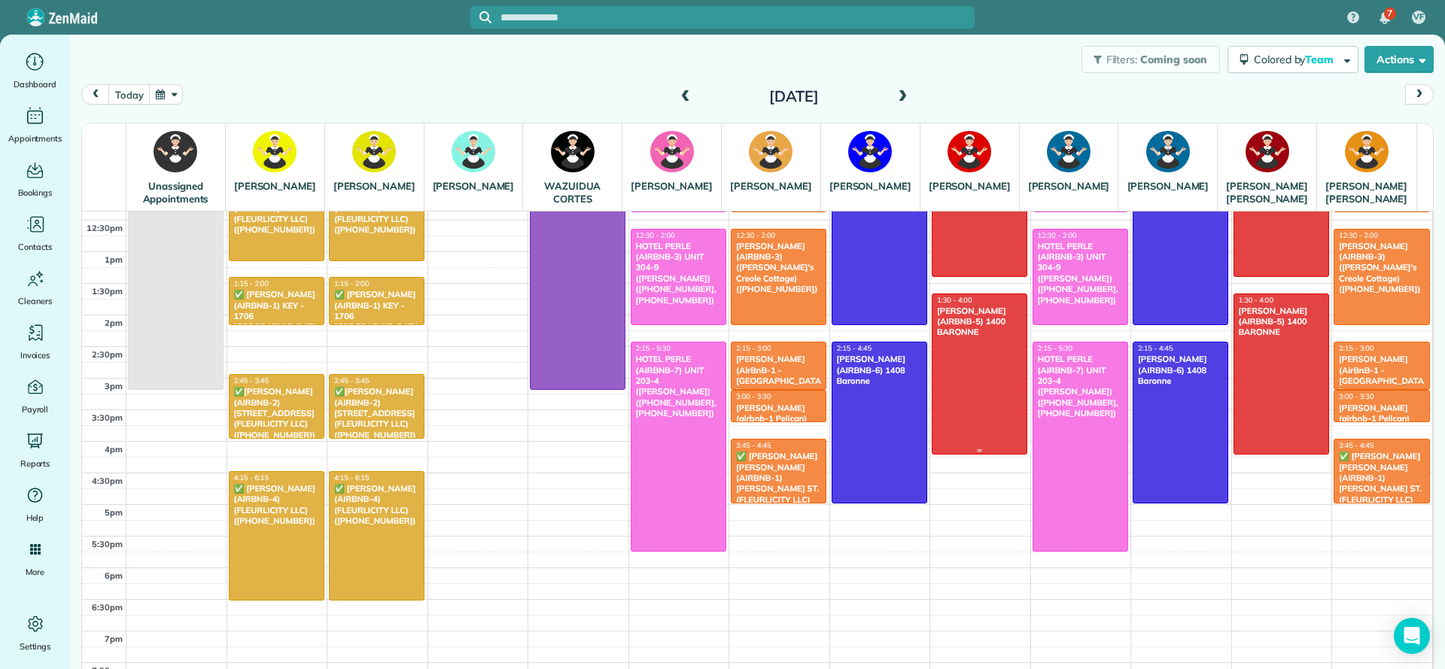
click at [960, 397] on div at bounding box center [980, 374] width 94 height 160
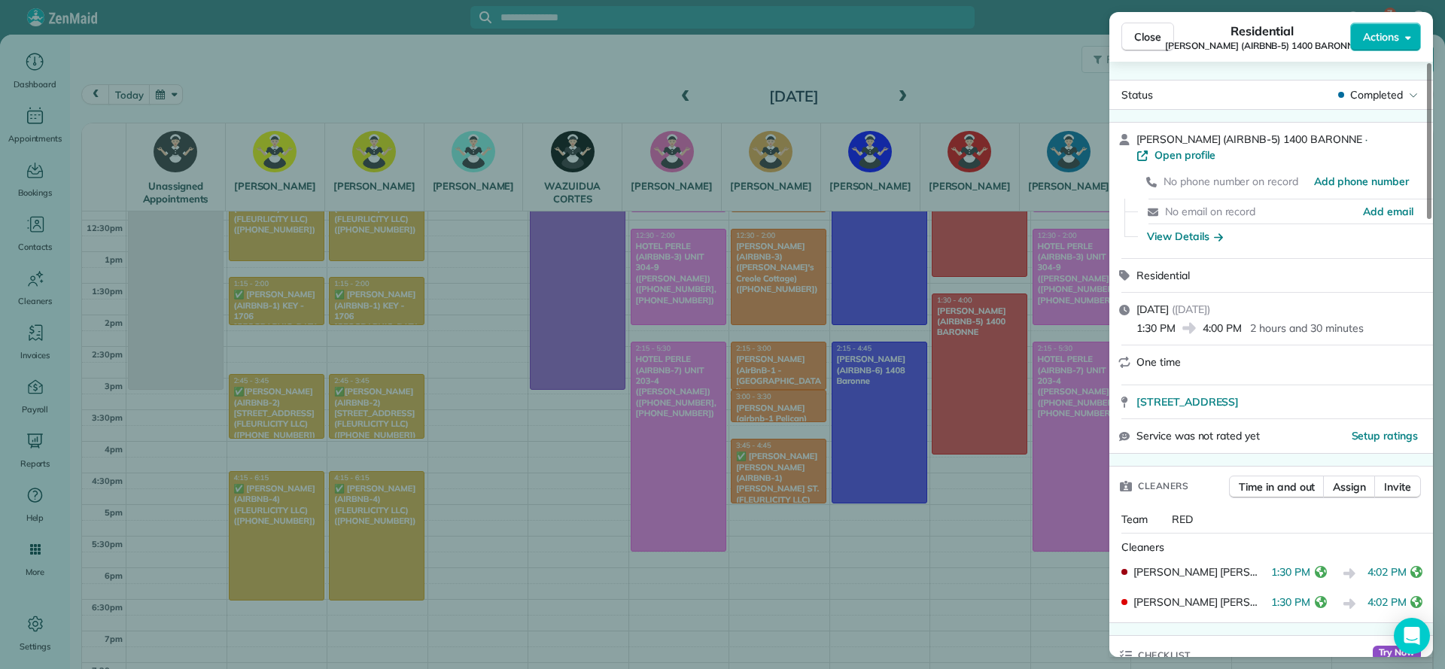
click at [944, 572] on div "Close Residential NICK BRUNO (AIRBNB-5) 1400 BARONNE Actions Status Completed N…" at bounding box center [722, 334] width 1445 height 669
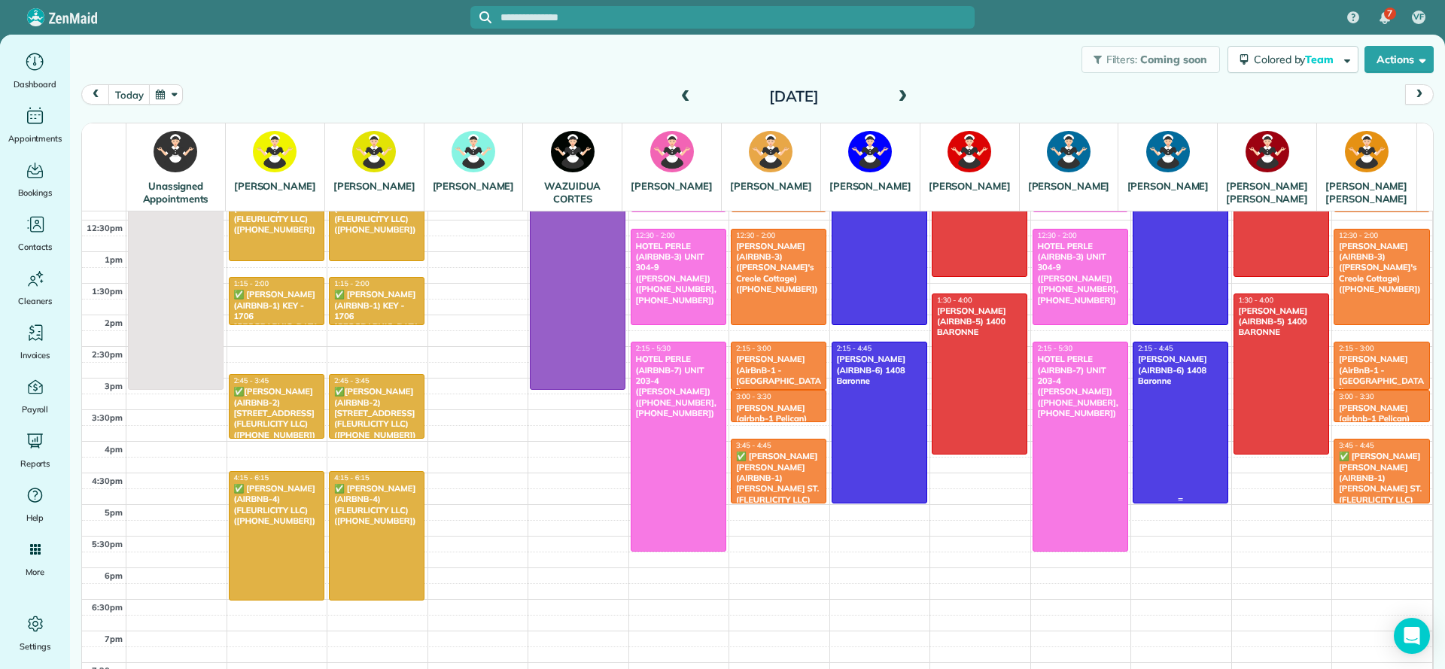
click at [1140, 441] on div at bounding box center [1181, 422] width 94 height 160
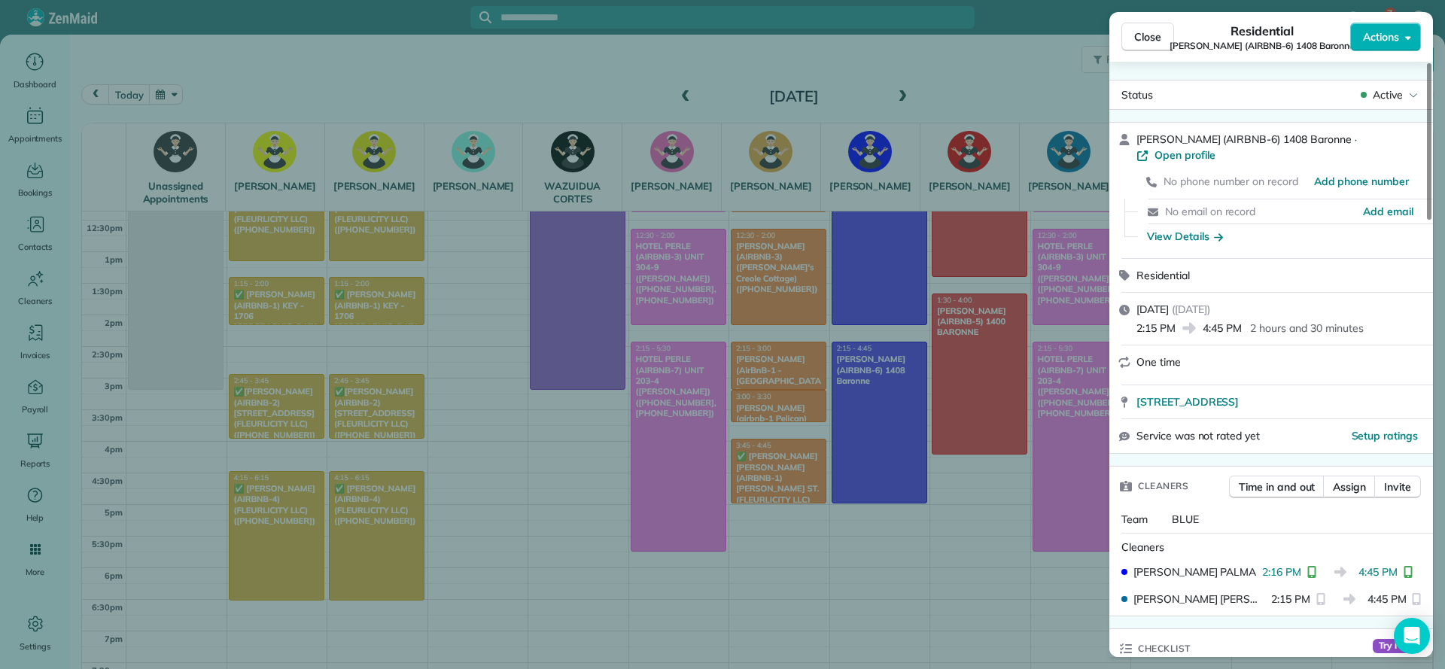
click at [565, 409] on div "Close Residential NICK BRUNO (AIRBNB-6) 1408 Baronne Actions Status Active NICK…" at bounding box center [722, 334] width 1445 height 669
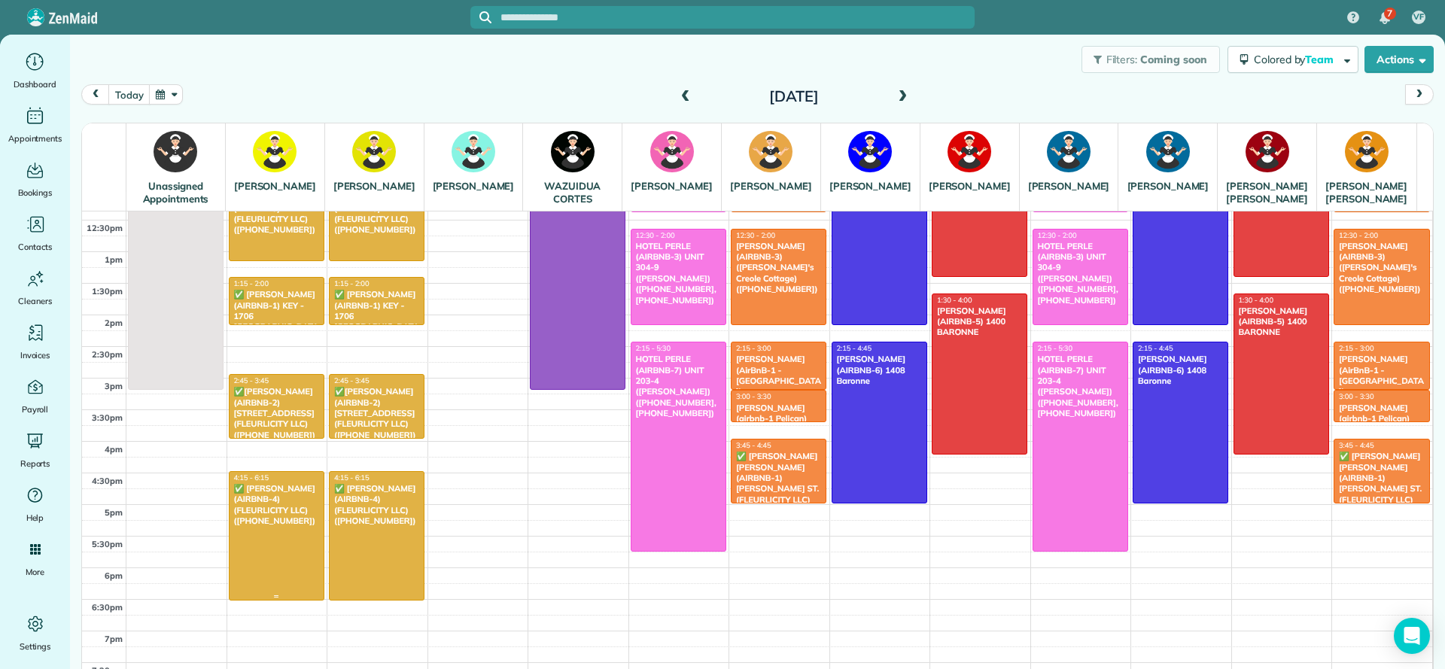
click at [278, 553] on div at bounding box center [277, 536] width 94 height 128
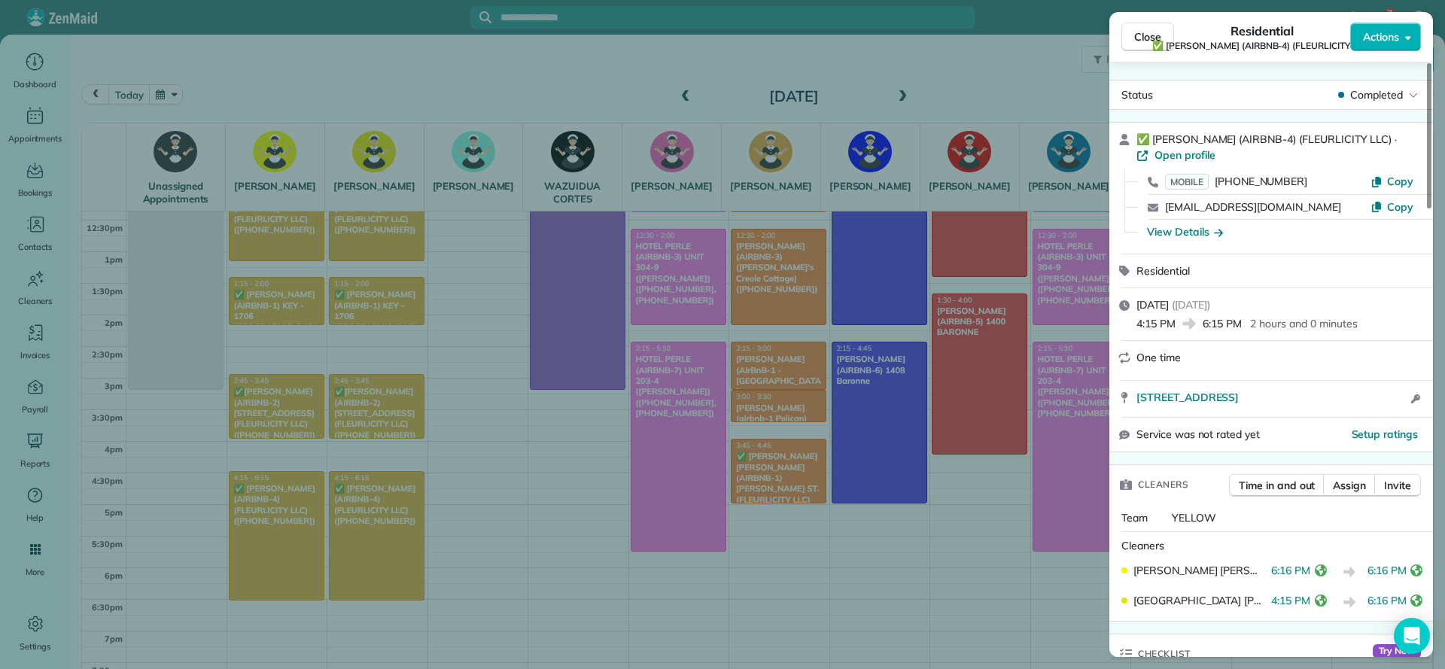
click at [675, 448] on div "Close Residential ✅ FRANKLIN MANOR (AIRBNB-4) (FLEURLICITY LLC) Actions Status …" at bounding box center [722, 334] width 1445 height 669
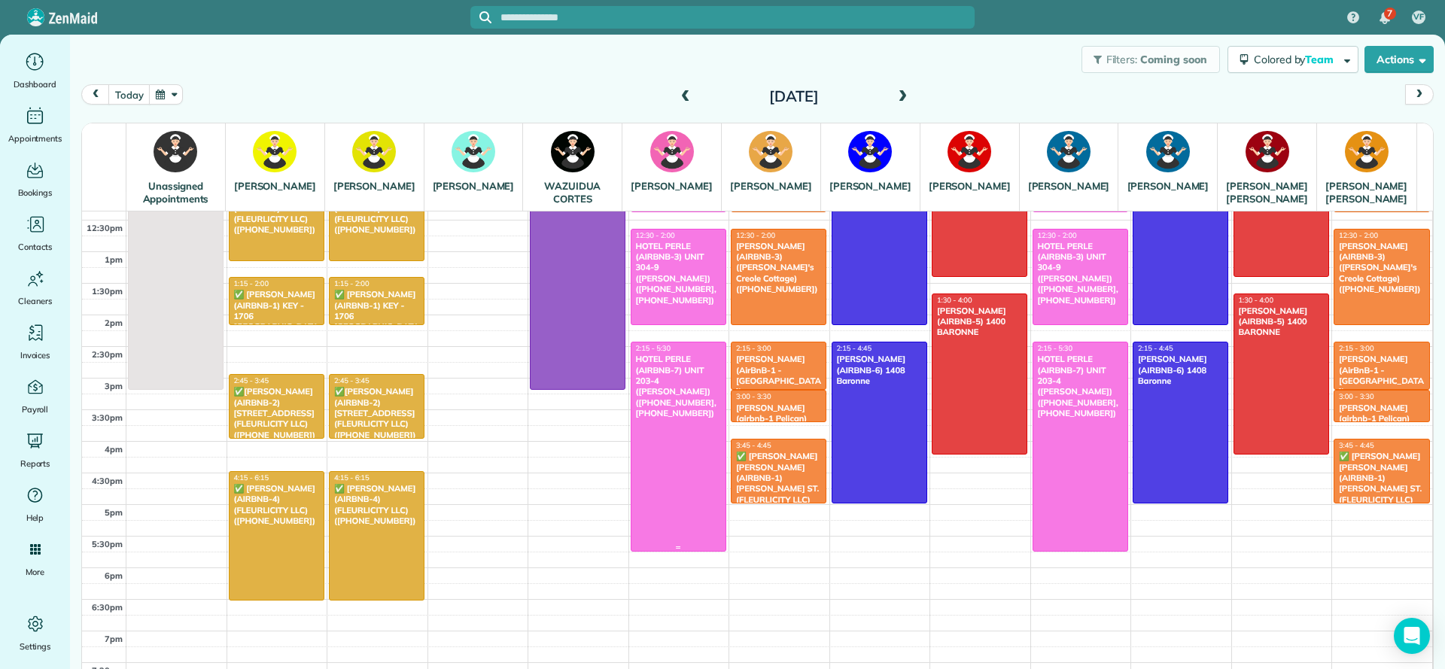
click at [669, 475] on div at bounding box center [679, 446] width 94 height 208
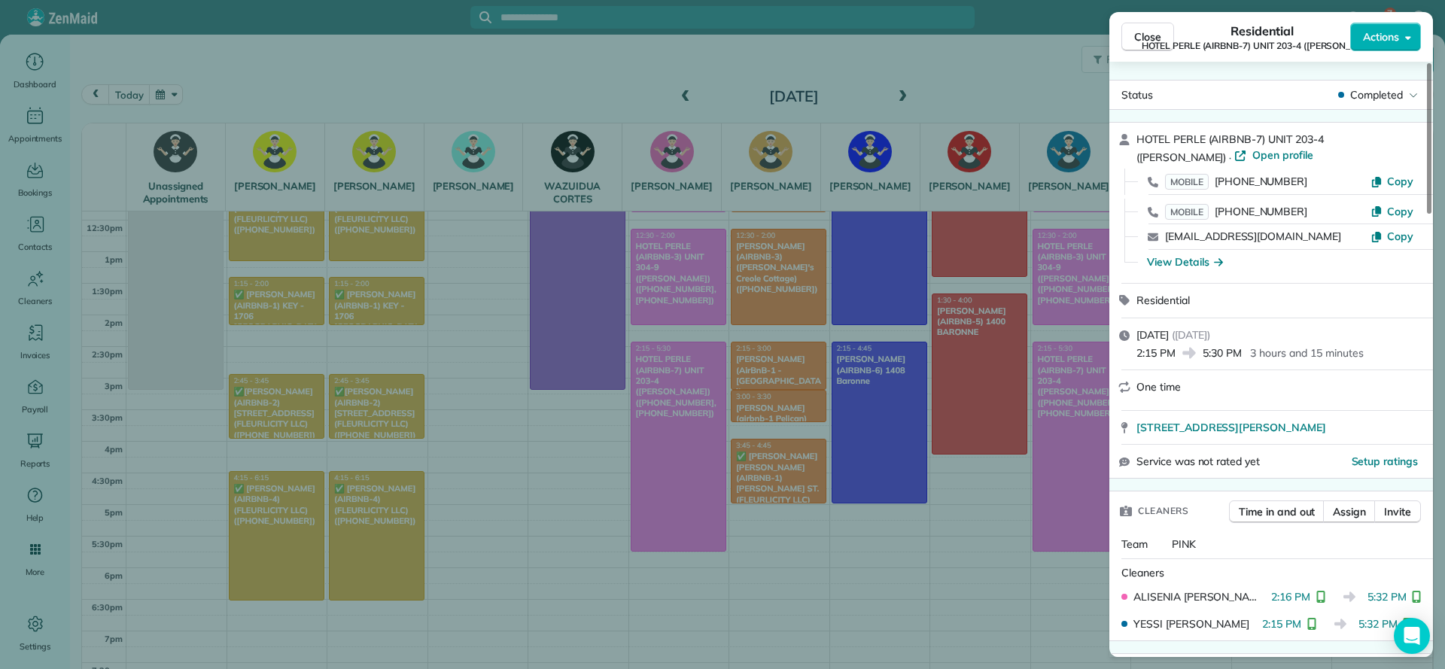
click at [580, 325] on div "Close Residential HOTEL PERLE (AIRBNB-7) UNIT 203-4 (NICK BRUNO) Actions Status…" at bounding box center [722, 334] width 1445 height 669
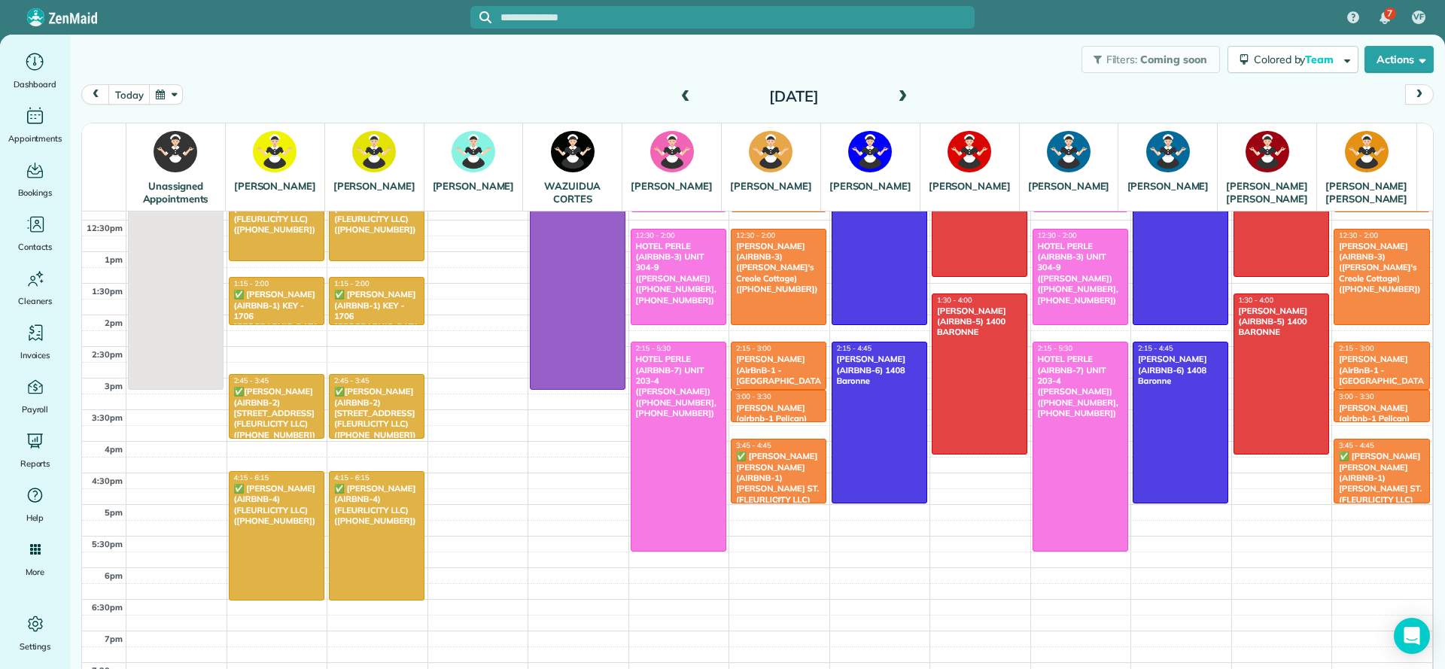
click at [782, 504] on div "✅ LENO KNOX (AIRBNB-1) PAUL MORPHY ST. (FLEURLICITY LLC) (+15044608987)" at bounding box center [778, 483] width 87 height 65
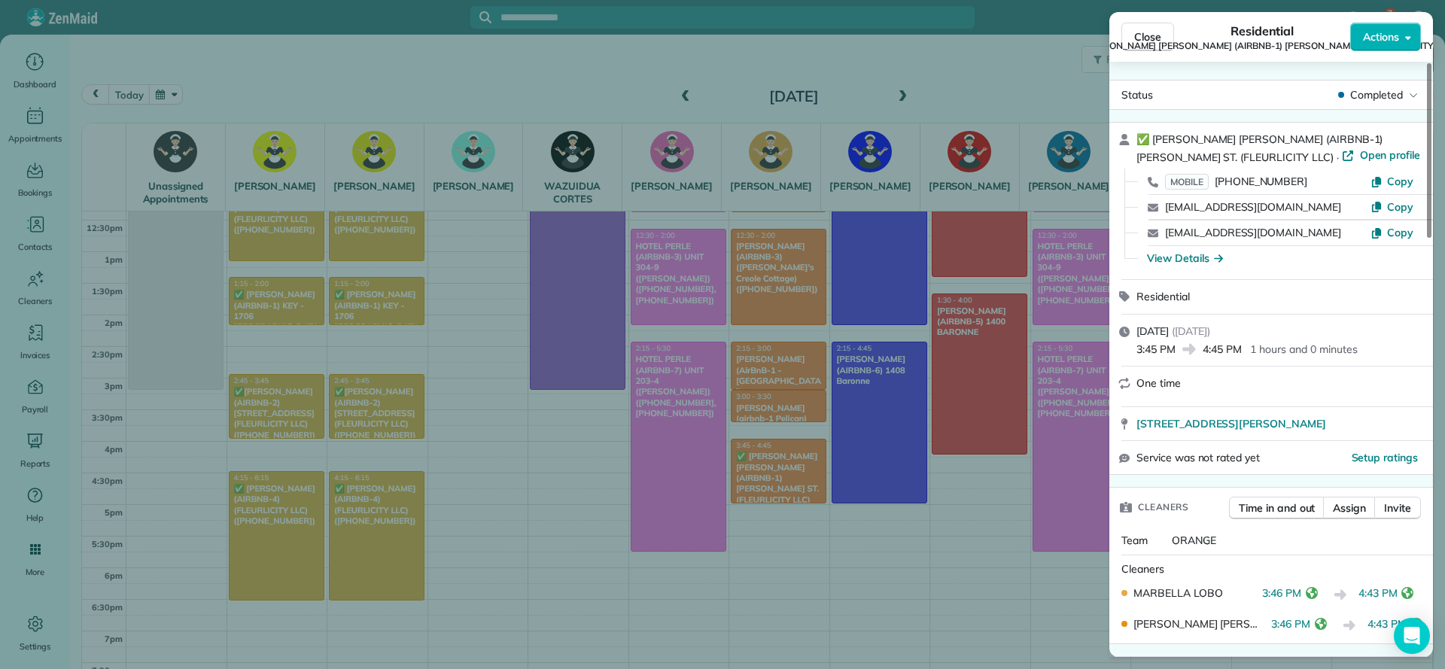
drag, startPoint x: 477, startPoint y: 485, endPoint x: 479, endPoint y: 507, distance: 21.2
click at [479, 488] on div "Close Residential ✅ LENO KNOX (AIRBNB-1) PAUL MORPHY ST. (FLEURLICITY LLC) Acti…" at bounding box center [722, 334] width 1445 height 669
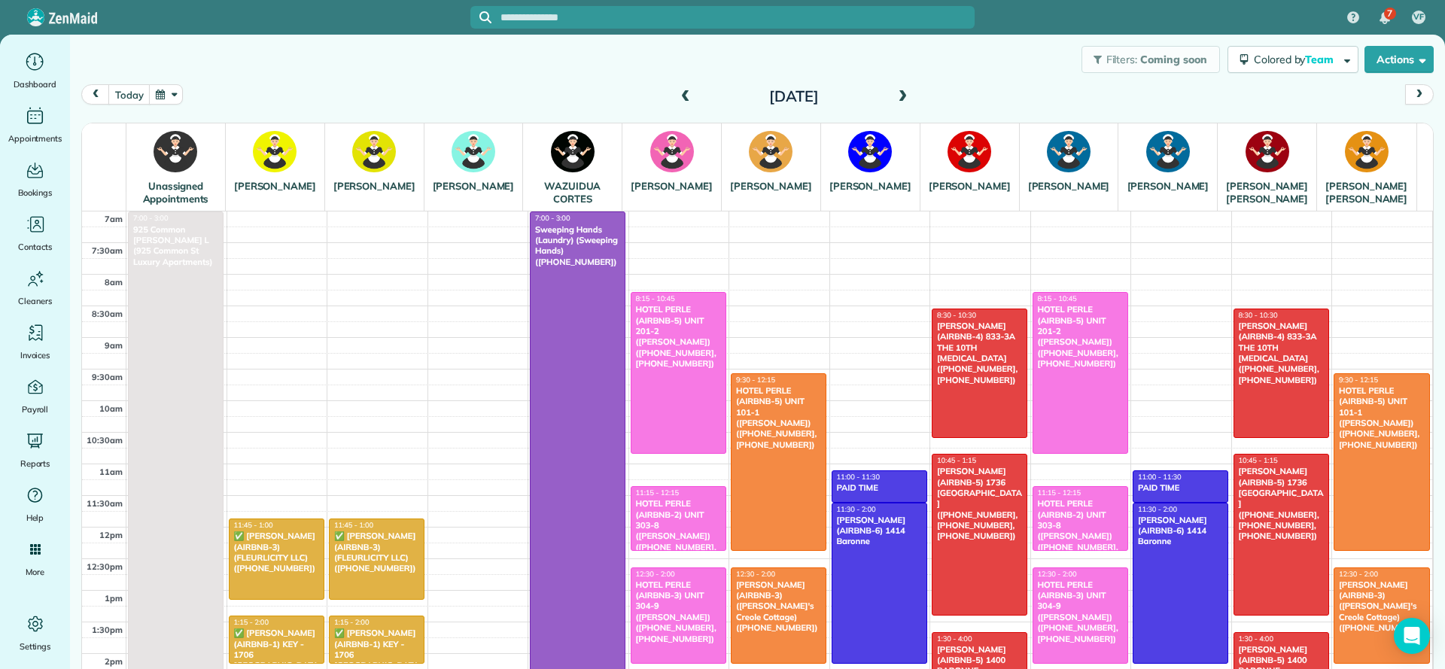
click at [568, 377] on div at bounding box center [578, 470] width 94 height 516
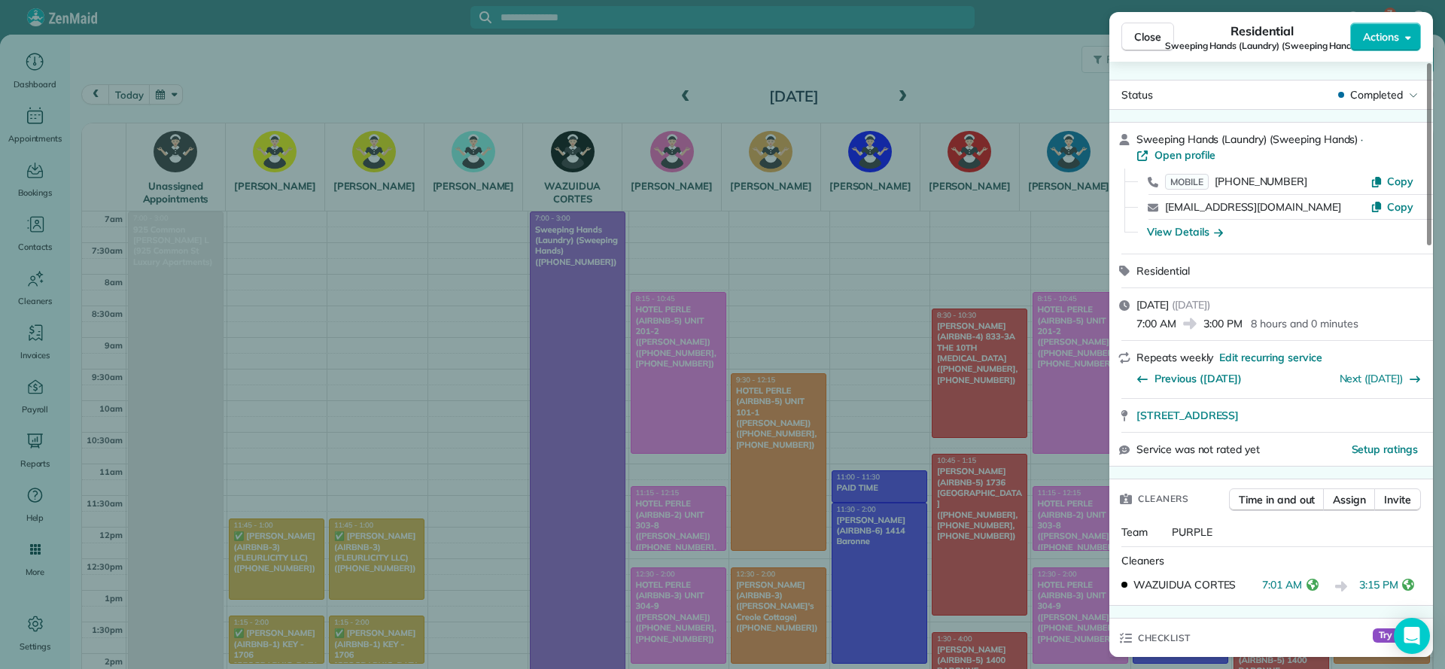
click at [815, 136] on div "Close Residential Sweeping Hands (Laundry) (Sweeping Hands) Actions Status Comp…" at bounding box center [722, 334] width 1445 height 669
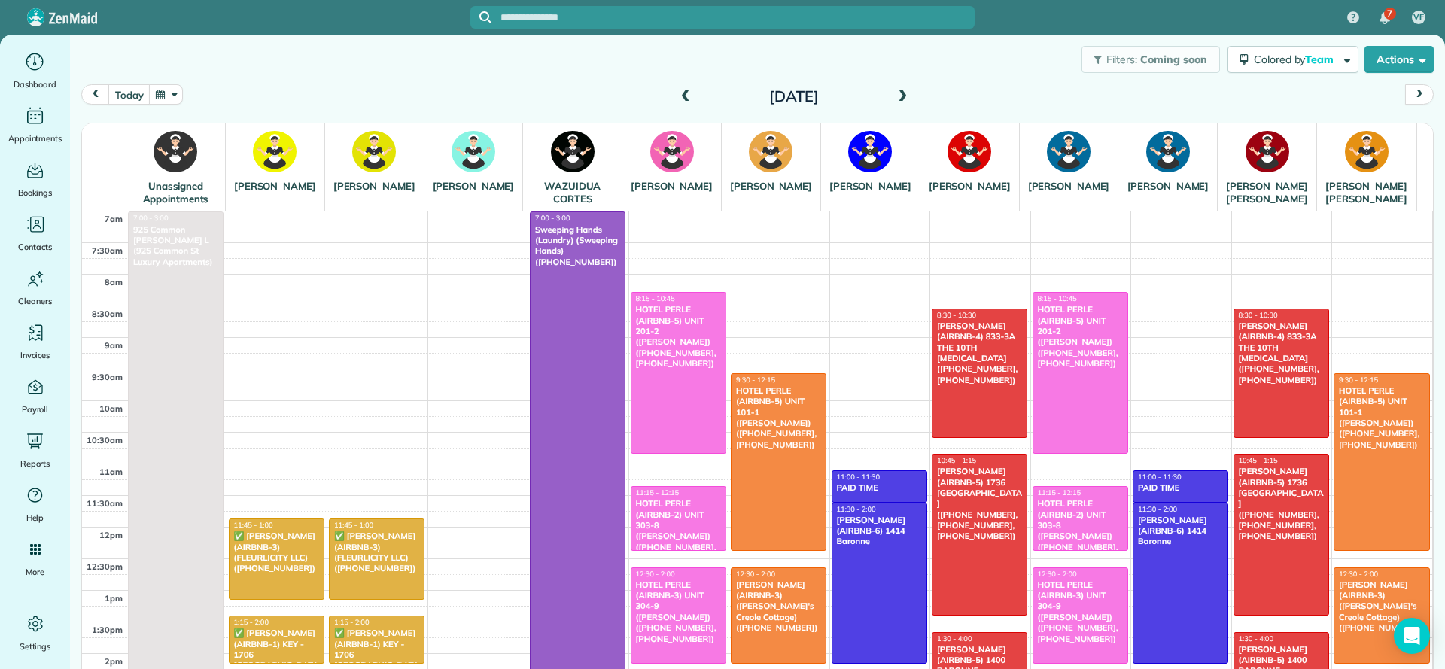
click at [894, 95] on span at bounding box center [902, 97] width 17 height 14
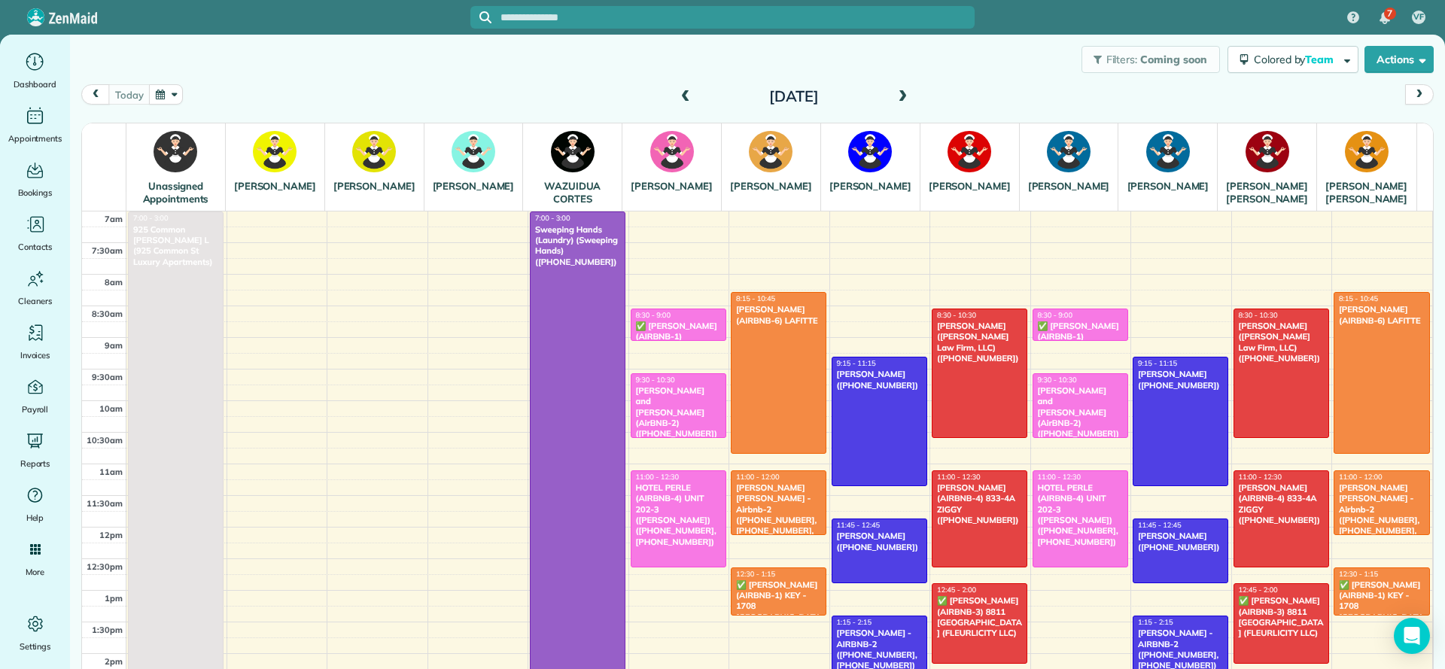
click at [597, 373] on div at bounding box center [578, 470] width 94 height 516
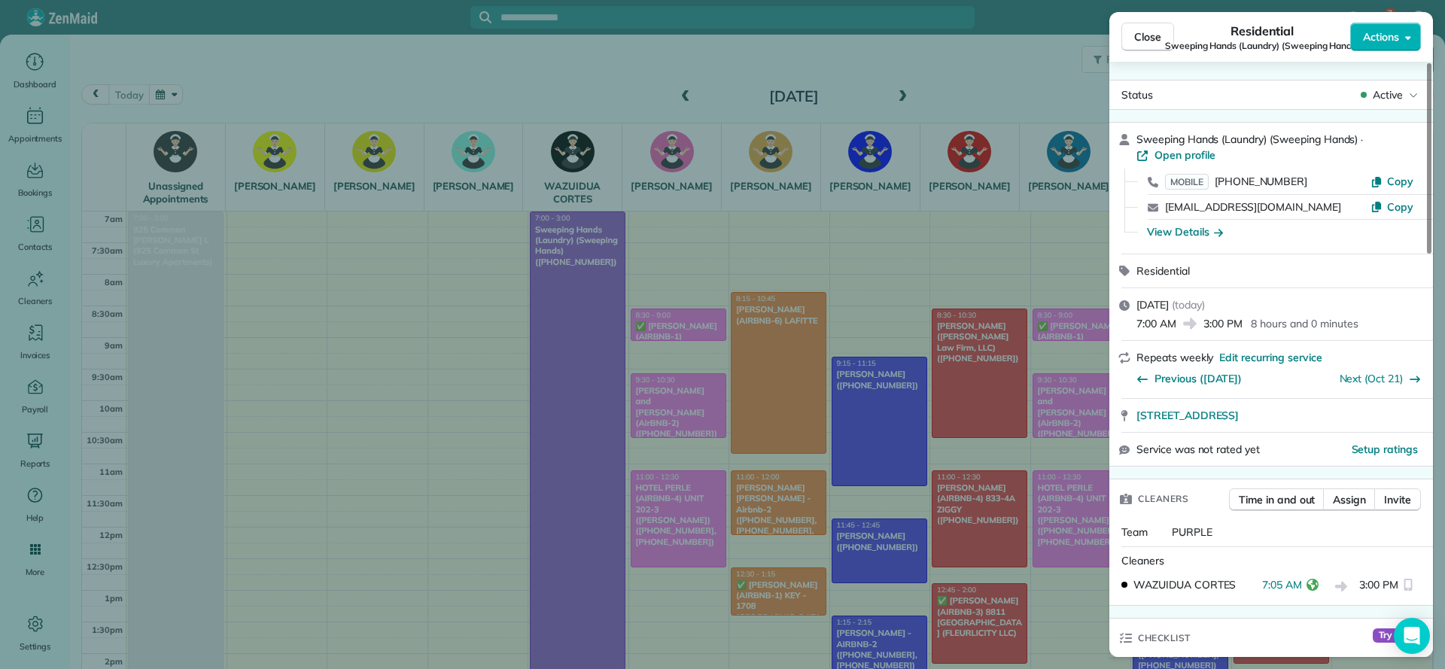
click at [565, 358] on div "Close Residential Sweeping Hands (Laundry) (Sweeping Hands) Actions Status Acti…" at bounding box center [722, 334] width 1445 height 669
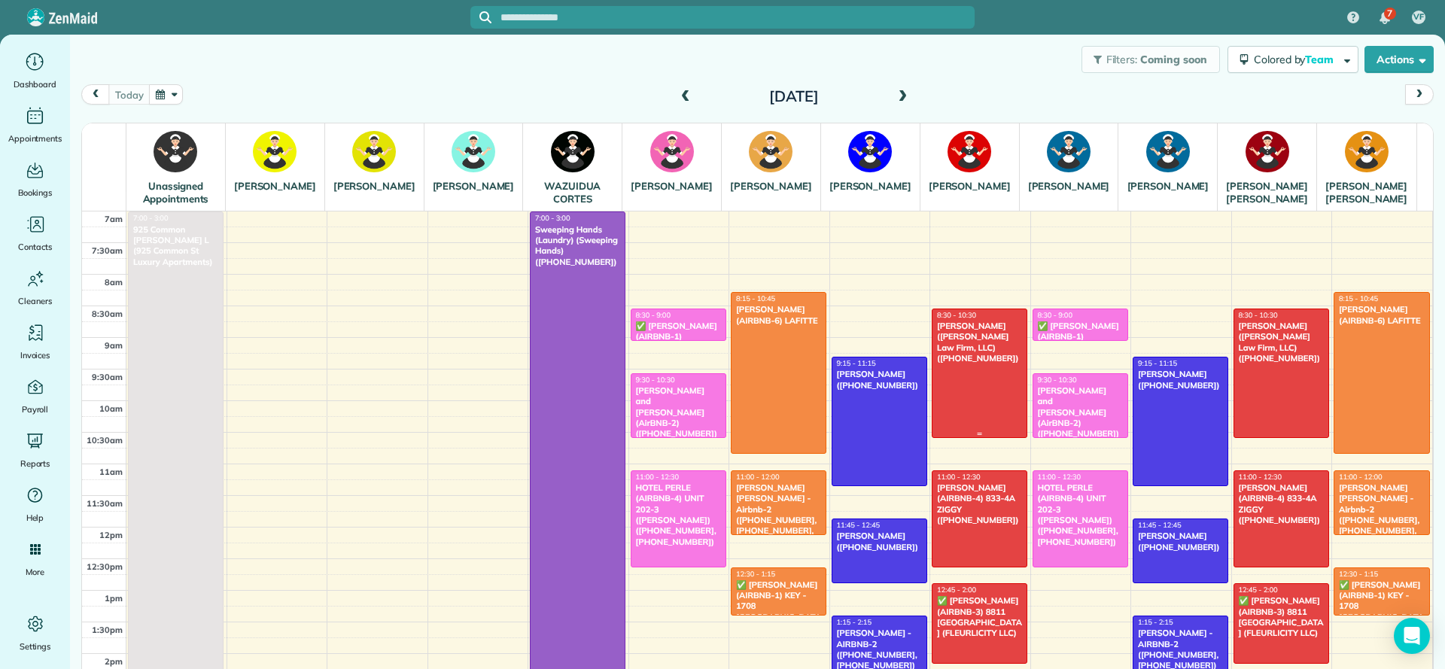
click at [960, 364] on div "[PERSON_NAME] ([PERSON_NAME] Law Firm, LLC) ([PHONE_NUMBER])" at bounding box center [979, 342] width 87 height 43
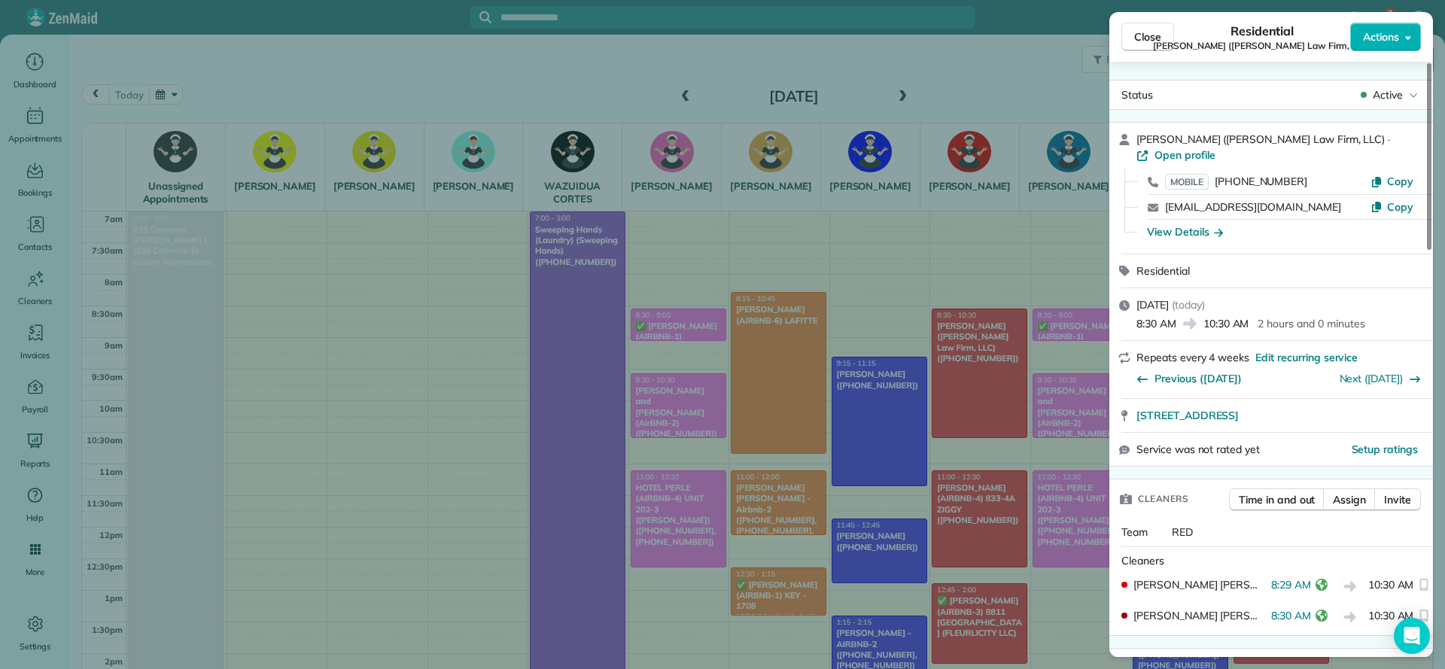
click at [569, 361] on div "Close Residential [PERSON_NAME] ([PERSON_NAME] Law Firm, LLC) Actions Status Ac…" at bounding box center [722, 334] width 1445 height 669
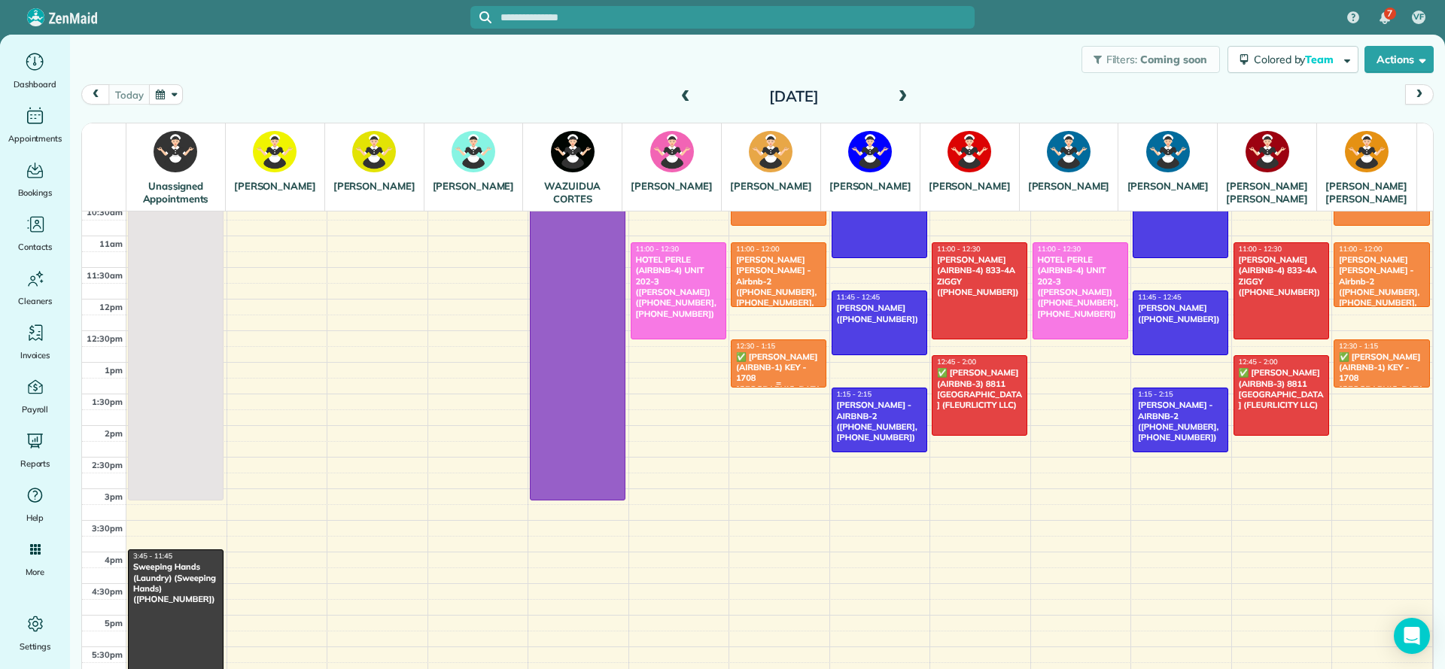
scroll to position [339, 0]
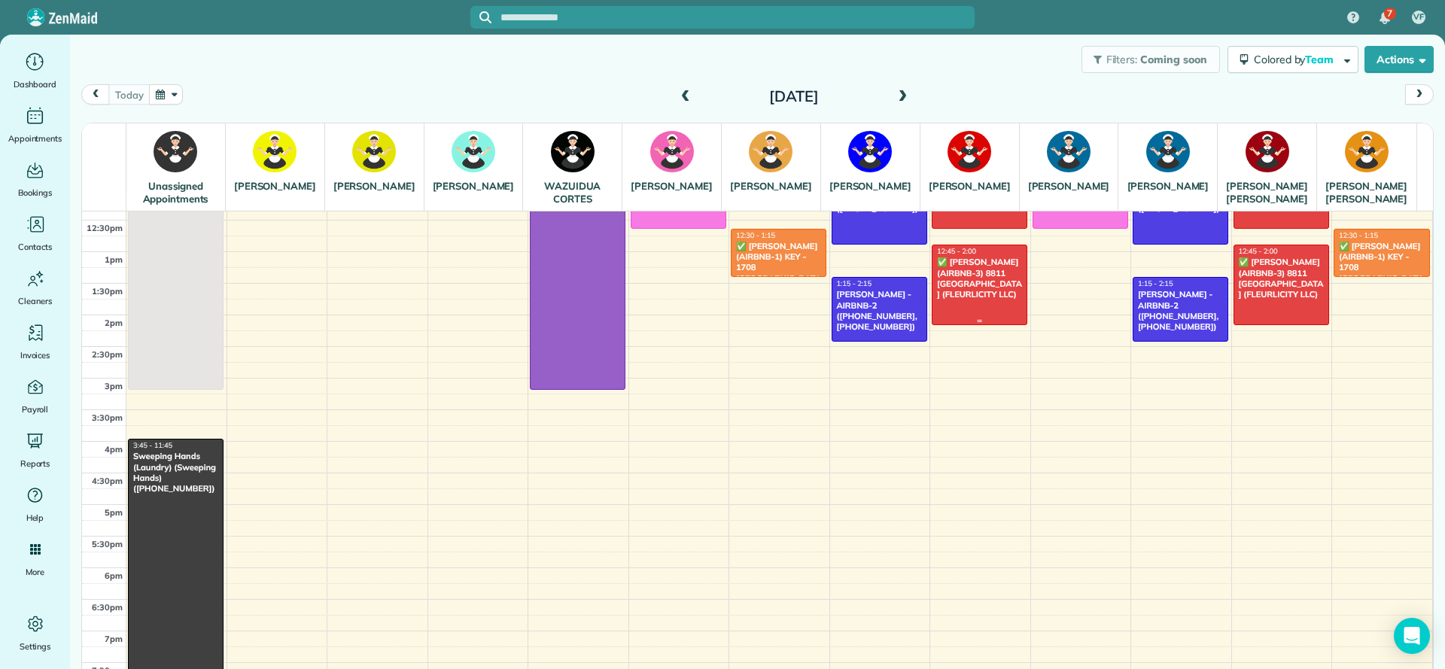
click at [937, 300] on div "✅ [PERSON_NAME] (AIRBNB-3) 8811 [GEOGRAPHIC_DATA] (FLEURLICITY LLC)" at bounding box center [979, 278] width 87 height 43
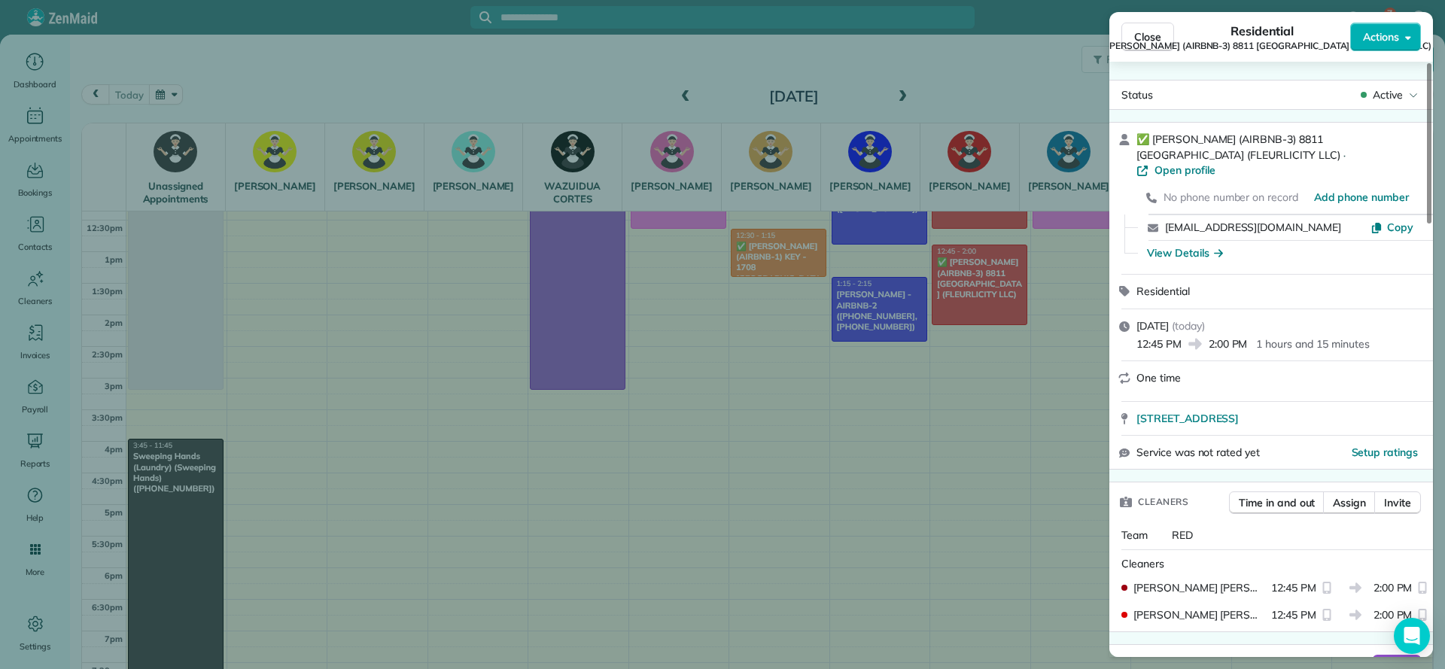
click at [771, 411] on div "Close Residential ✅ MATT GLAPION (AIRBNB-3) 8811 EDINBURGH (FLEURLICITY LLC) Ac…" at bounding box center [722, 334] width 1445 height 669
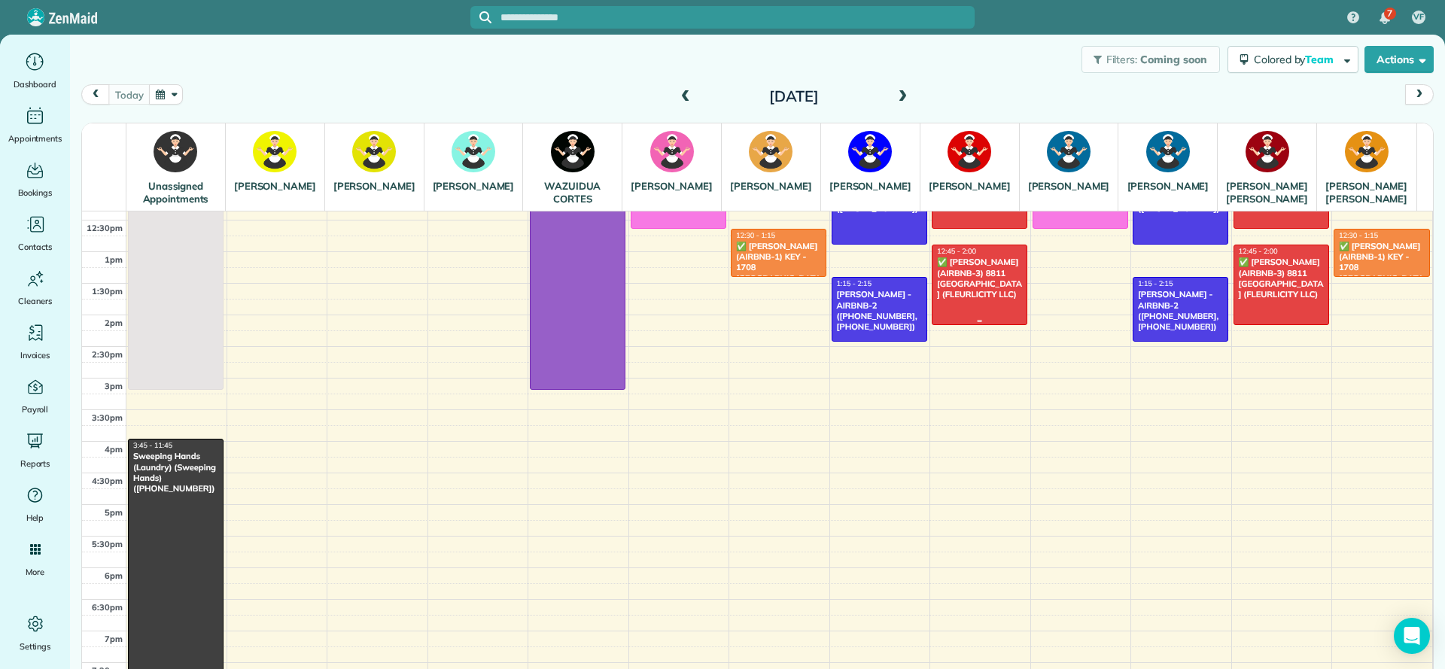
click at [951, 300] on div "✅ [PERSON_NAME] (AIRBNB-3) 8811 [GEOGRAPHIC_DATA] (FLEURLICITY LLC)" at bounding box center [979, 278] width 87 height 43
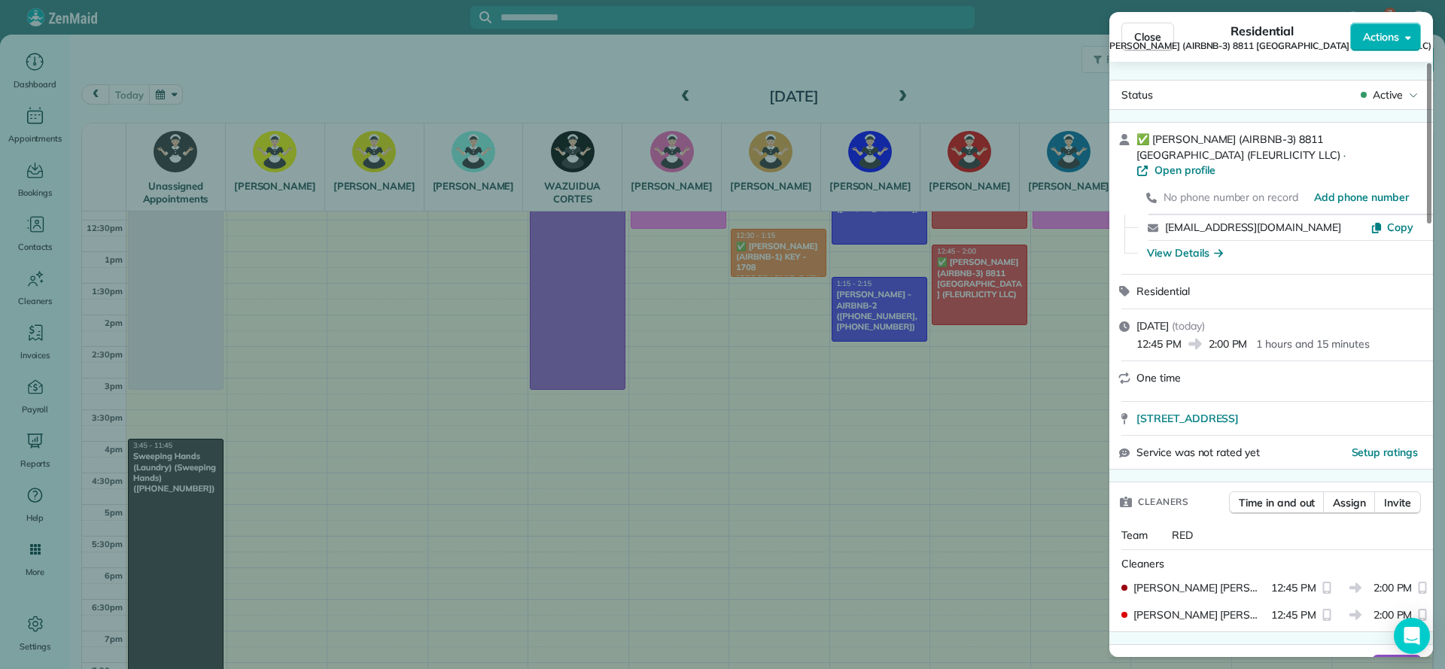
click at [1006, 476] on div "Close Residential ✅ MATT GLAPION (AIRBNB-3) 8811 EDINBURGH (FLEURLICITY LLC) Ac…" at bounding box center [722, 334] width 1445 height 669
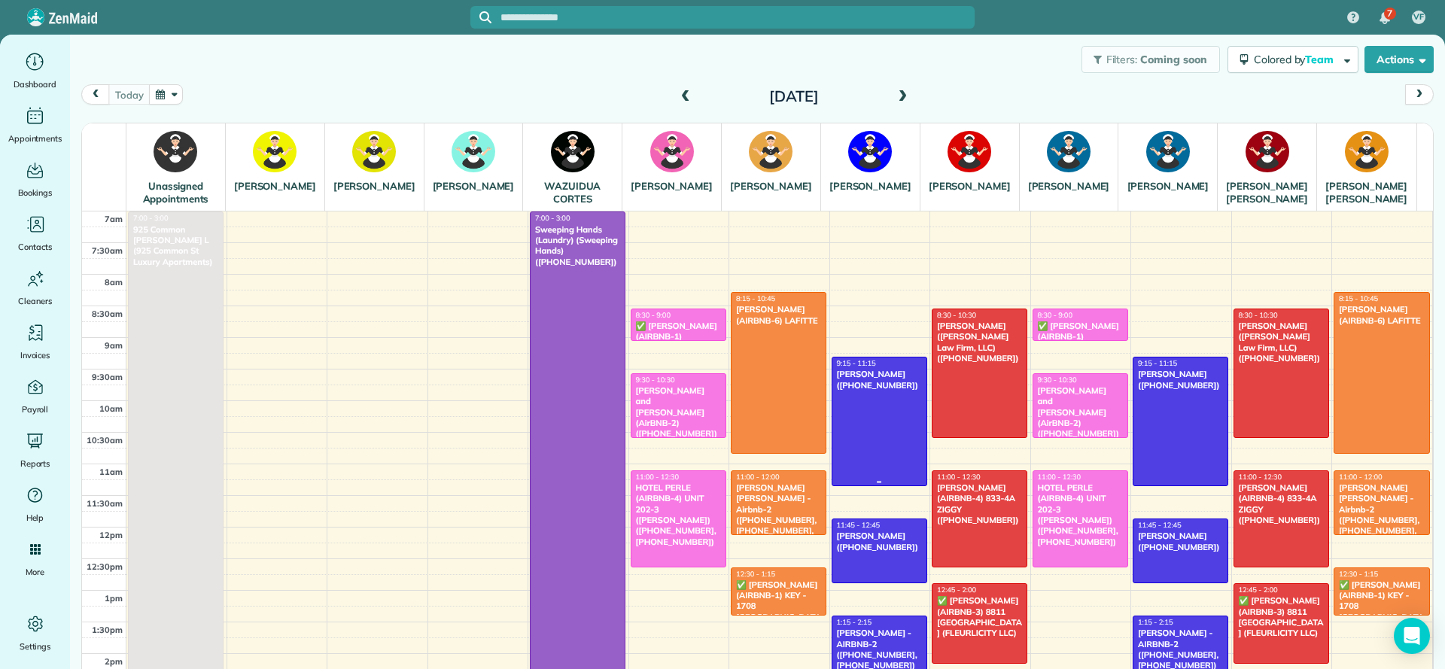
click at [874, 391] on div "[PERSON_NAME] ([PHONE_NUMBER])" at bounding box center [879, 380] width 87 height 22
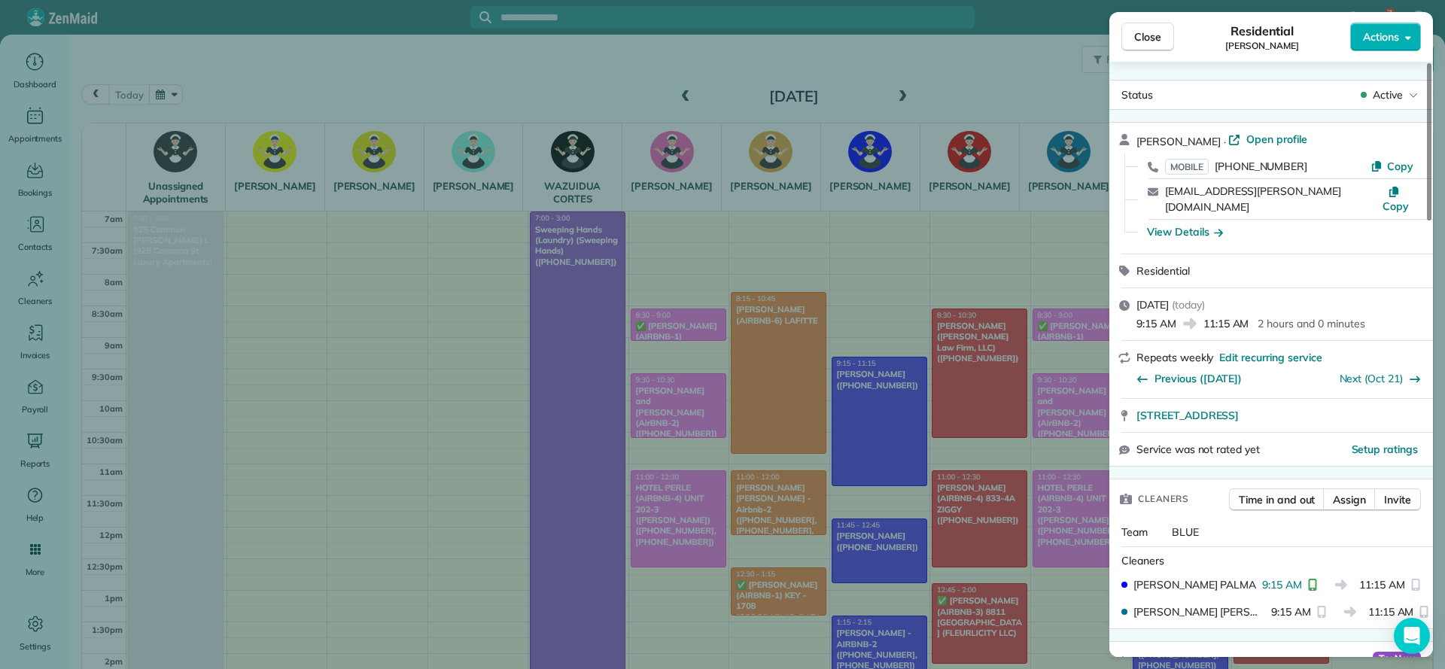
click at [936, 405] on div "Close Residential COURTENAY MILLER Actions Status Active COURTENAY MILLER · Ope…" at bounding box center [722, 334] width 1445 height 669
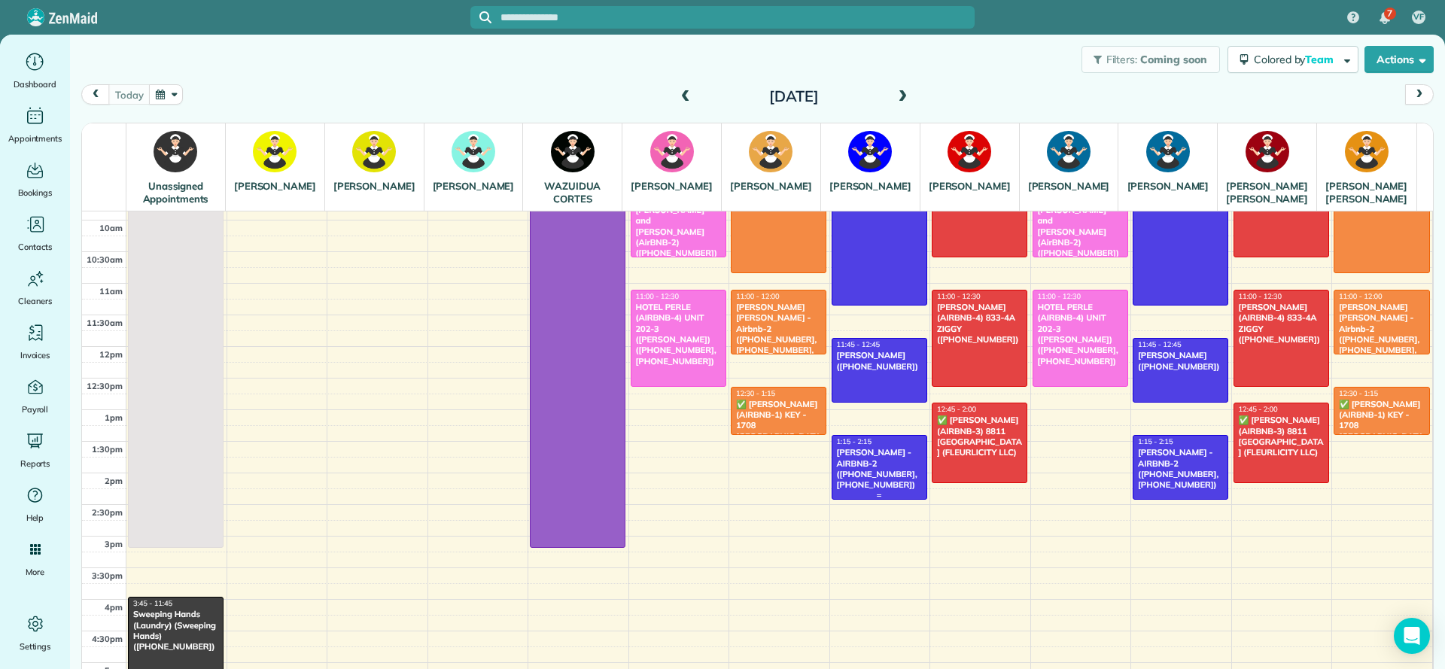
scroll to position [226, 0]
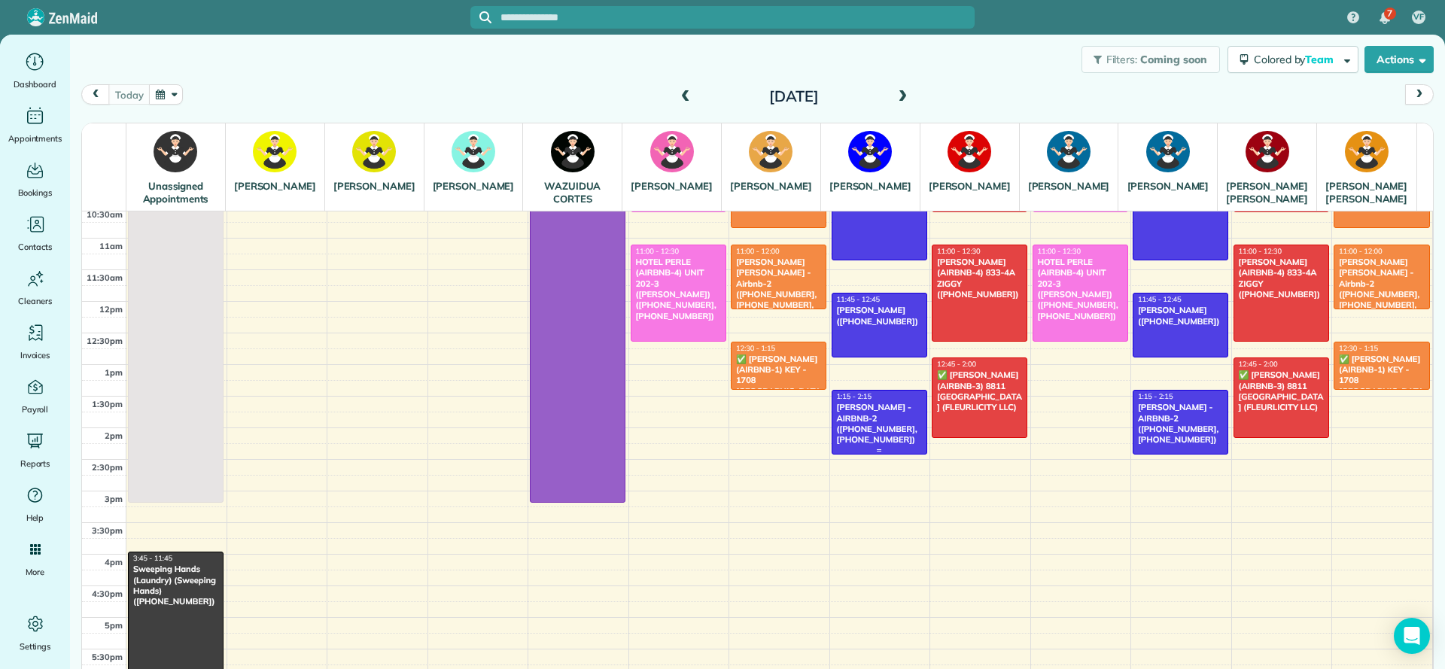
click at [840, 445] on div "[PERSON_NAME] - AIRBNB-2 ([PHONE_NUMBER], [PHONE_NUMBER])" at bounding box center [879, 423] width 87 height 43
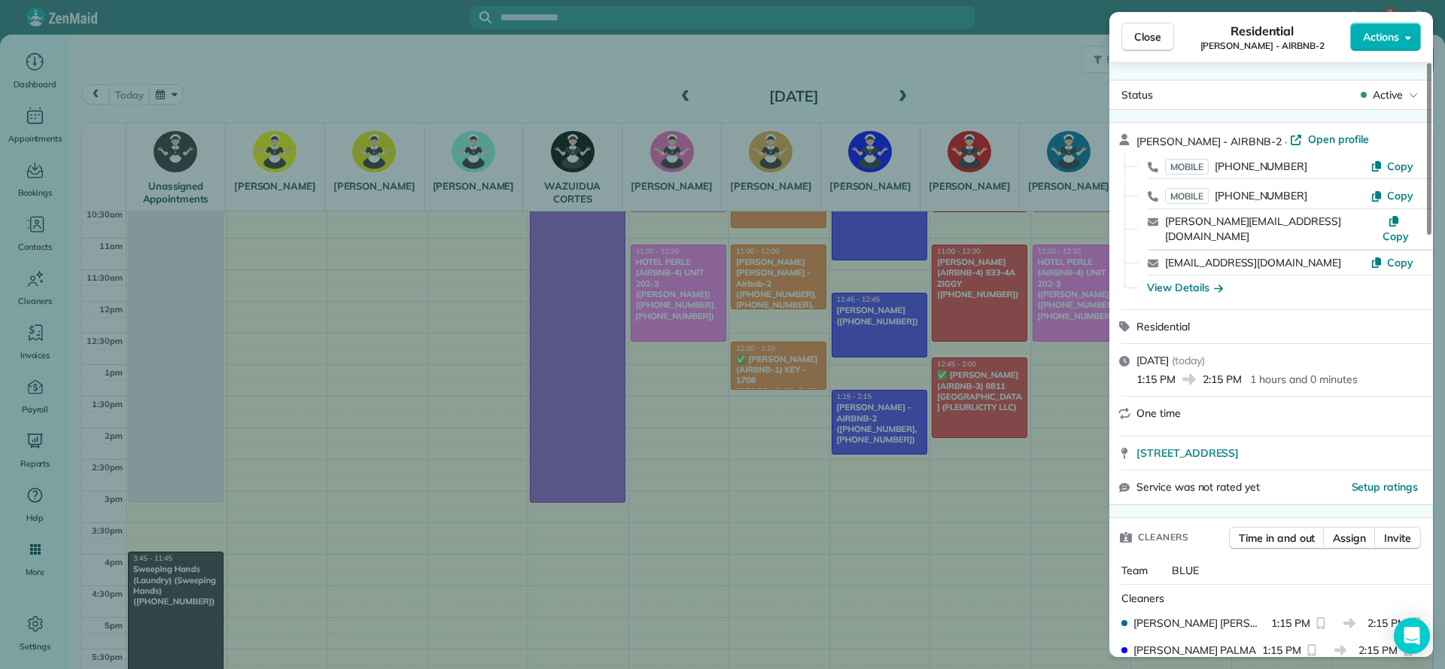
click at [1035, 536] on div "Close Residential PEGGY LITTLEJOHN - AIRBNB-2 Actions Status Active PEGGY LITTL…" at bounding box center [722, 334] width 1445 height 669
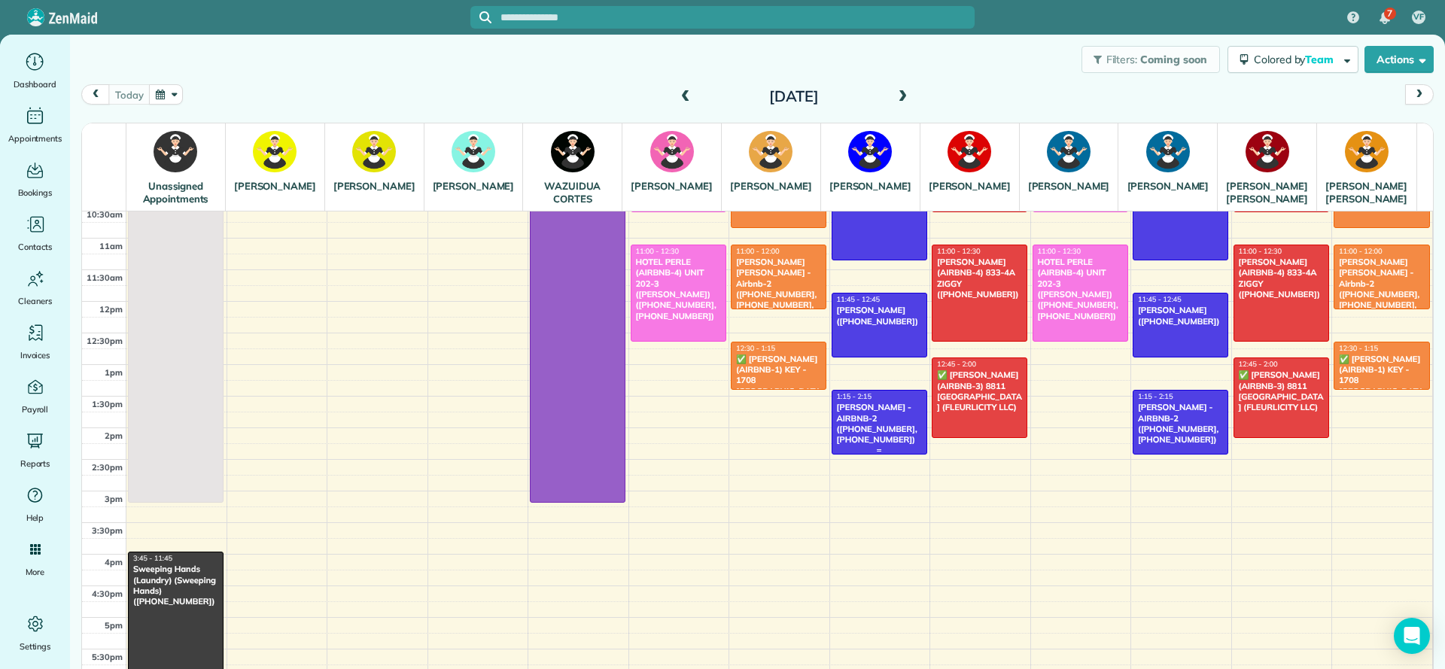
click at [872, 434] on div "[PERSON_NAME] - AIRBNB-2 ([PHONE_NUMBER], [PHONE_NUMBER])" at bounding box center [879, 423] width 87 height 43
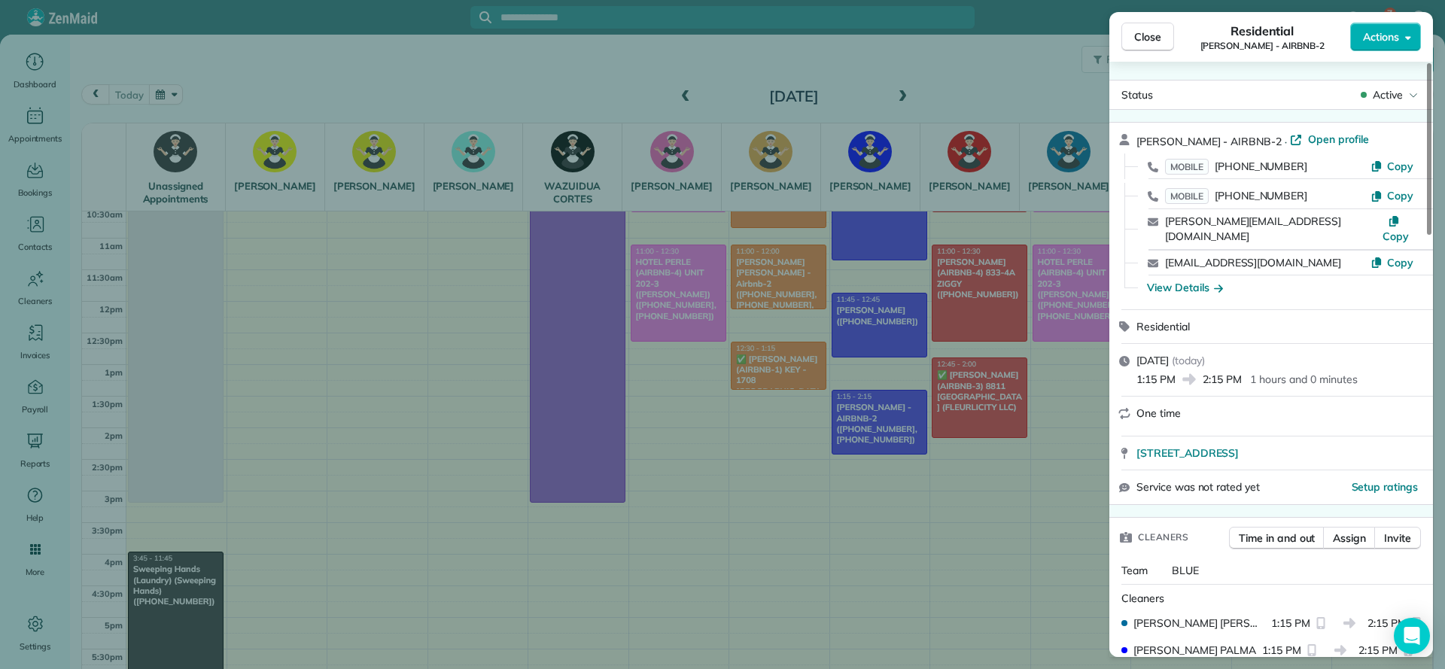
click at [617, 384] on div "Close Residential PEGGY LITTLEJOHN - AIRBNB-2 Actions Status Active PEGGY LITTL…" at bounding box center [722, 334] width 1445 height 669
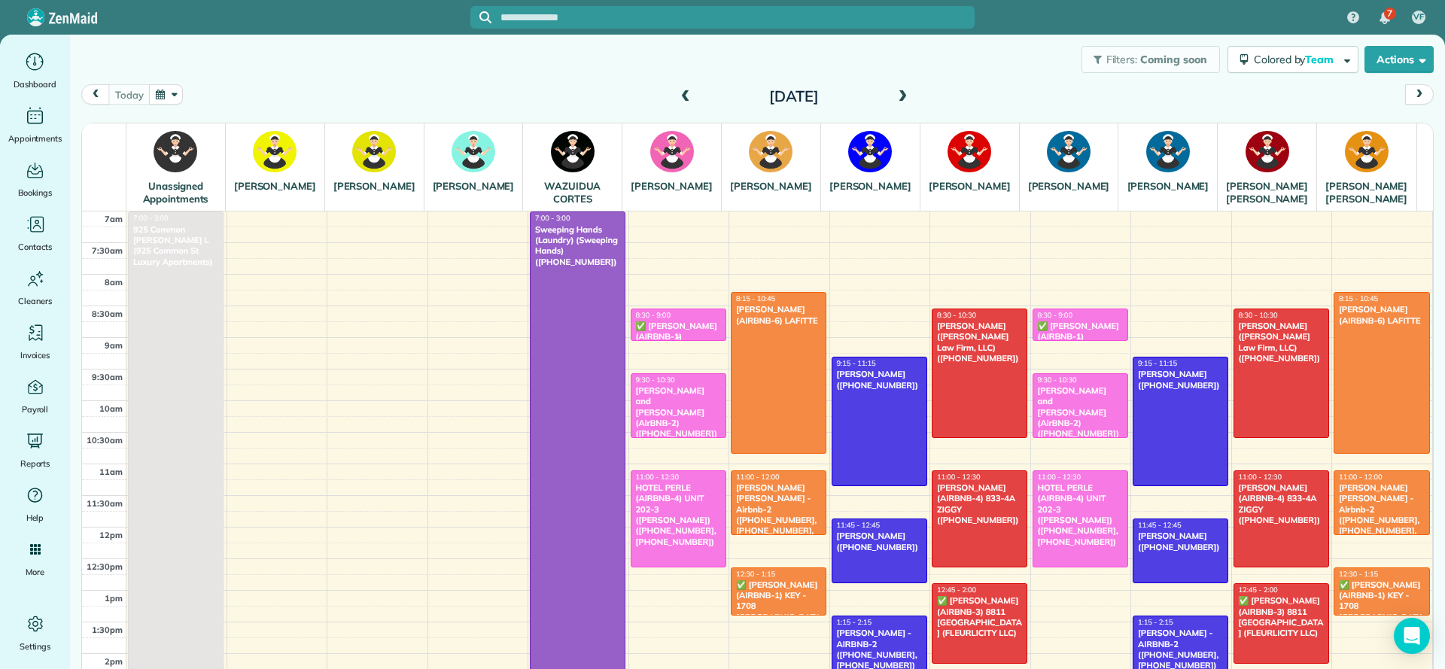
click at [680, 340] on div at bounding box center [679, 337] width 94 height 6
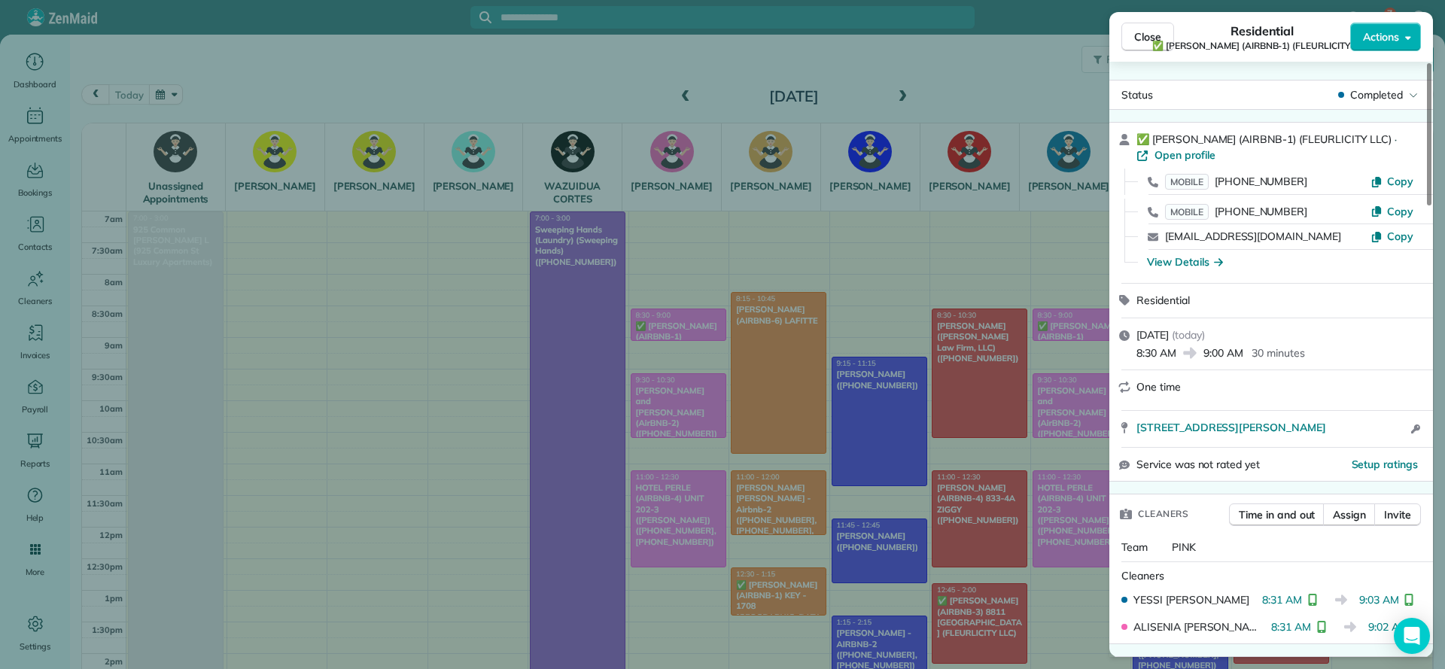
click at [936, 447] on div "Close Residential ✅ NIOBE JOSEPH (AIRBNB-1) (FLEURLICITY LLC) Actions Status Co…" at bounding box center [722, 334] width 1445 height 669
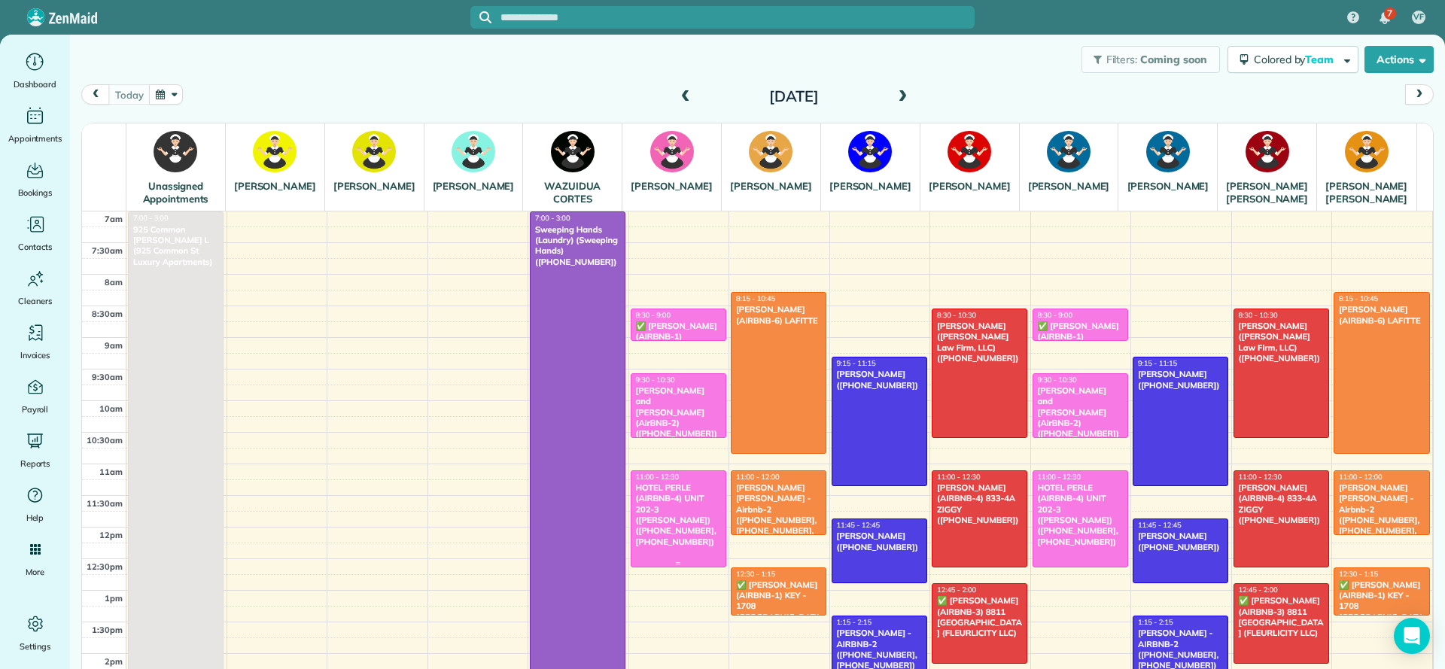
click at [644, 543] on div "HOTEL PERLE (AIRBNB-4) UNIT 202-3 ([PERSON_NAME]) ([PHONE_NUMBER], [PHONE_NUMBE…" at bounding box center [678, 514] width 87 height 65
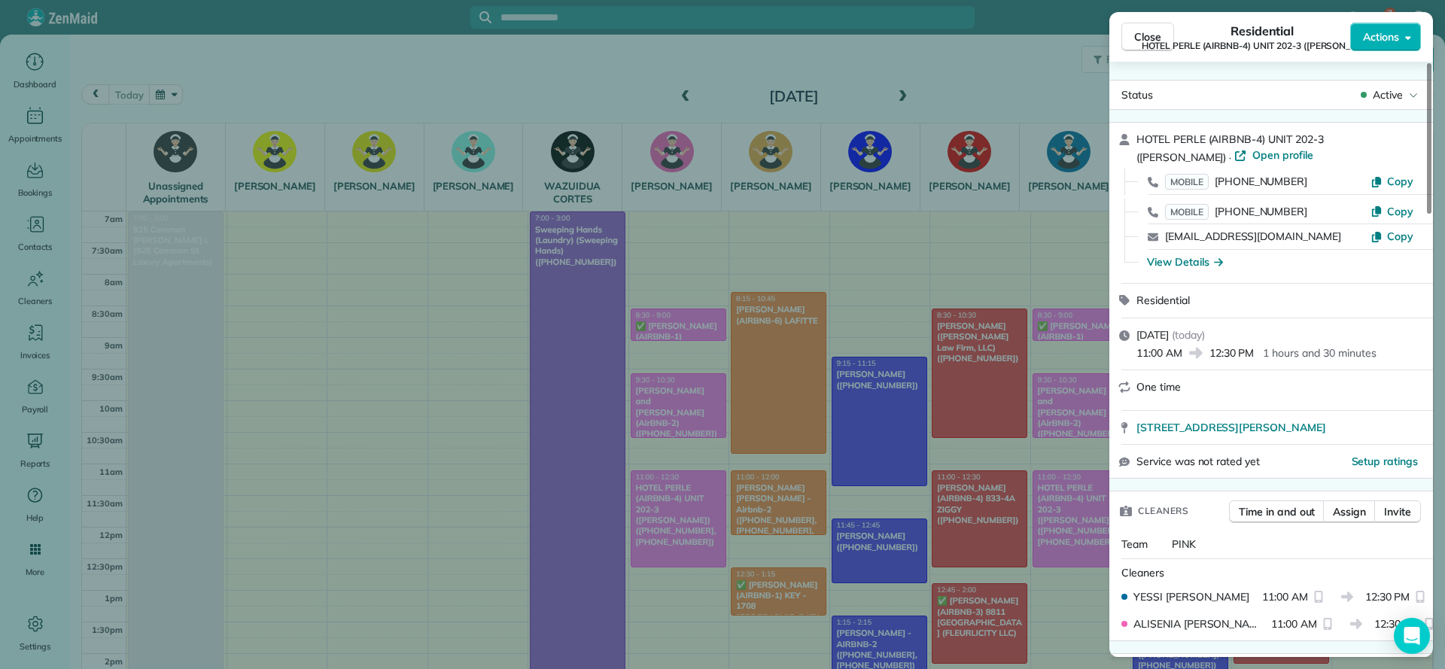
click at [823, 355] on div "Close Residential HOTEL PERLE (AIRBNB-4) UNIT 202-3 (NICK BRUNO) Actions Status…" at bounding box center [722, 334] width 1445 height 669
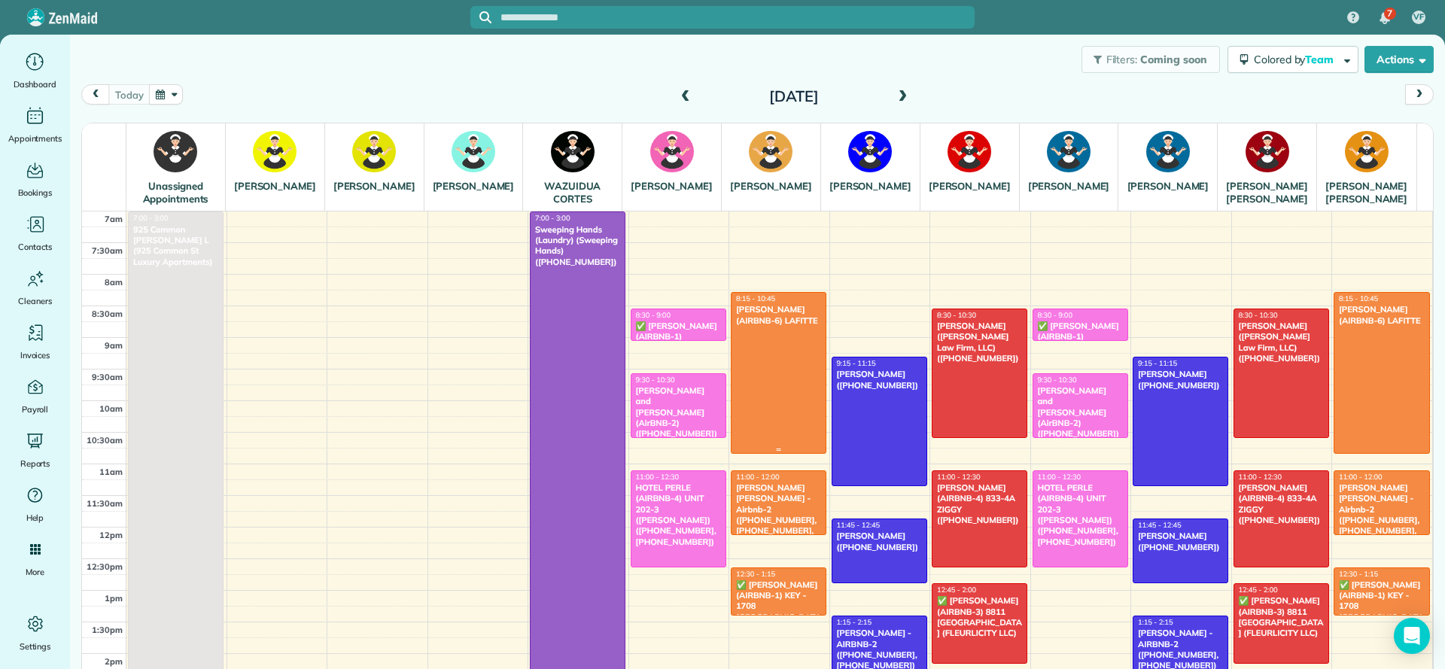
click at [755, 366] on div at bounding box center [779, 373] width 94 height 160
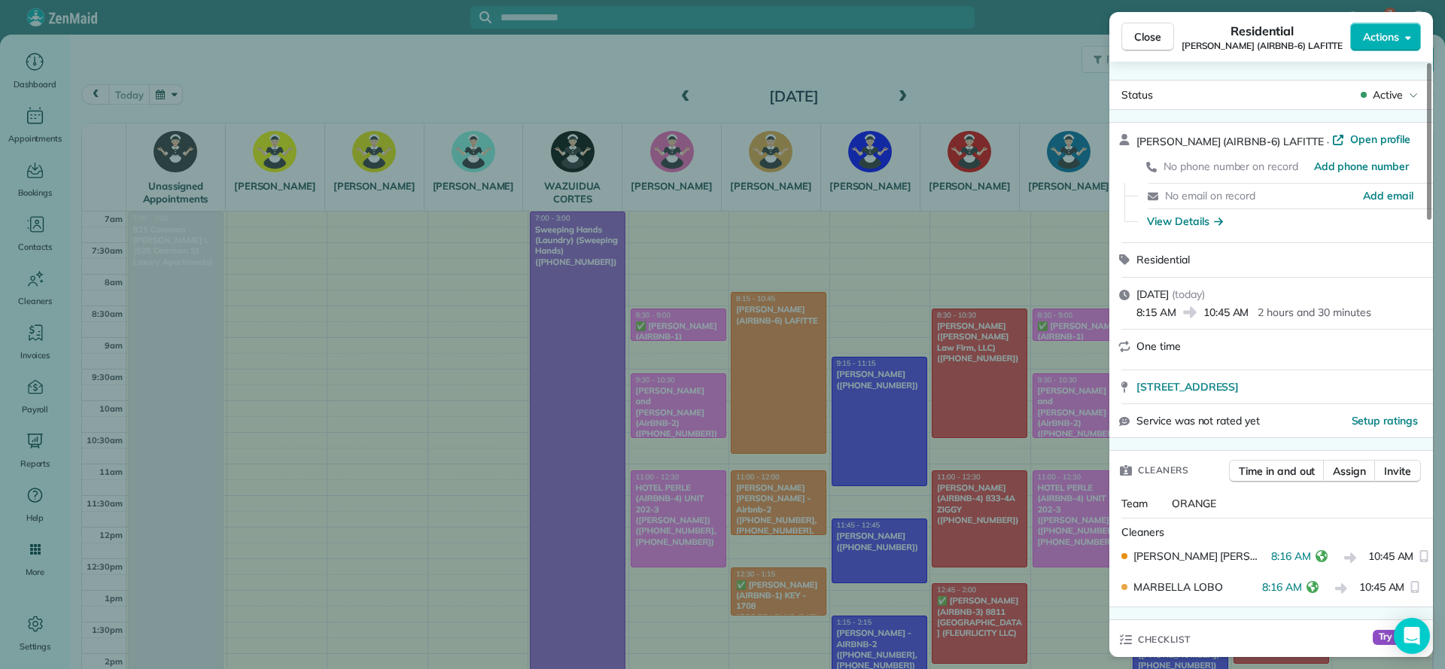
click at [777, 520] on div "Close Residential NICK BRUNO (AIRBNB-6) LAFITTE Actions Status Active NICK BRUN…" at bounding box center [722, 334] width 1445 height 669
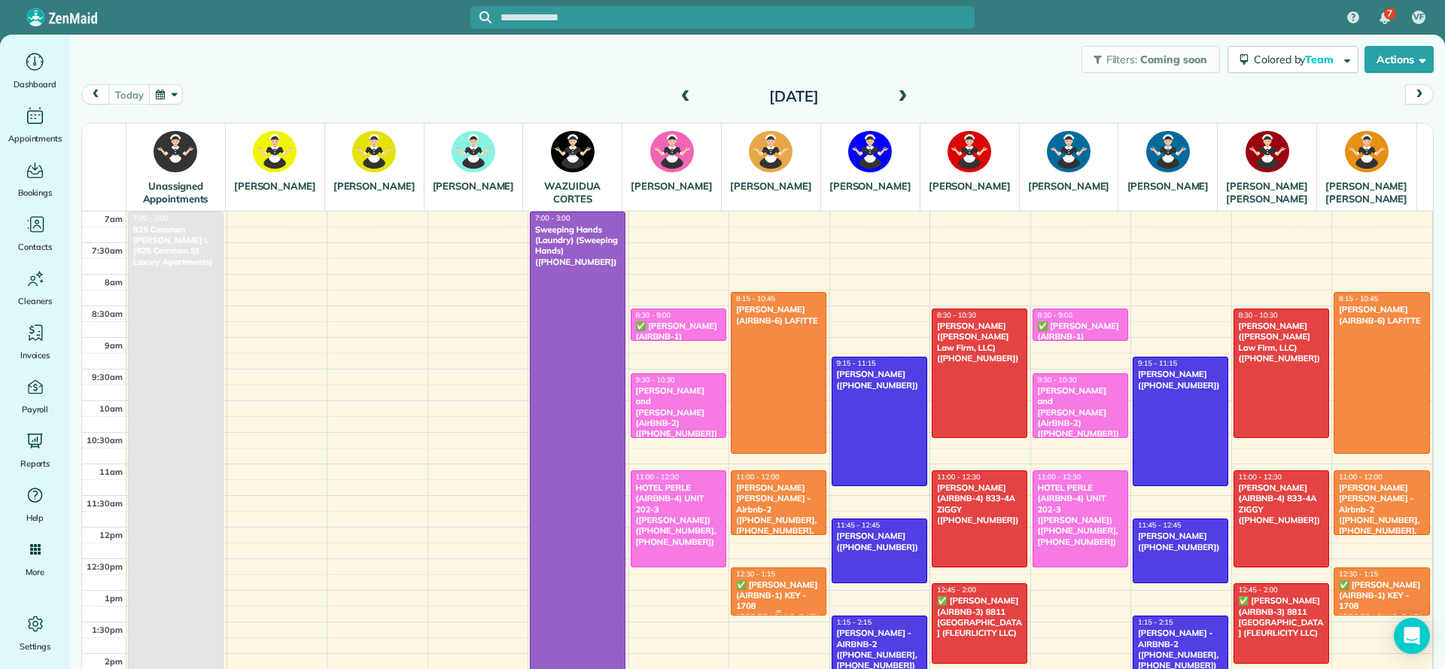
click at [747, 615] on div "✅ [PERSON_NAME] (AIRBNB-1) KEY - 1708 [GEOGRAPHIC_DATA] AV. (FLEURLICITY LLC) (…" at bounding box center [778, 618] width 87 height 76
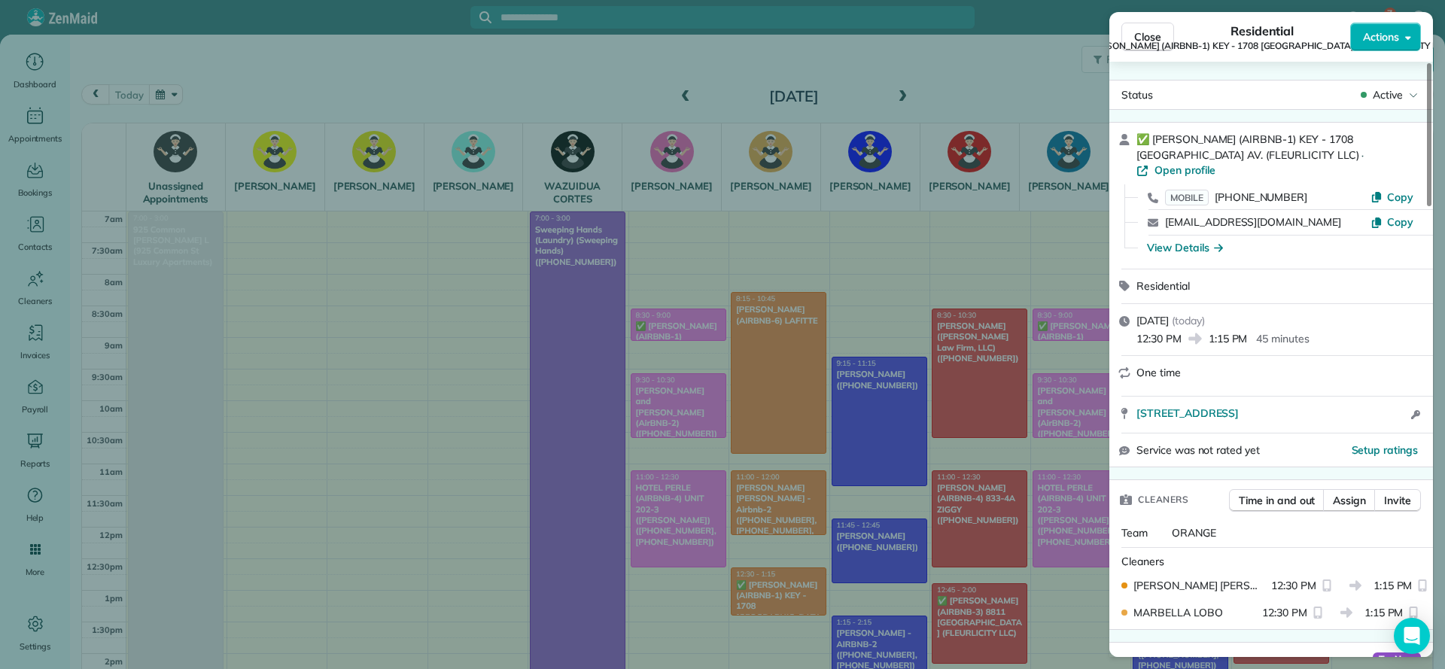
click at [933, 255] on div "Close Residential ✅ NELSON RICHARD (AIRBNB-1) KEY - 1708 POLAND AV. (FLEURLICIT…" at bounding box center [722, 334] width 1445 height 669
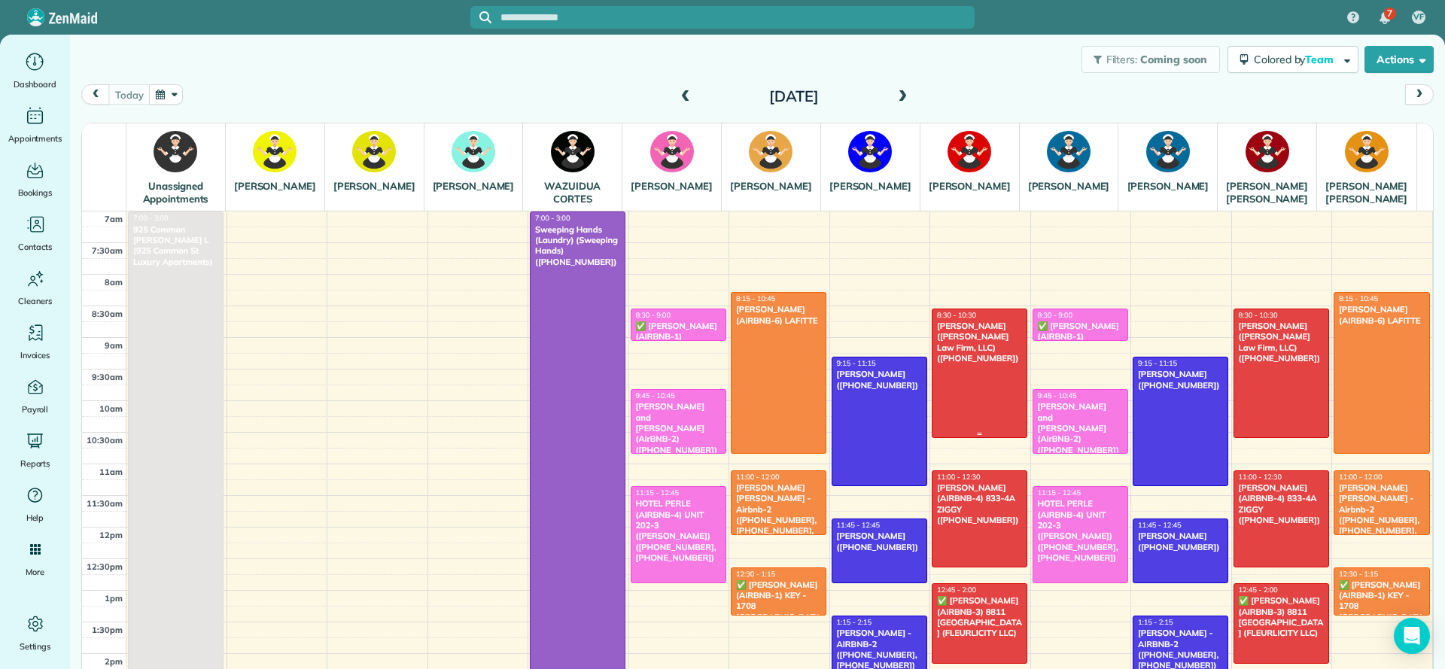
click at [960, 403] on div at bounding box center [980, 373] width 94 height 128
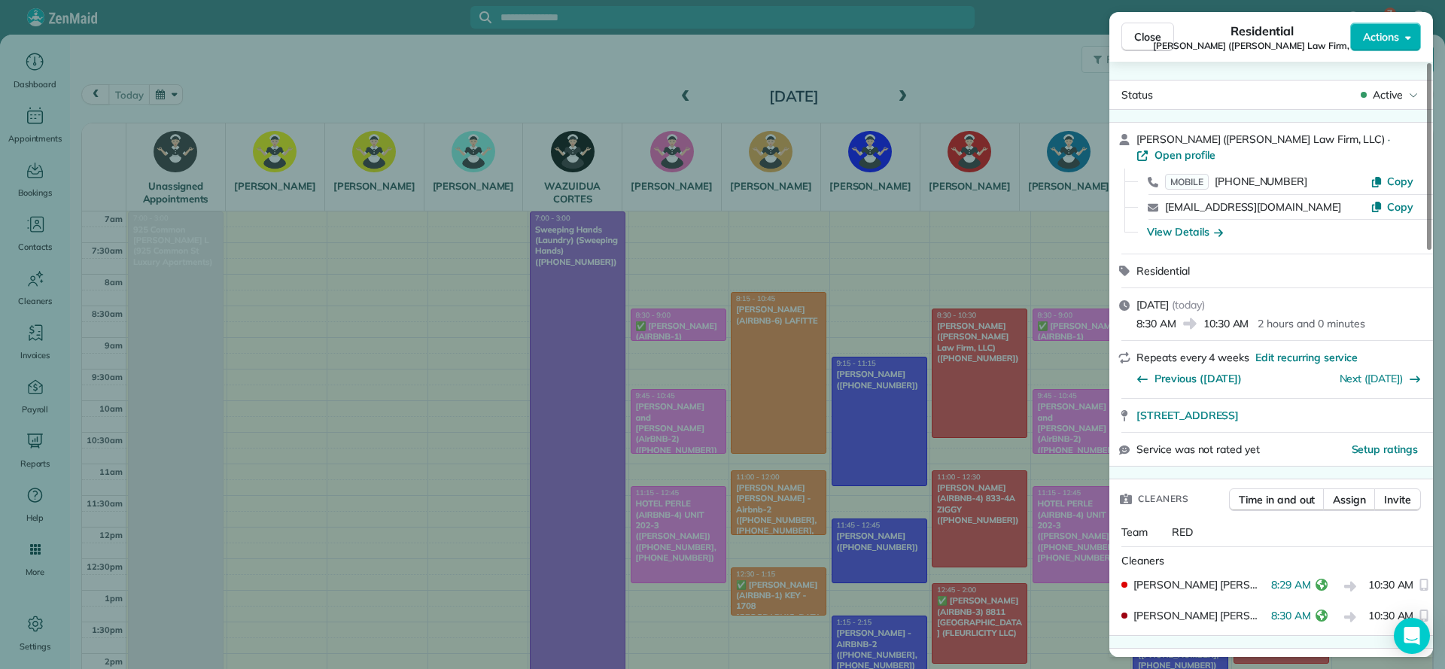
click at [421, 432] on div "Close Residential [PERSON_NAME] ([PERSON_NAME] Law Firm, LLC) Actions Status Ac…" at bounding box center [722, 334] width 1445 height 669
